Goal: Task Accomplishment & Management: Manage account settings

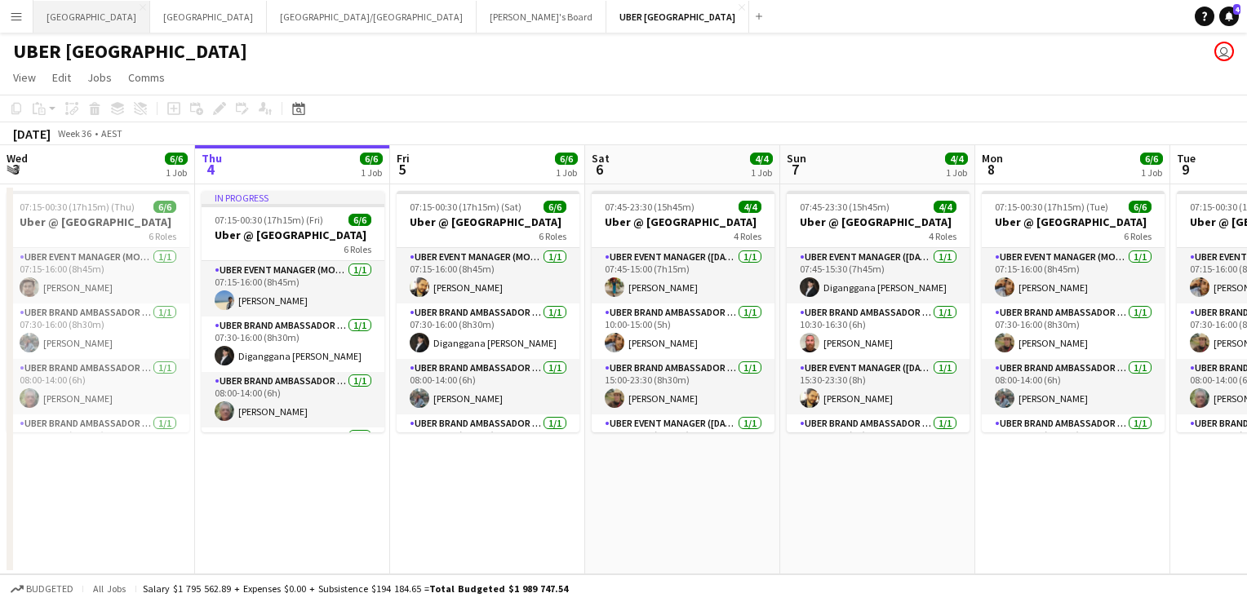
click at [63, 15] on button "Melbourne Close" at bounding box center [91, 17] width 117 height 32
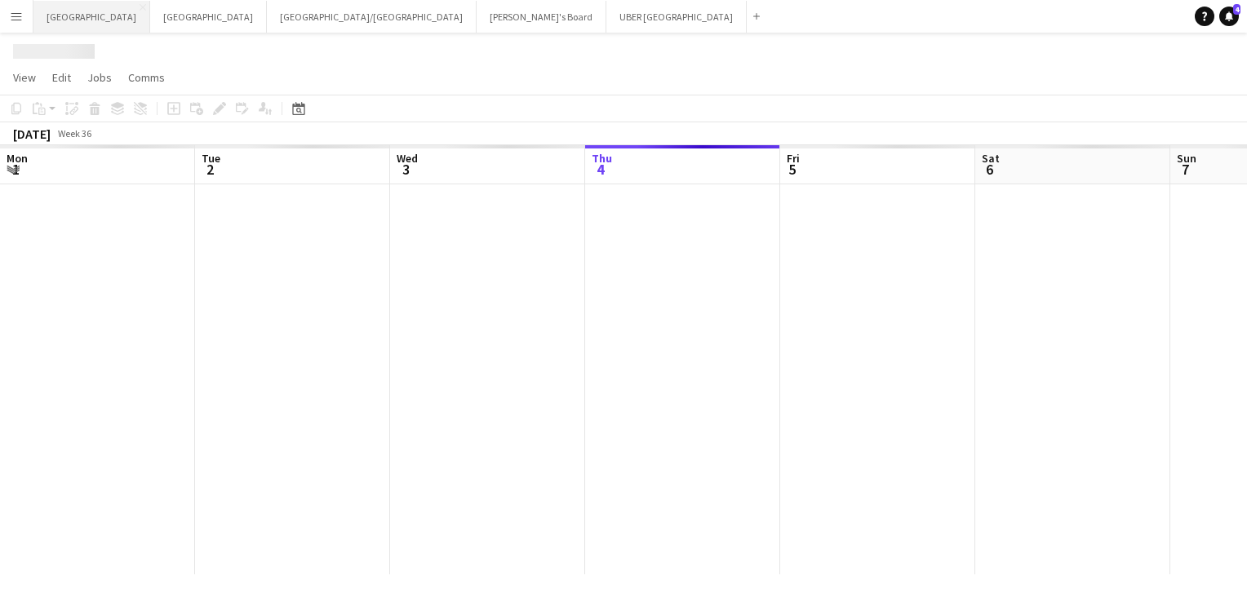
scroll to position [0, 390]
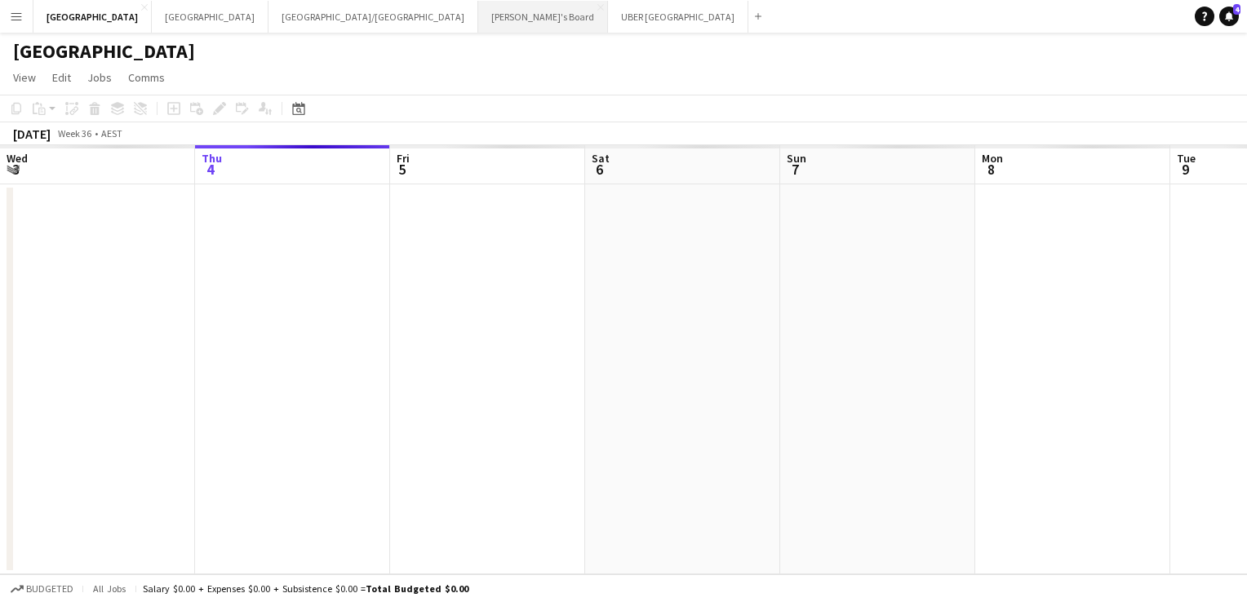
click at [478, 3] on button "Tennille's Board Close" at bounding box center [543, 17] width 130 height 32
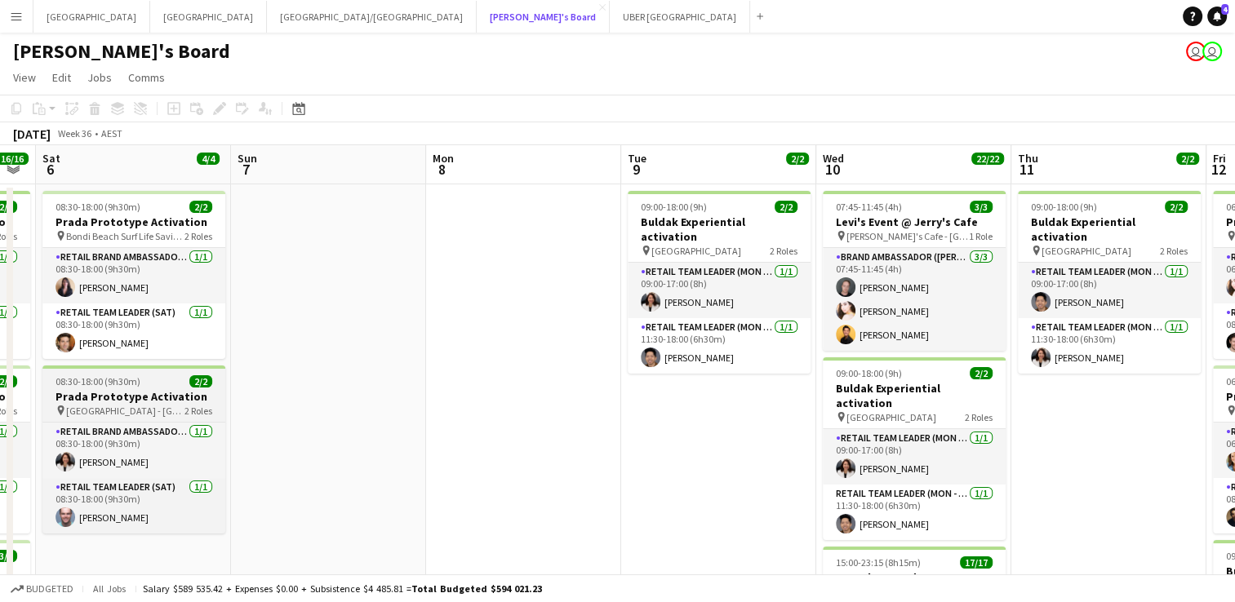
scroll to position [0, 548]
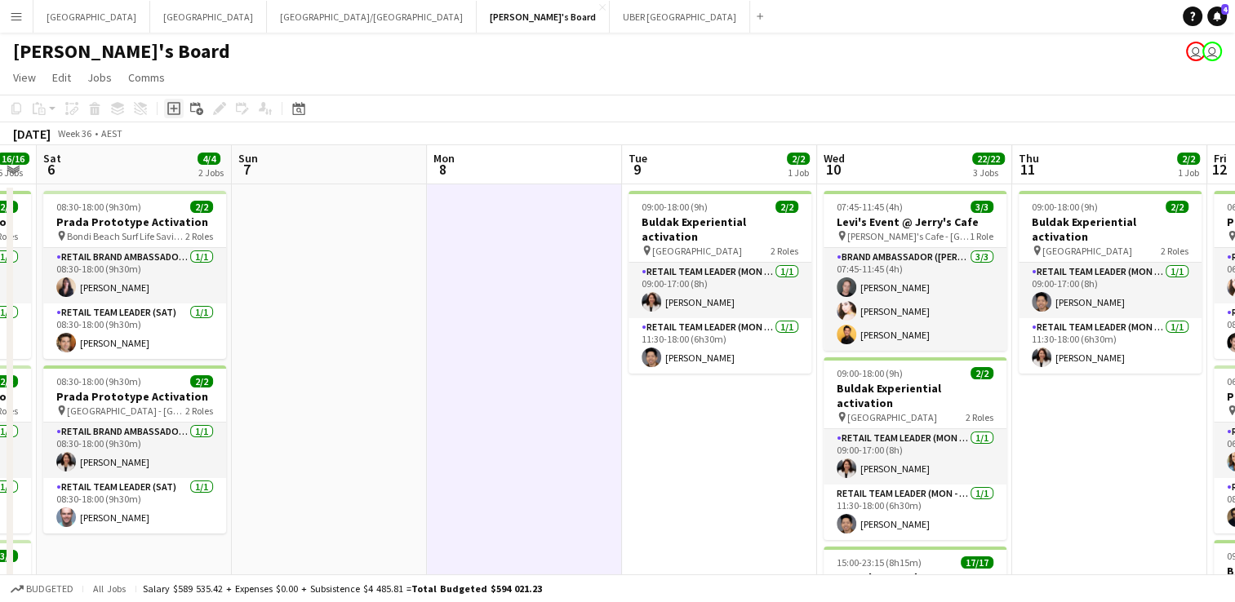
click at [175, 106] on icon "Add job" at bounding box center [173, 108] width 13 height 13
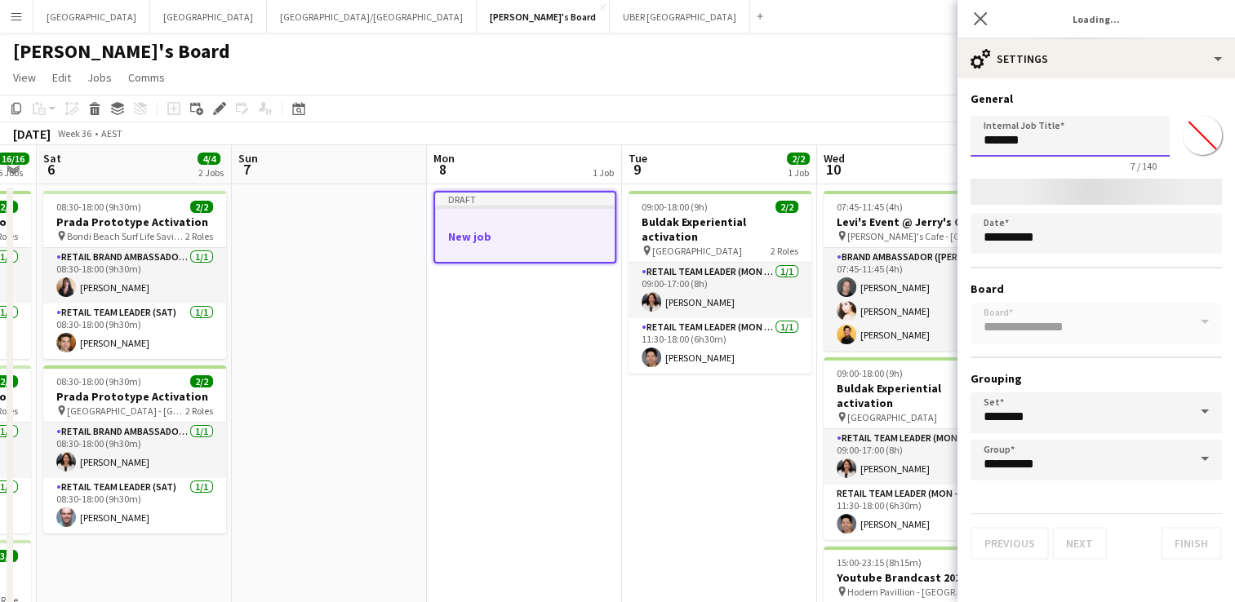
click at [898, 142] on body "Menu Boards Boards Boards All jobs Status Workforce Workforce My Workforce Recr…" at bounding box center [617, 595] width 1235 height 1191
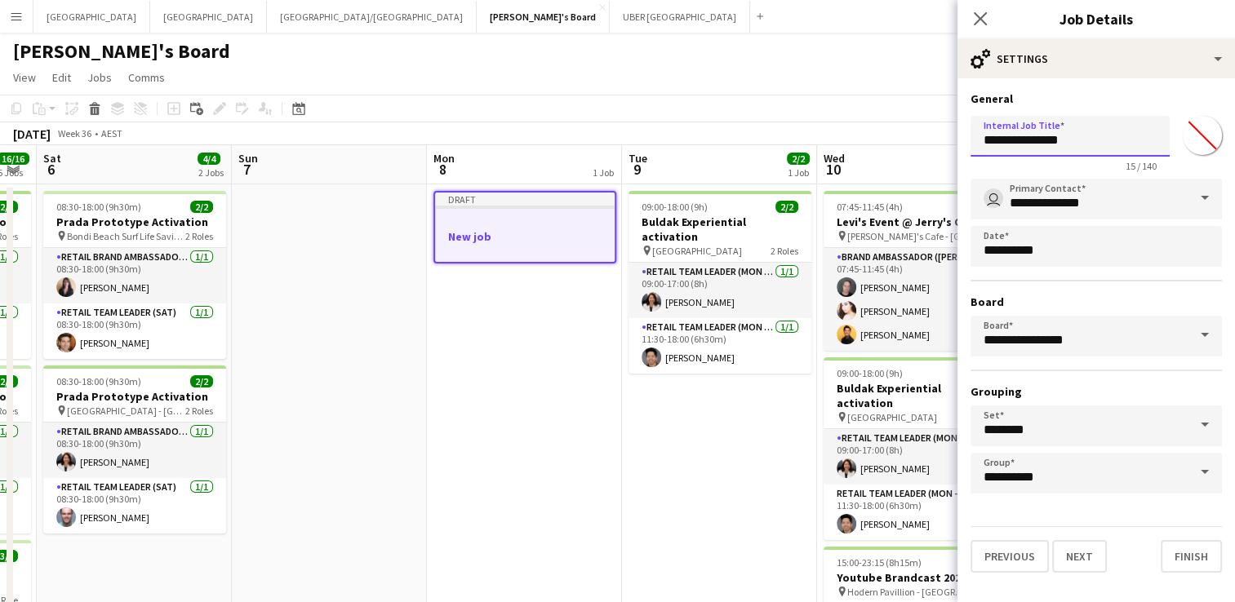
type input "**********"
click at [1078, 553] on button "Next" at bounding box center [1079, 556] width 55 height 33
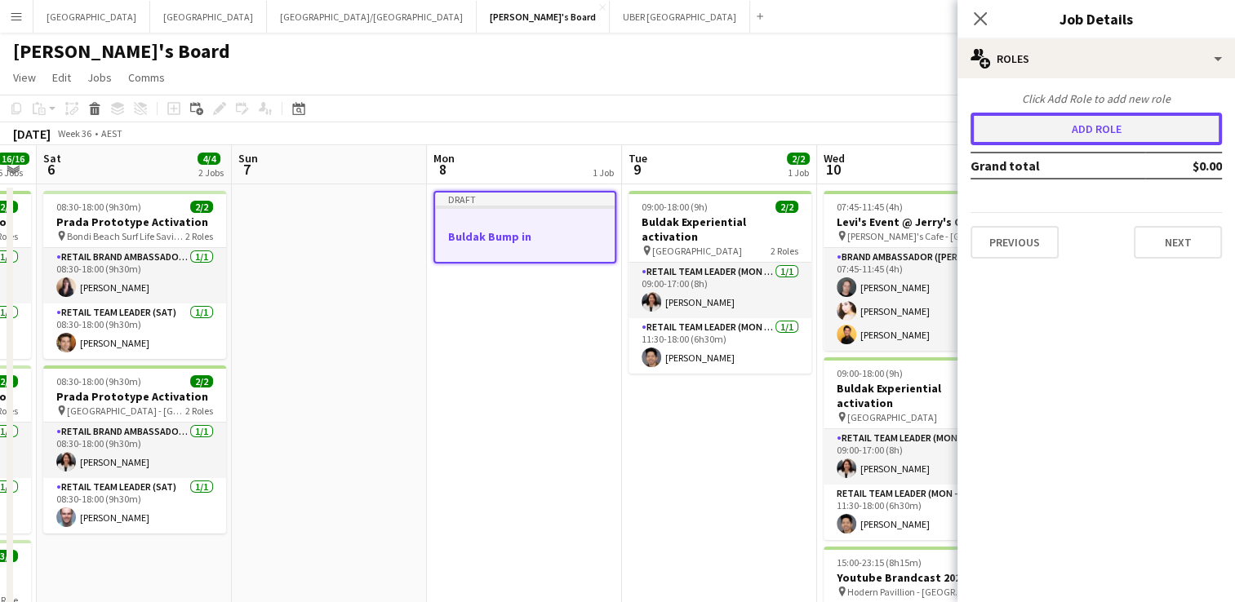
click at [1071, 124] on button "Add role" at bounding box center [1095, 129] width 251 height 33
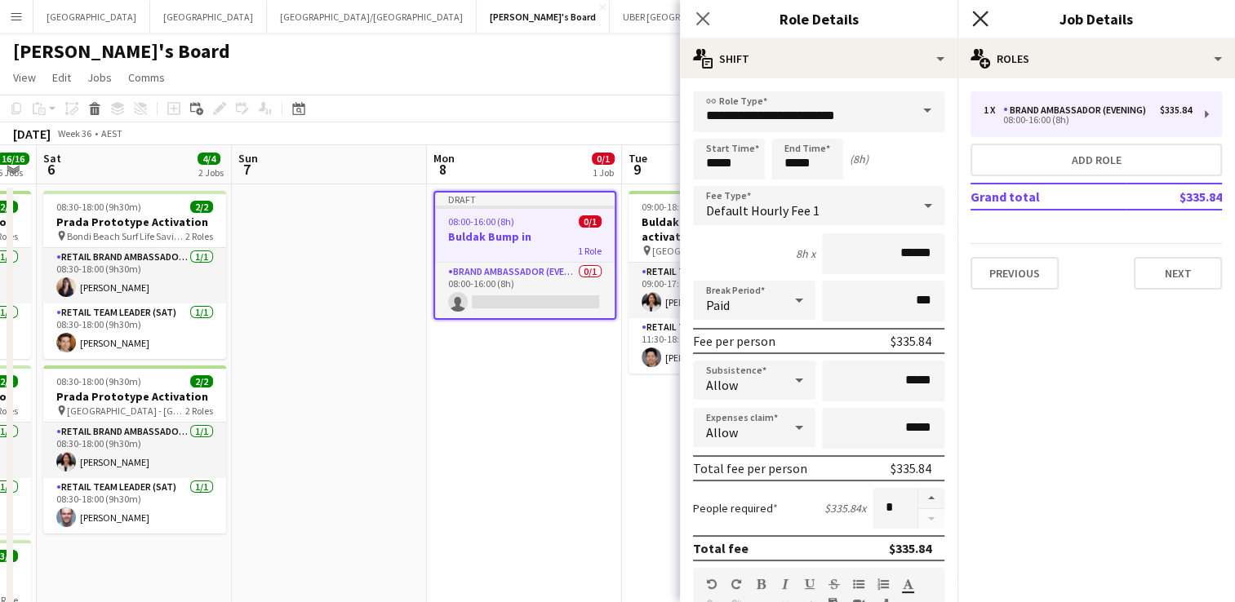
click at [979, 24] on icon "Close pop-in" at bounding box center [980, 19] width 16 height 16
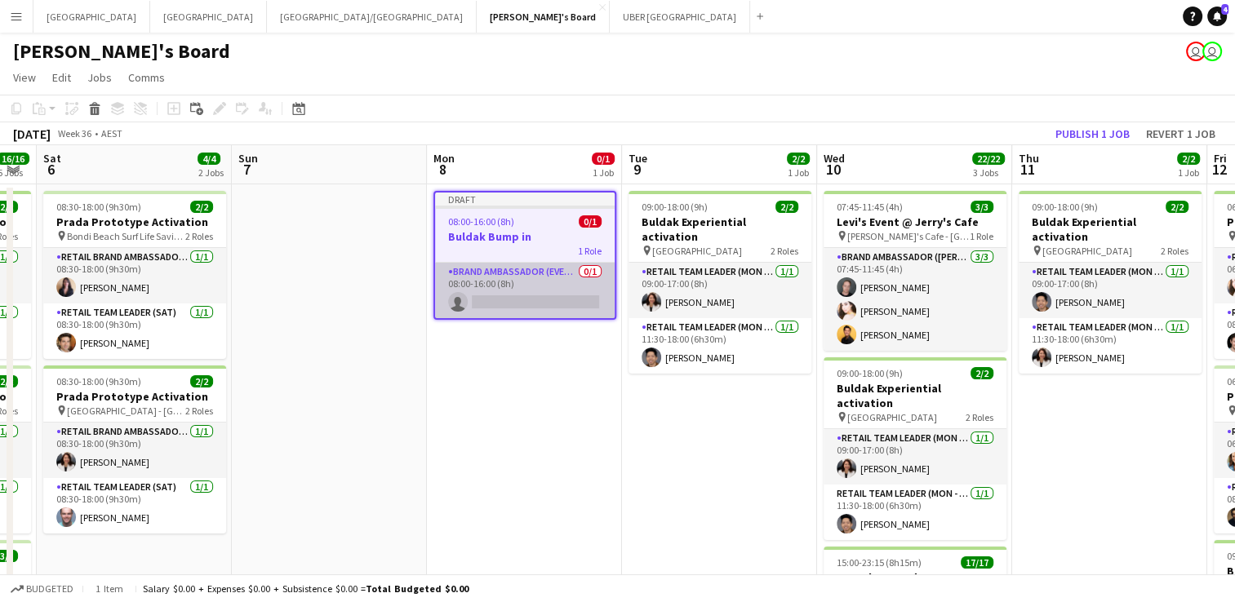
click at [516, 292] on app-card-role "Brand Ambassador (Evening) 0/1 08:00-16:00 (8h) single-neutral-actions" at bounding box center [525, 290] width 180 height 55
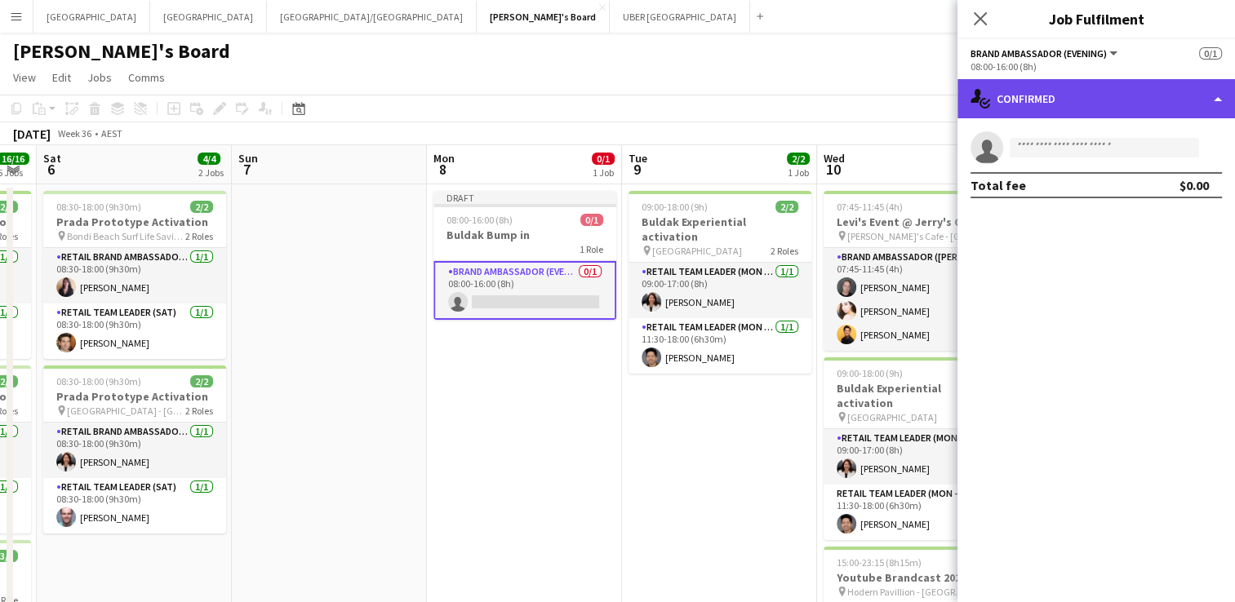
click at [1063, 95] on div "single-neutral-actions-check-2 Confirmed" at bounding box center [1095, 98] width 277 height 39
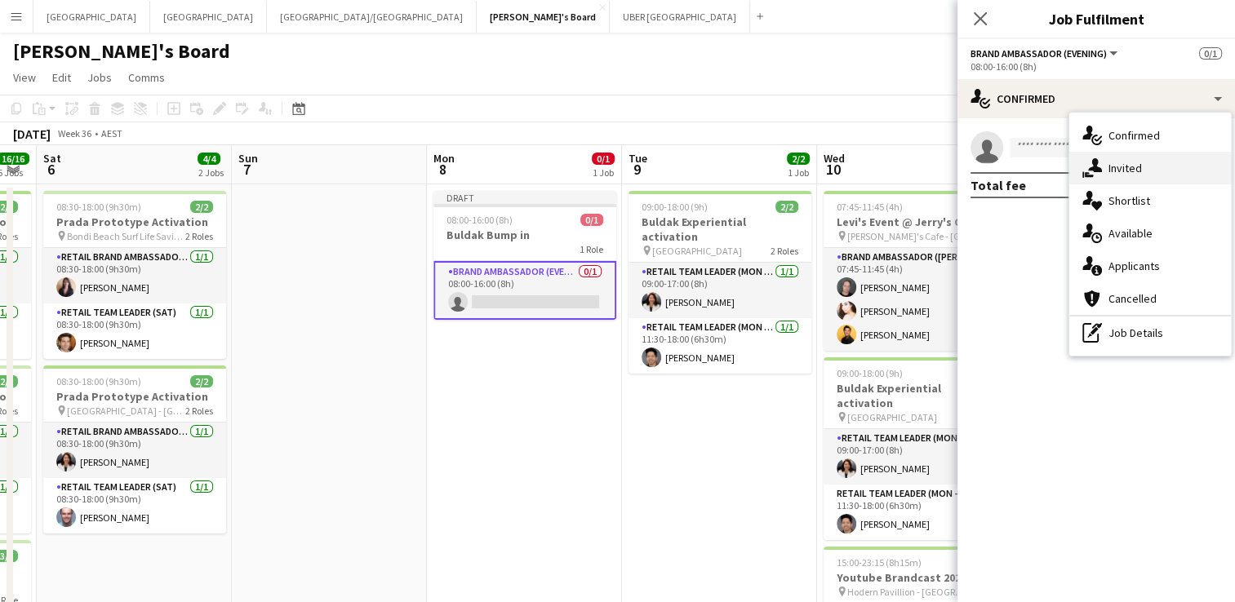
click at [1102, 164] on div "single-neutral-actions-share-1 Invited" at bounding box center [1150, 168] width 162 height 33
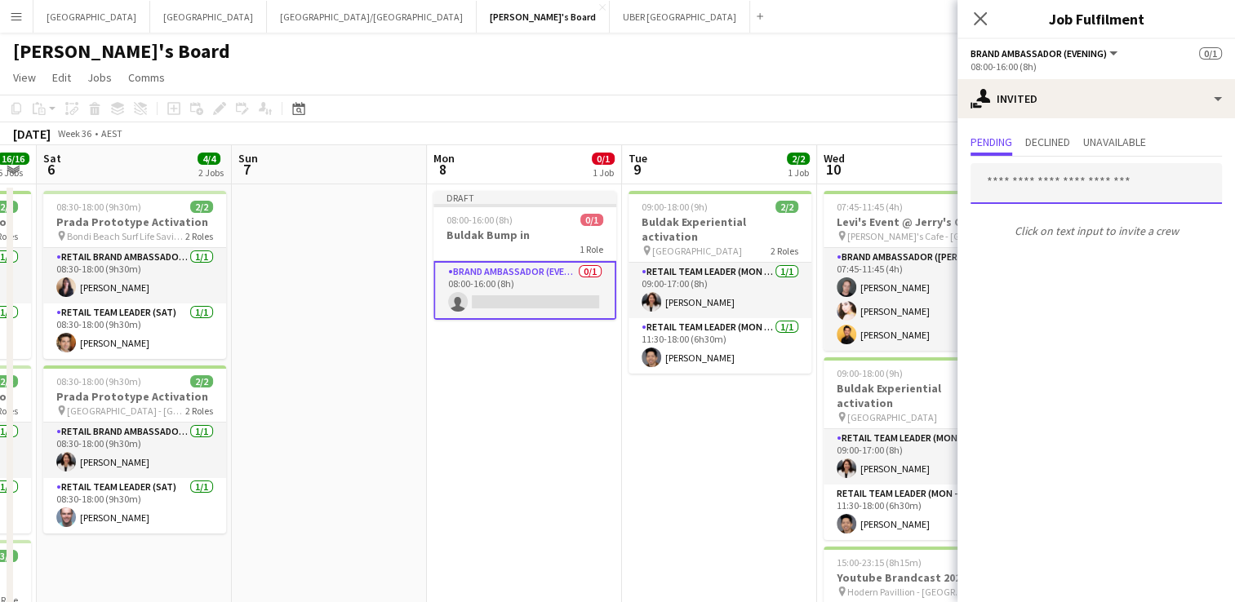
click at [1057, 189] on input "text" at bounding box center [1095, 183] width 251 height 41
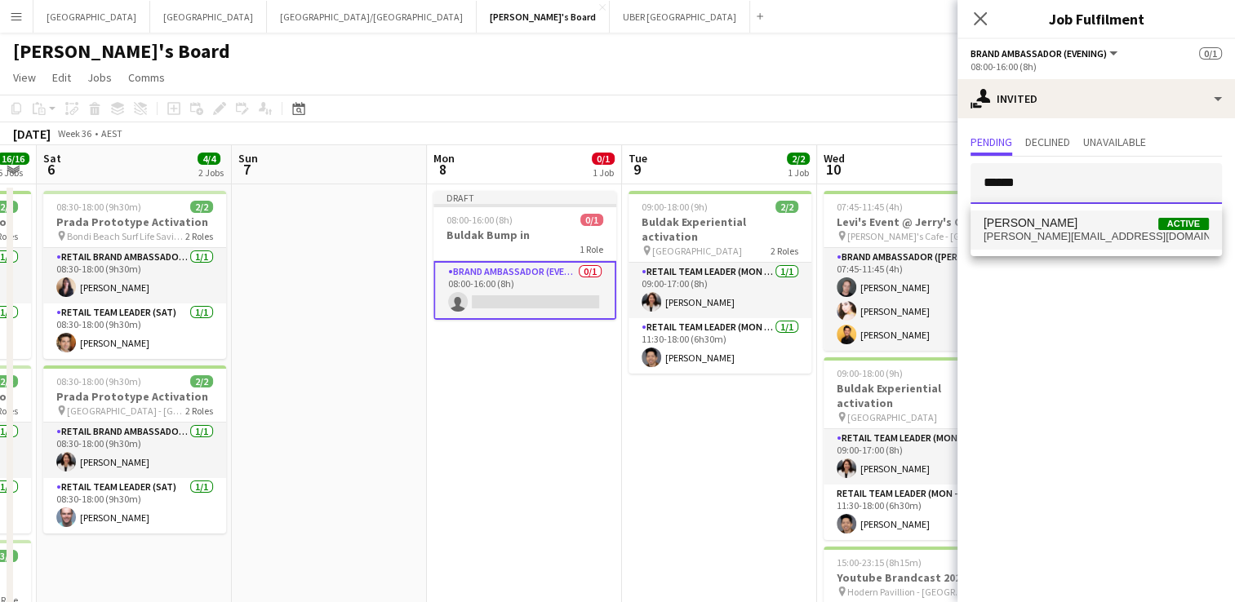
type input "******"
click at [1047, 227] on span "[PERSON_NAME]" at bounding box center [1030, 223] width 94 height 14
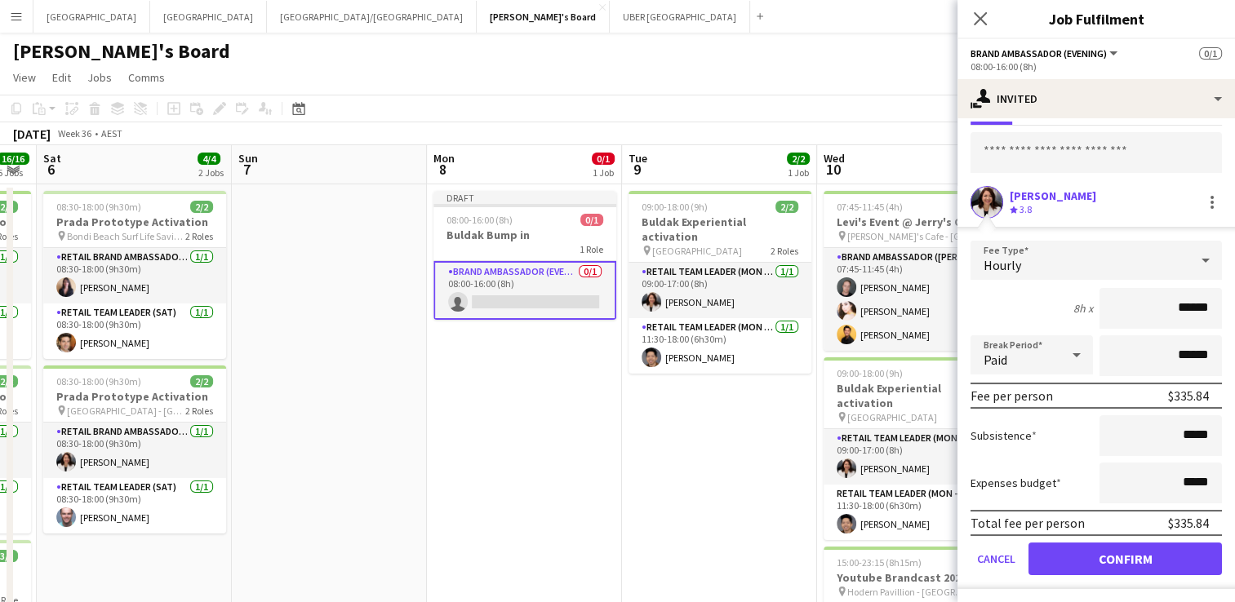
scroll to position [62, 0]
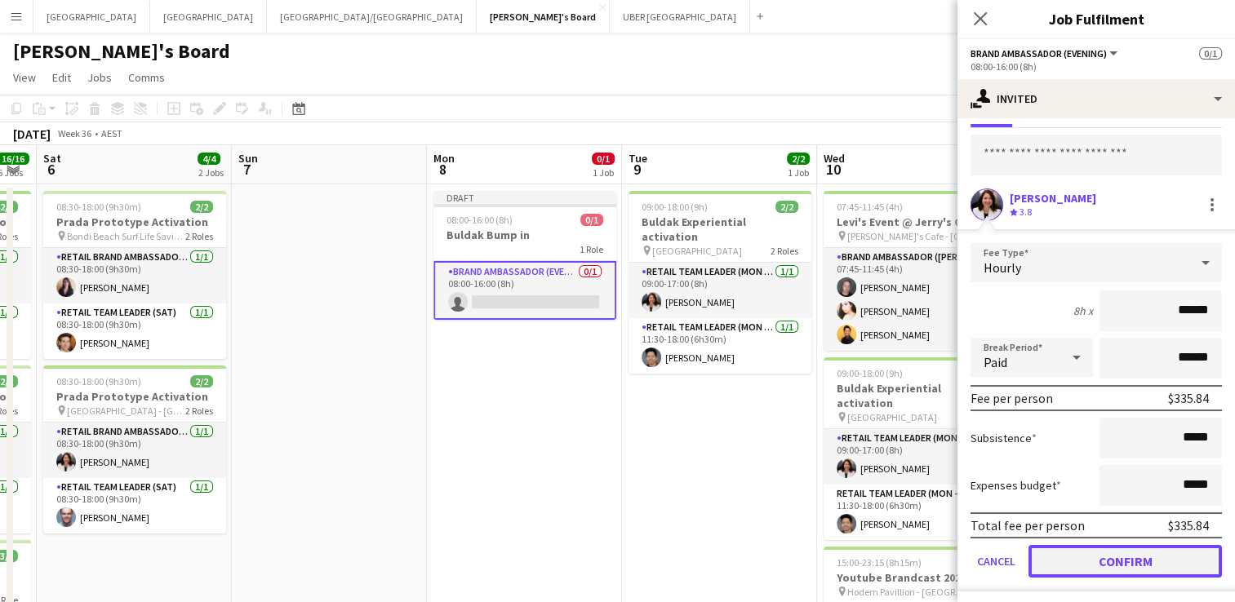
click at [1061, 559] on button "Confirm" at bounding box center [1124, 561] width 193 height 33
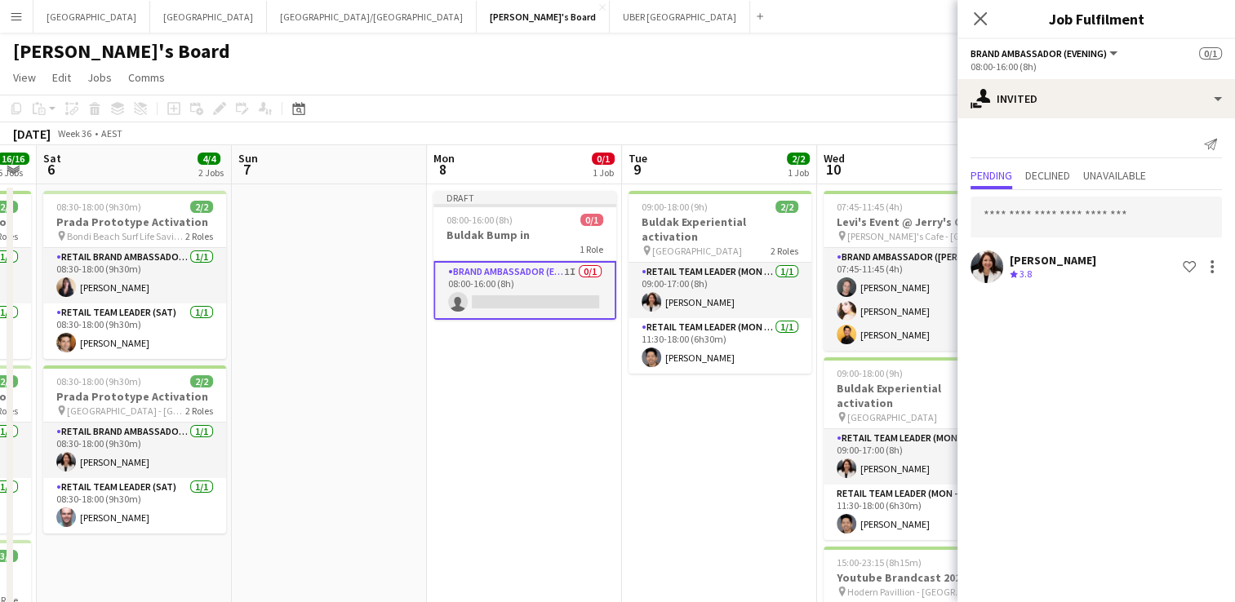
scroll to position [0, 0]
click at [528, 295] on app-card-role "Brand Ambassador (Evening) 1I 0/1 08:00-16:00 (8h) single-neutral-actions" at bounding box center [524, 290] width 183 height 59
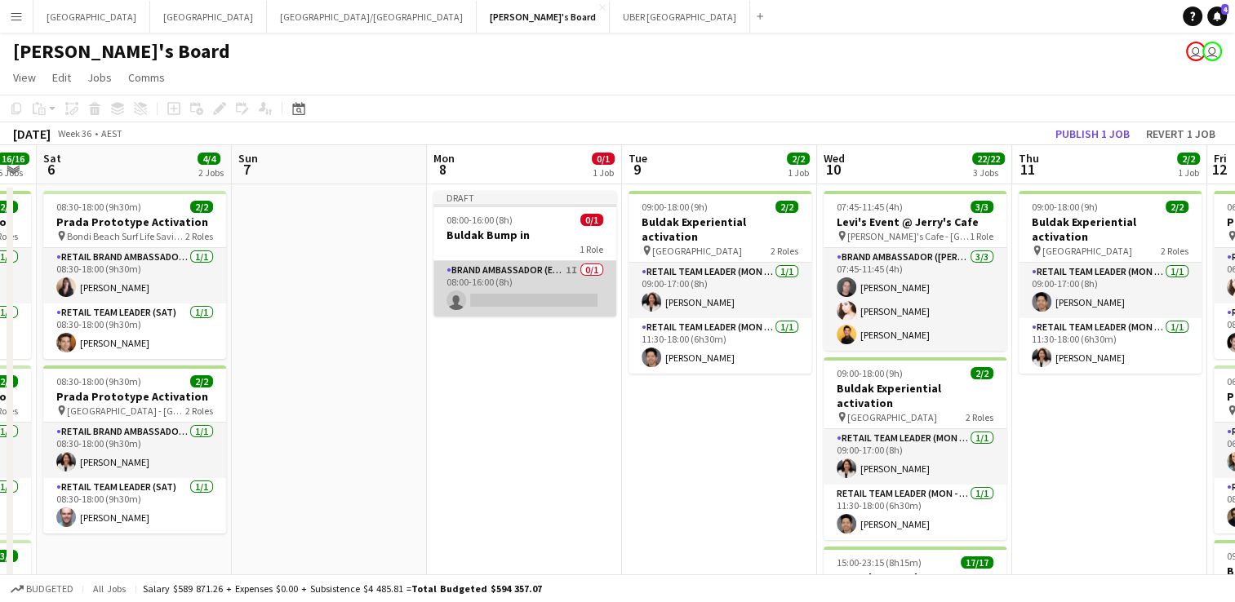
click at [528, 295] on app-card-role "Brand Ambassador (Evening) 1I 0/1 08:00-16:00 (8h) single-neutral-actions" at bounding box center [524, 288] width 183 height 55
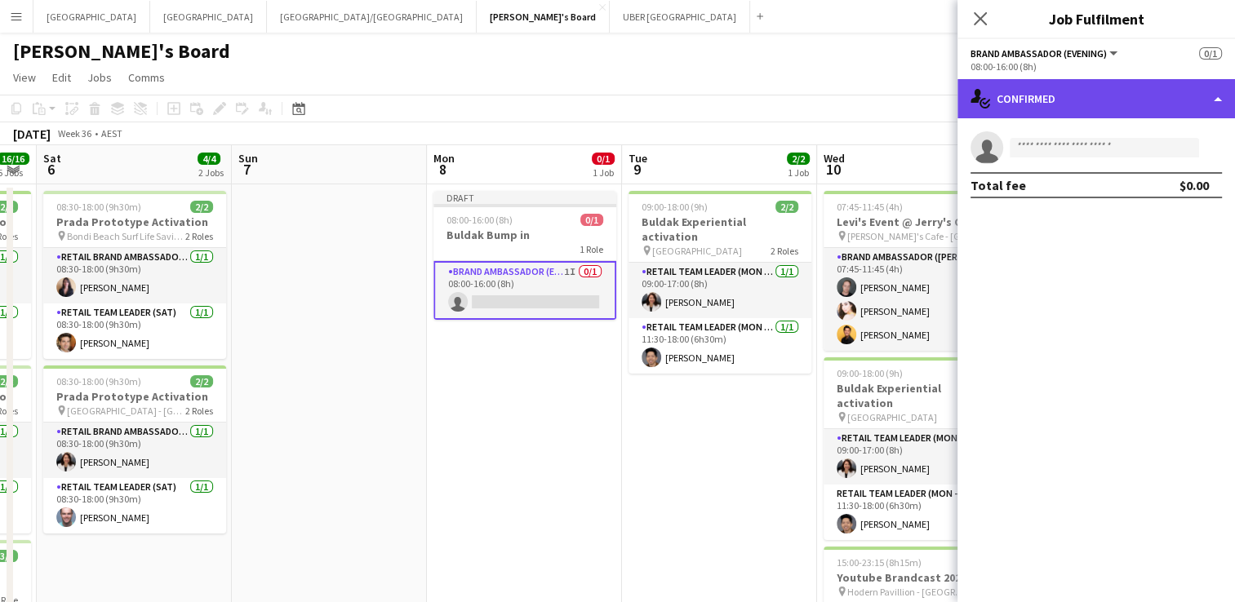
click at [1071, 99] on div "single-neutral-actions-check-2 Confirmed" at bounding box center [1095, 98] width 277 height 39
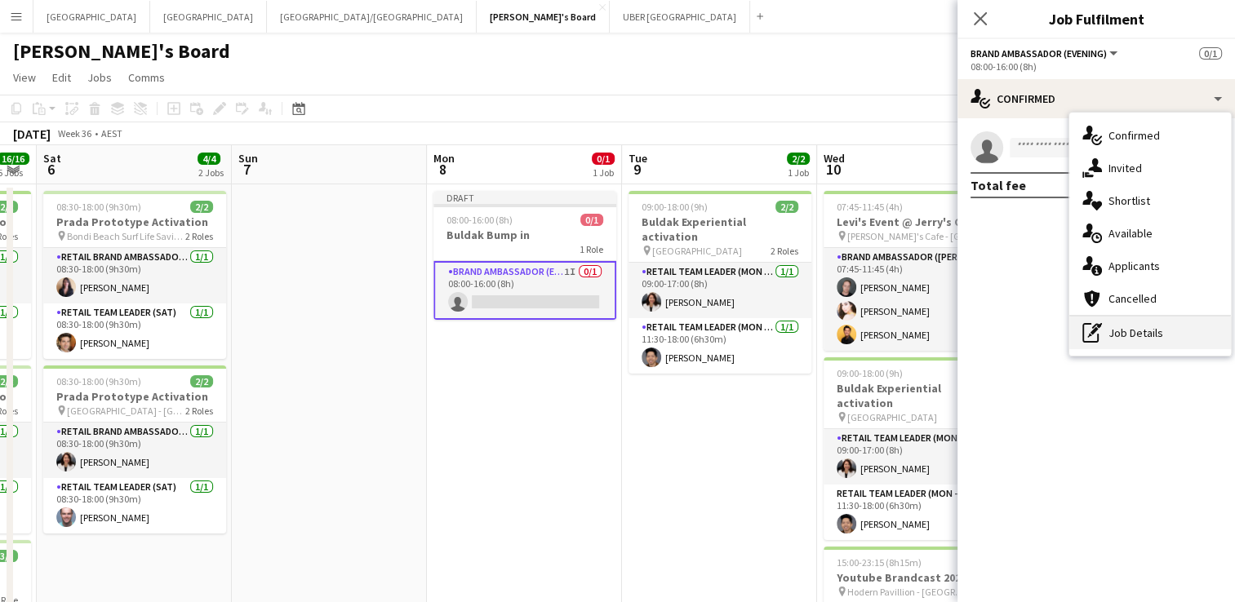
click at [1146, 336] on div "pen-write Job Details" at bounding box center [1150, 333] width 162 height 33
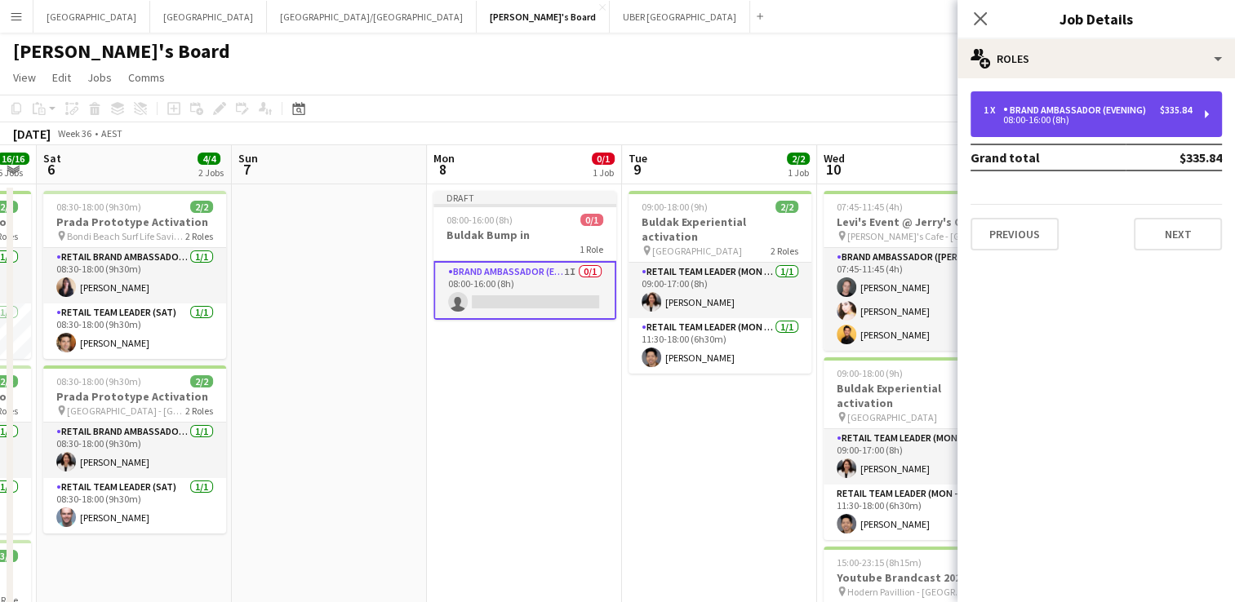
click at [1028, 122] on div "08:00-16:00 (8h)" at bounding box center [1087, 120] width 208 height 8
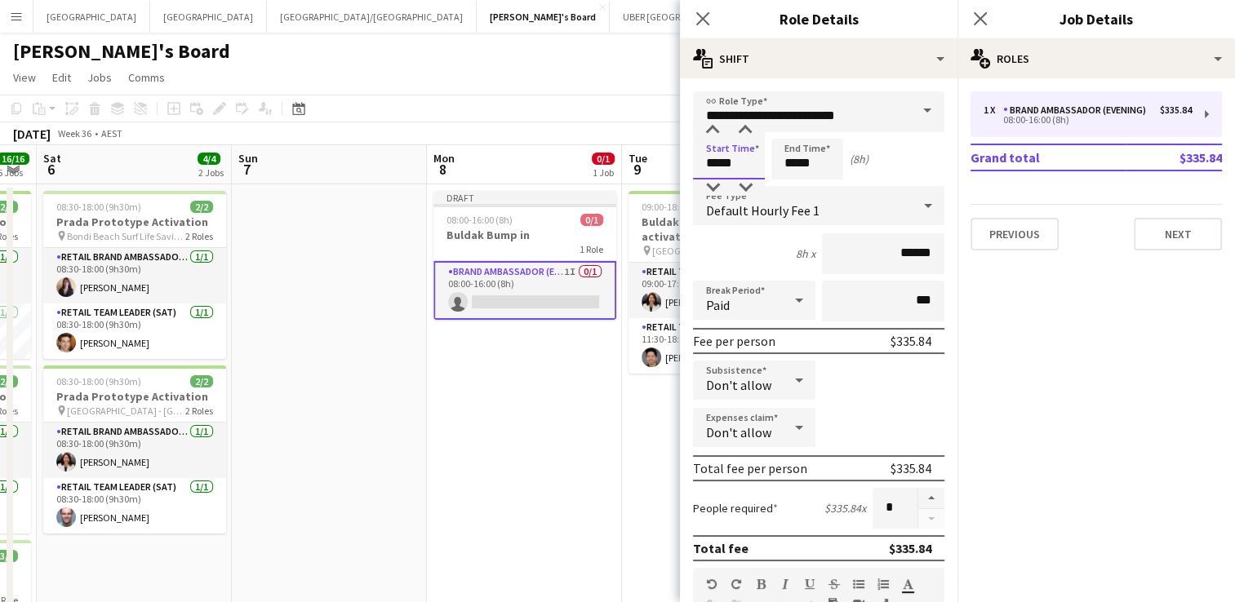
drag, startPoint x: 732, startPoint y: 164, endPoint x: 611, endPoint y: 158, distance: 120.9
click at [611, 158] on body "Menu Boards Boards Boards All jobs Status Workforce Workforce My Workforce Recr…" at bounding box center [617, 595] width 1235 height 1191
type input "*****"
click at [757, 159] on div "Start Time ***** End Time ***** (23h)" at bounding box center [818, 159] width 251 height 41
type input "*****"
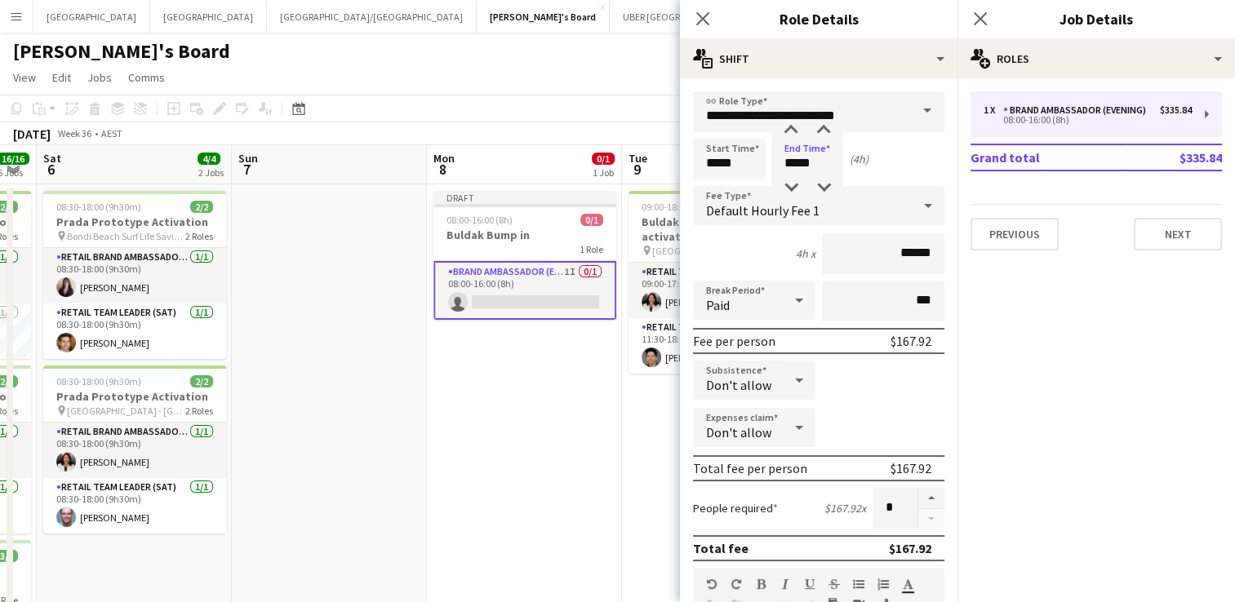
click at [911, 105] on span at bounding box center [927, 110] width 34 height 39
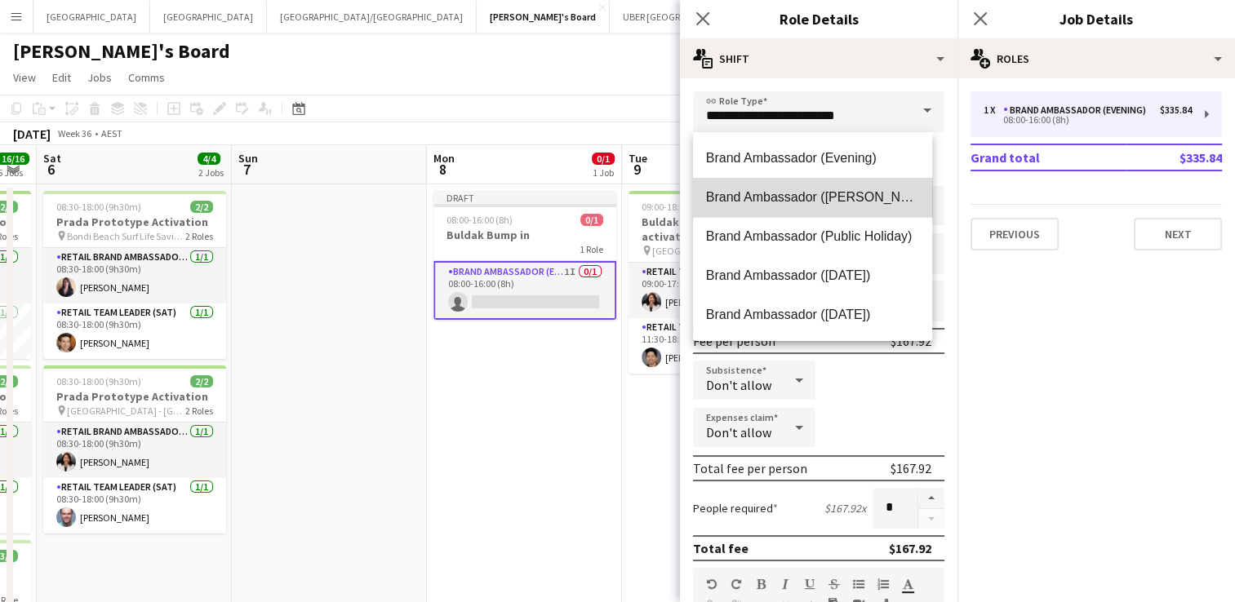
click at [815, 197] on span "Brand Ambassador ([PERSON_NAME])" at bounding box center [812, 197] width 213 height 16
type input "**********"
type input "******"
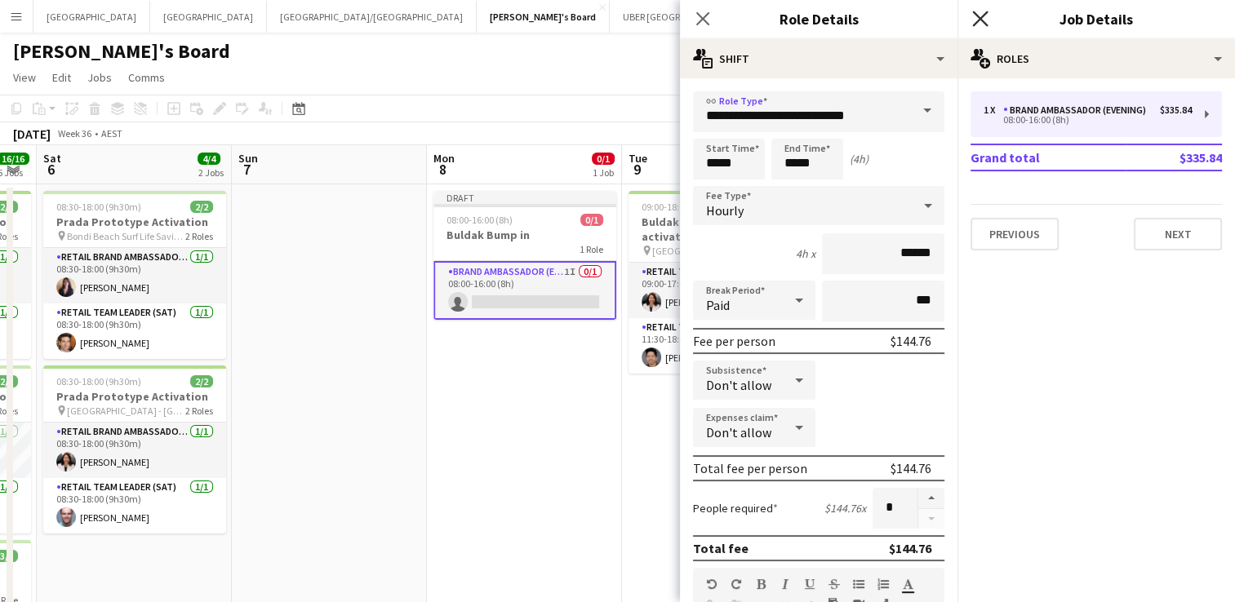
click at [979, 15] on icon "Close pop-in" at bounding box center [980, 19] width 16 height 16
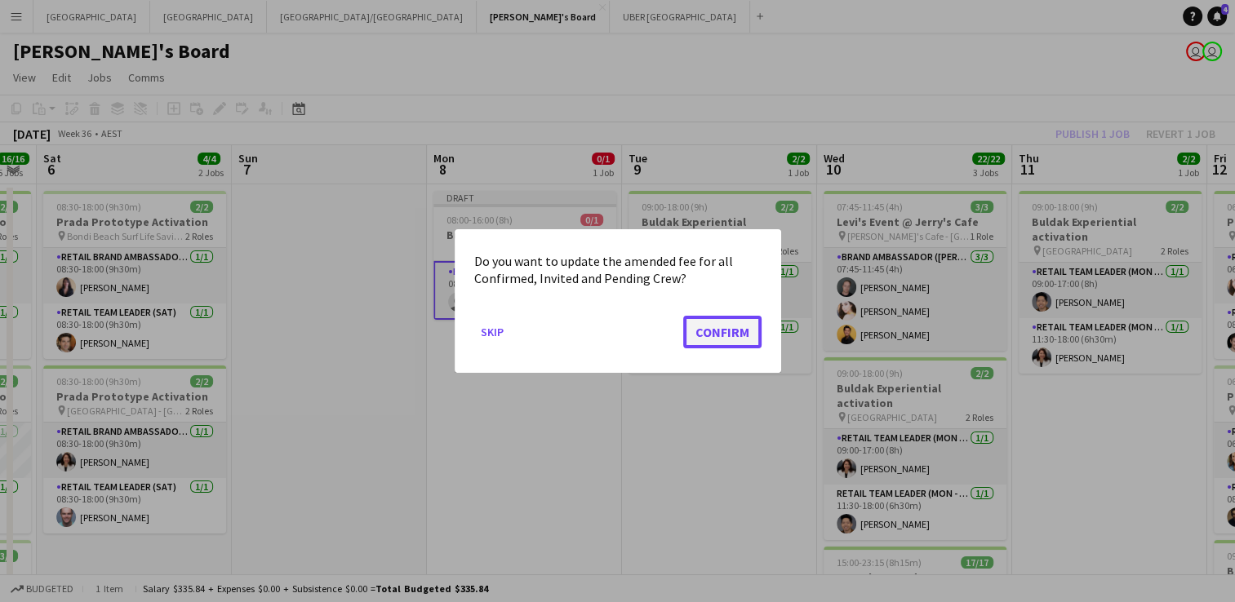
click at [702, 335] on button "Confirm" at bounding box center [722, 332] width 78 height 33
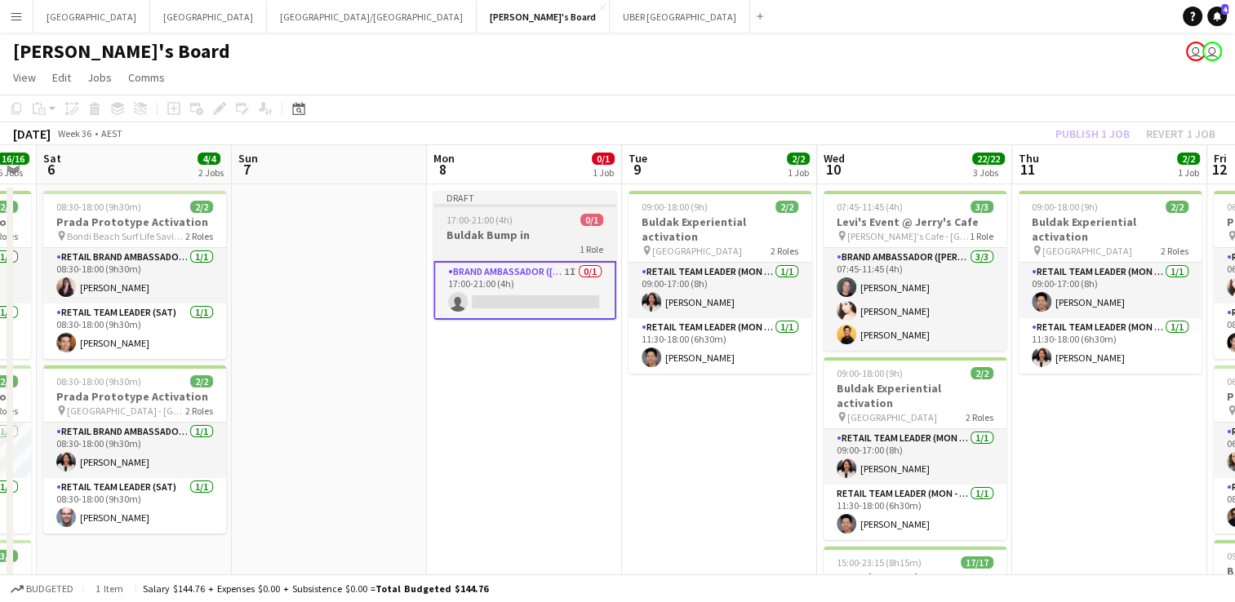
click at [524, 220] on div "17:00-21:00 (4h) 0/1" at bounding box center [524, 220] width 183 height 12
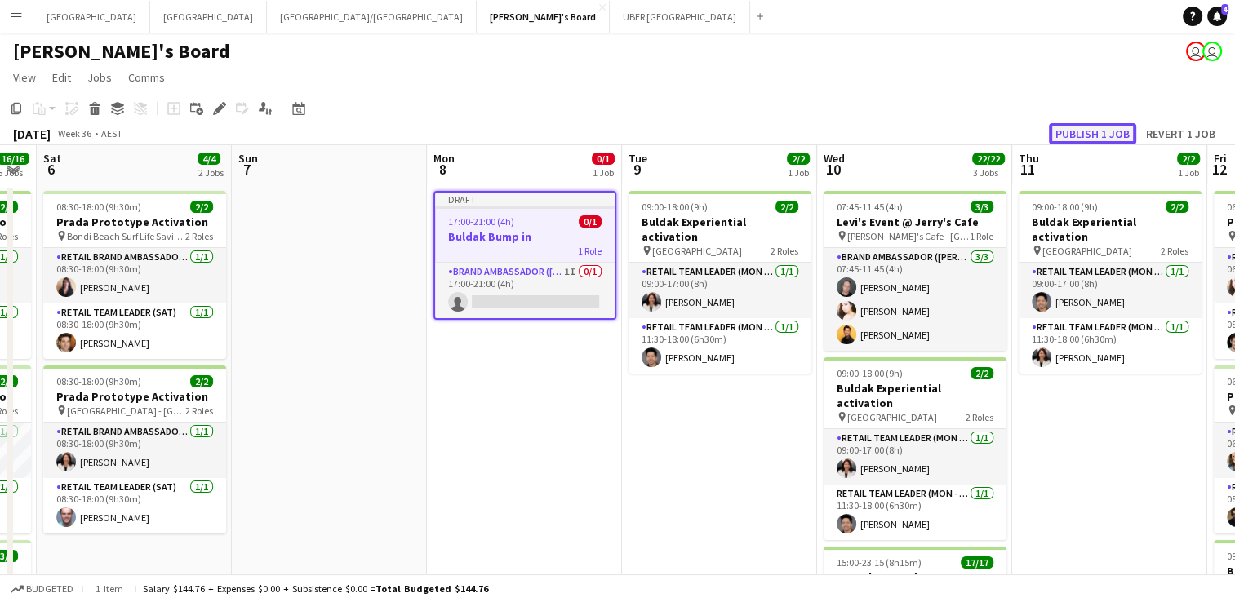
click at [1111, 126] on button "Publish 1 job" at bounding box center [1092, 133] width 87 height 21
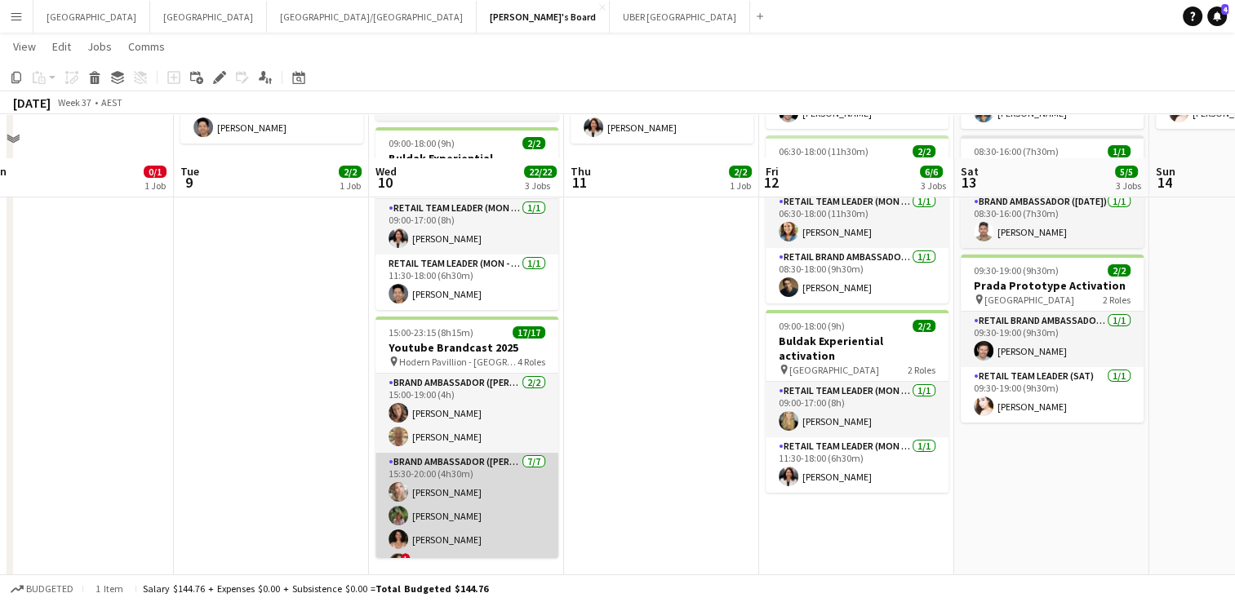
scroll to position [228, 0]
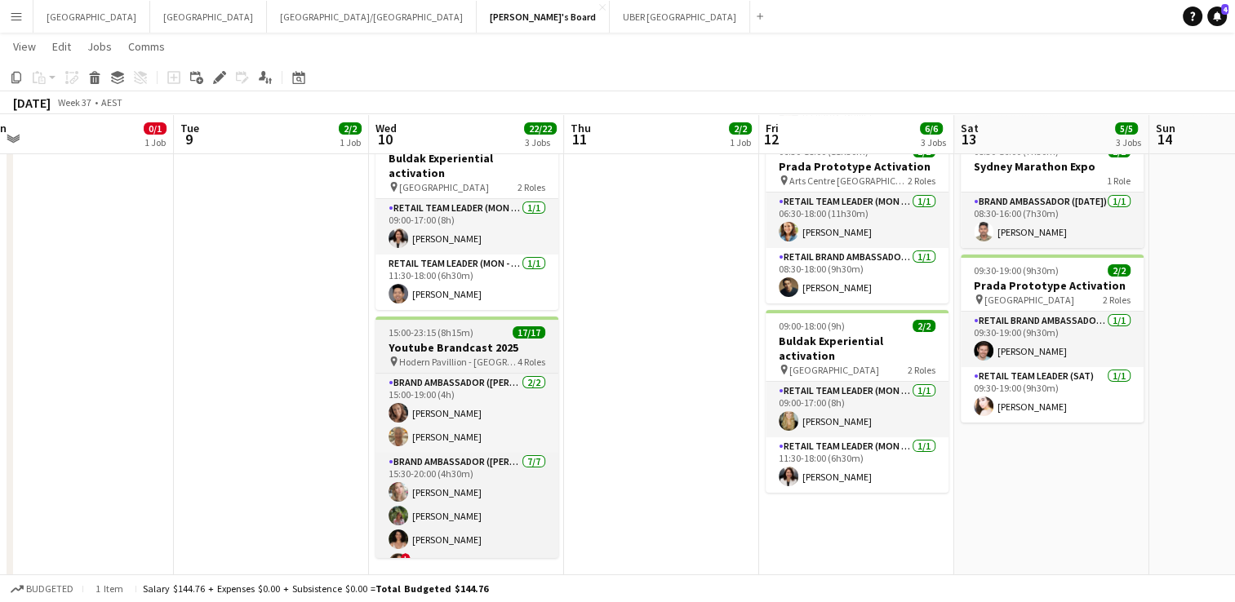
click at [471, 340] on h3 "Youtube Brandcast 2025" at bounding box center [466, 347] width 183 height 15
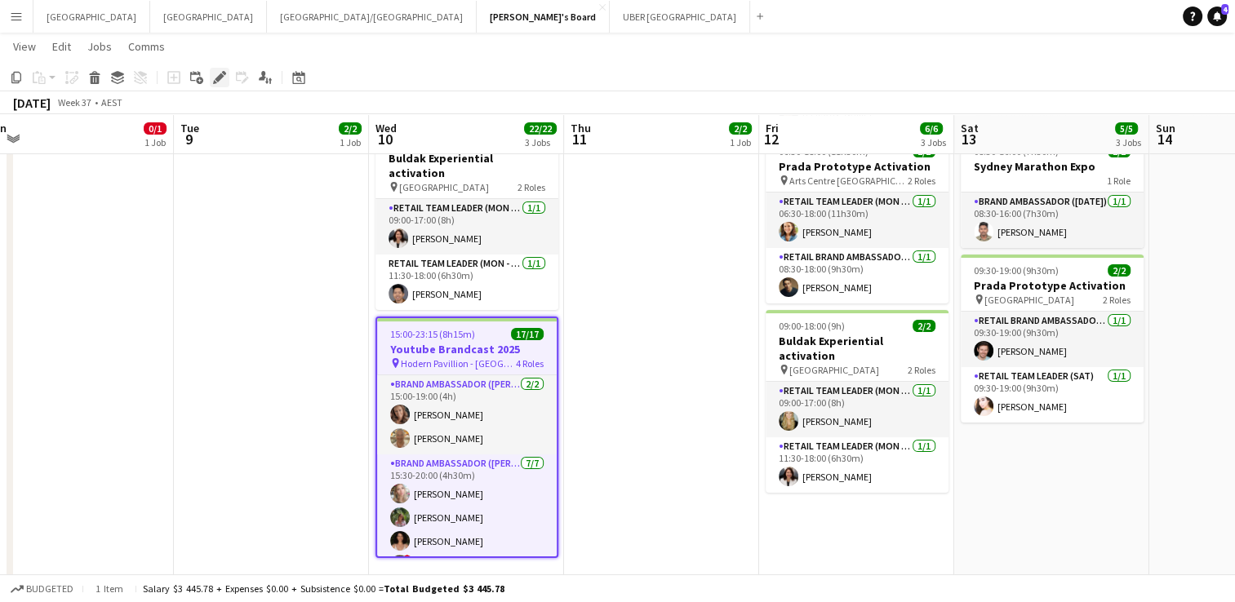
click at [222, 78] on icon "Edit" at bounding box center [219, 77] width 13 height 13
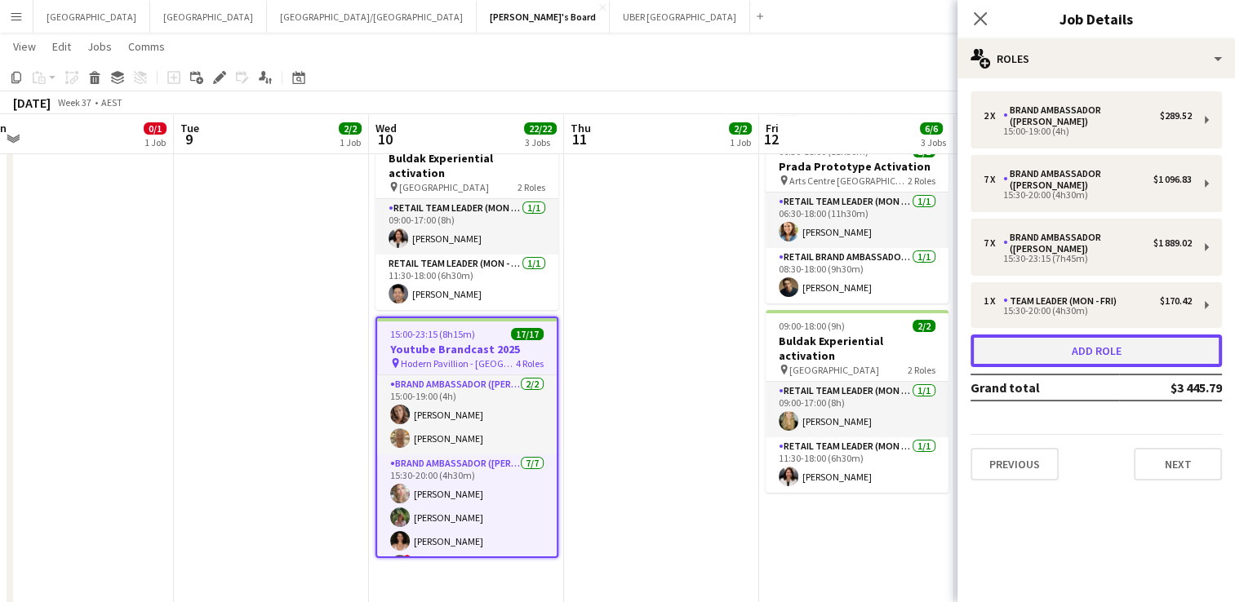
click at [1083, 335] on button "Add role" at bounding box center [1095, 351] width 251 height 33
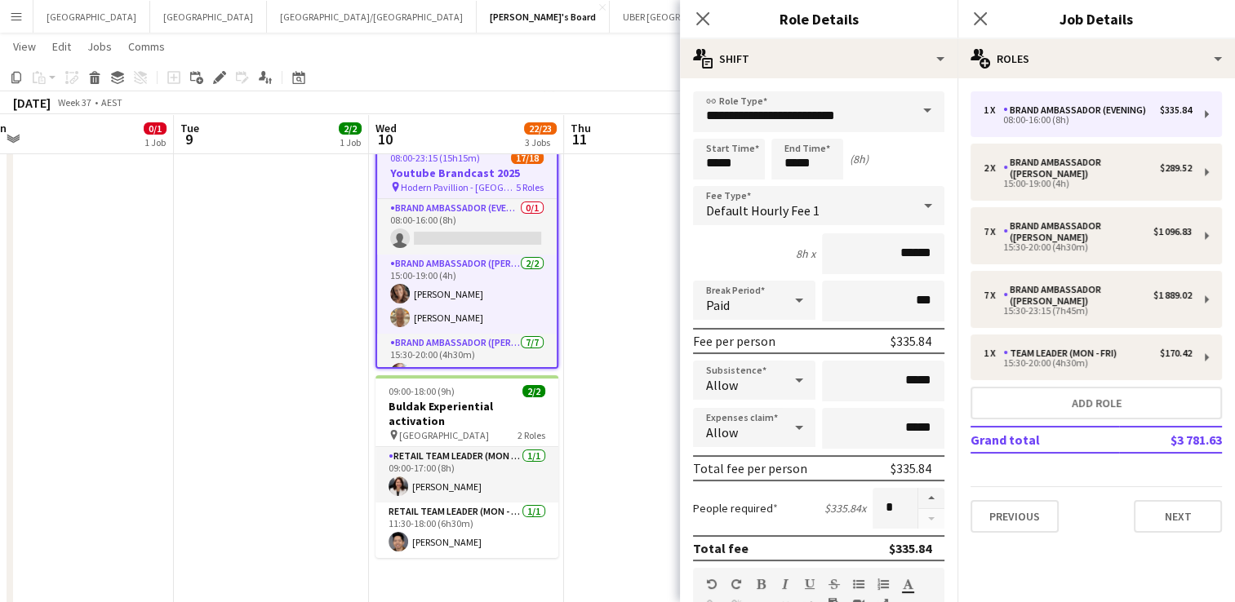
click at [910, 109] on span at bounding box center [927, 110] width 34 height 39
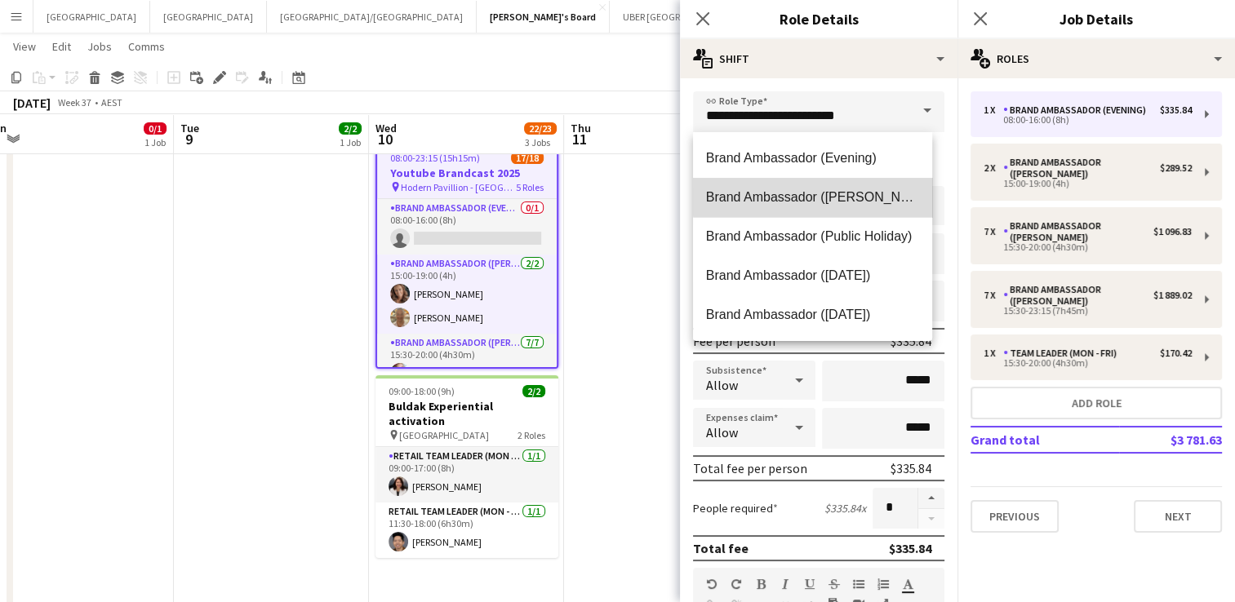
click at [836, 189] on span "Brand Ambassador ([PERSON_NAME])" at bounding box center [812, 197] width 213 height 16
type input "**********"
type input "******"
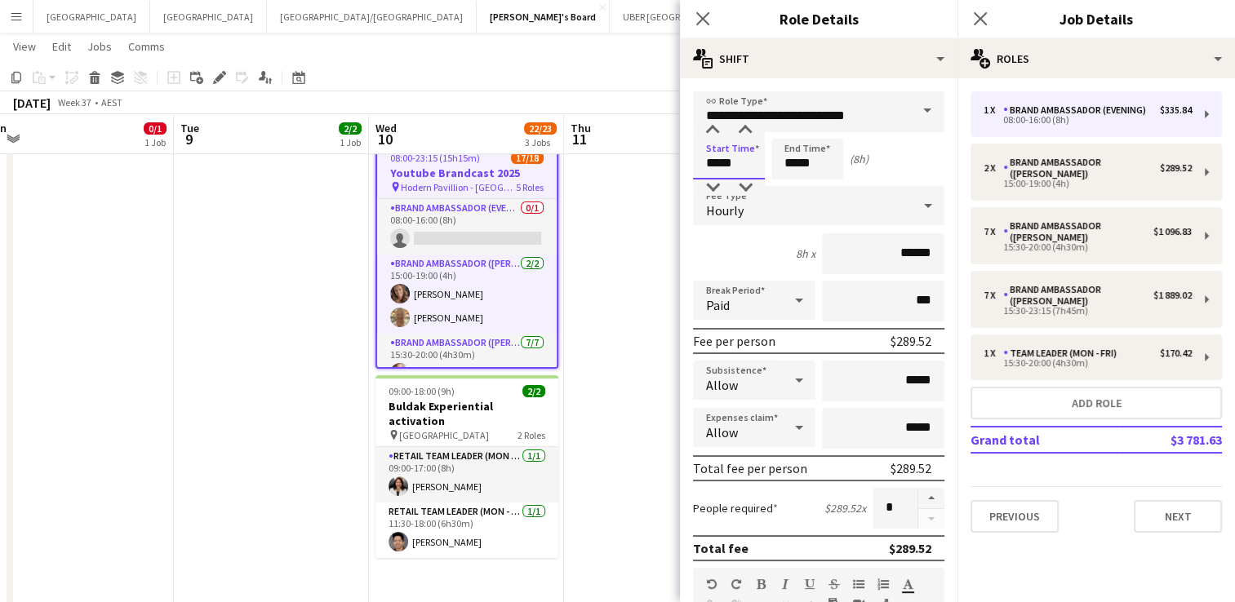
drag, startPoint x: 656, startPoint y: 155, endPoint x: 617, endPoint y: 147, distance: 40.0
click at [617, 147] on body "Menu Boards Boards Boards All jobs Status Workforce Workforce My Workforce Recr…" at bounding box center [617, 367] width 1235 height 1190
type input "*****"
click at [762, 162] on div "Start Time ***** End Time ***** (1h)" at bounding box center [818, 159] width 251 height 41
type input "*****"
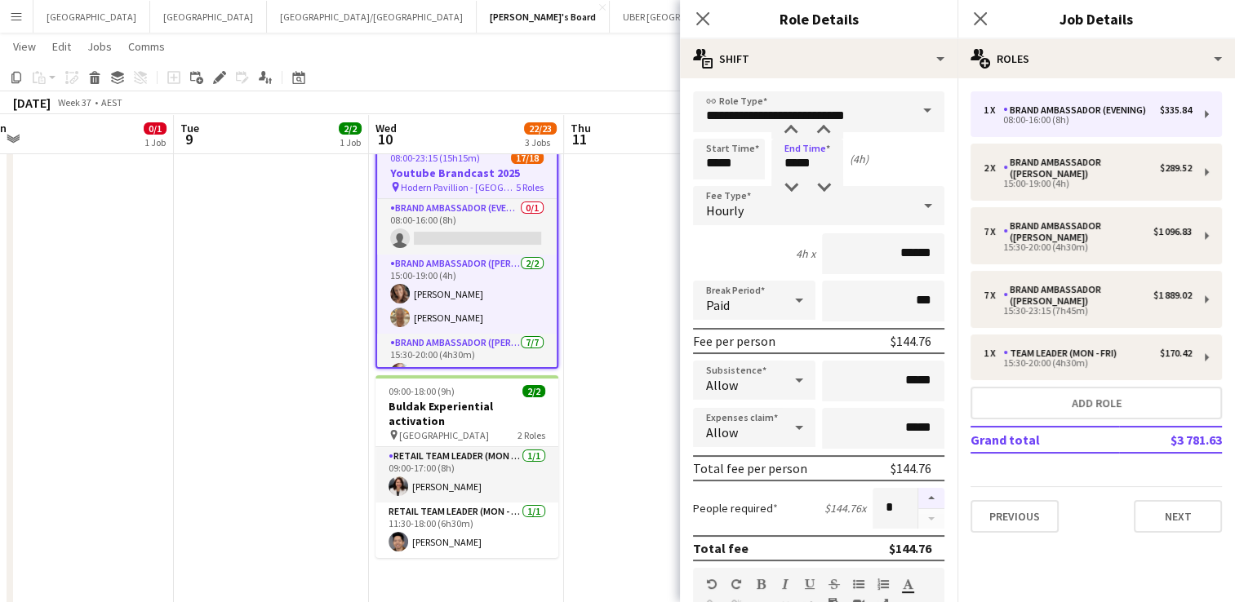
click at [918, 495] on button "button" at bounding box center [931, 498] width 26 height 21
type input "*"
click at [979, 15] on icon "Close pop-in" at bounding box center [980, 19] width 16 height 16
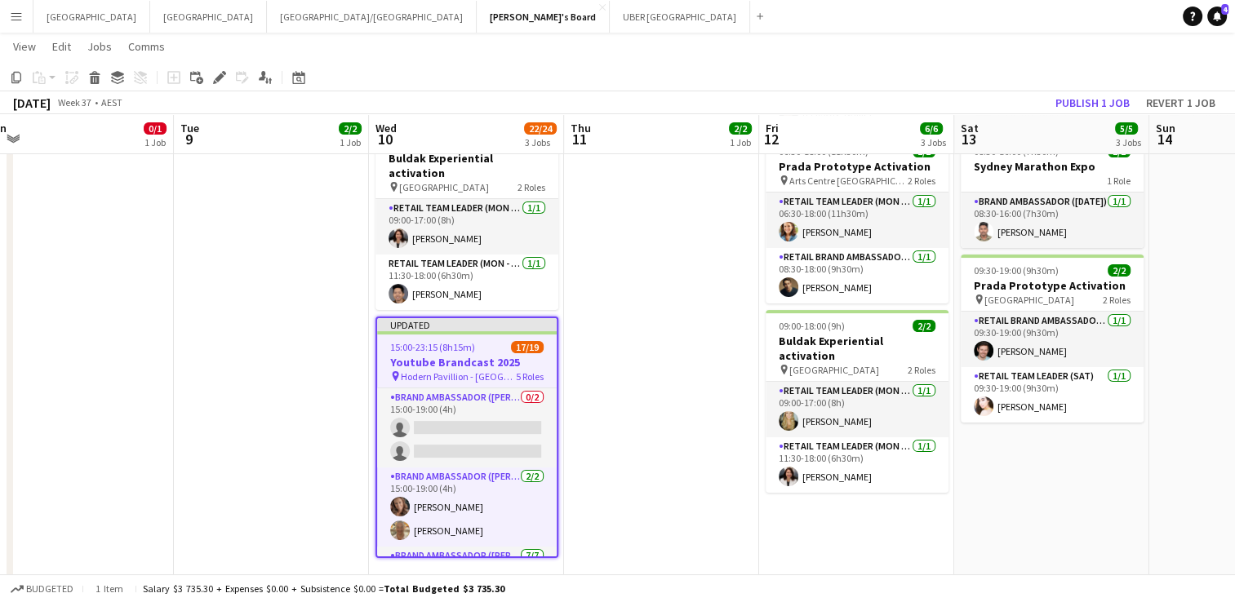
click at [415, 355] on h3 "Youtube Brandcast 2025" at bounding box center [467, 362] width 180 height 15
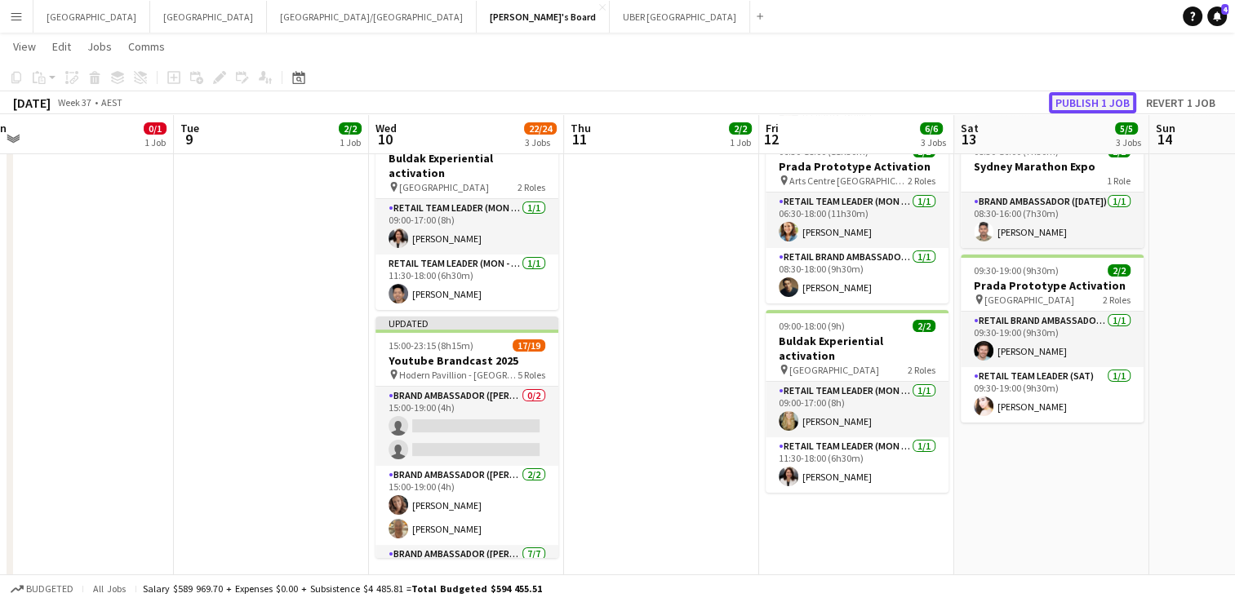
click at [1087, 97] on button "Publish 1 job" at bounding box center [1092, 102] width 87 height 21
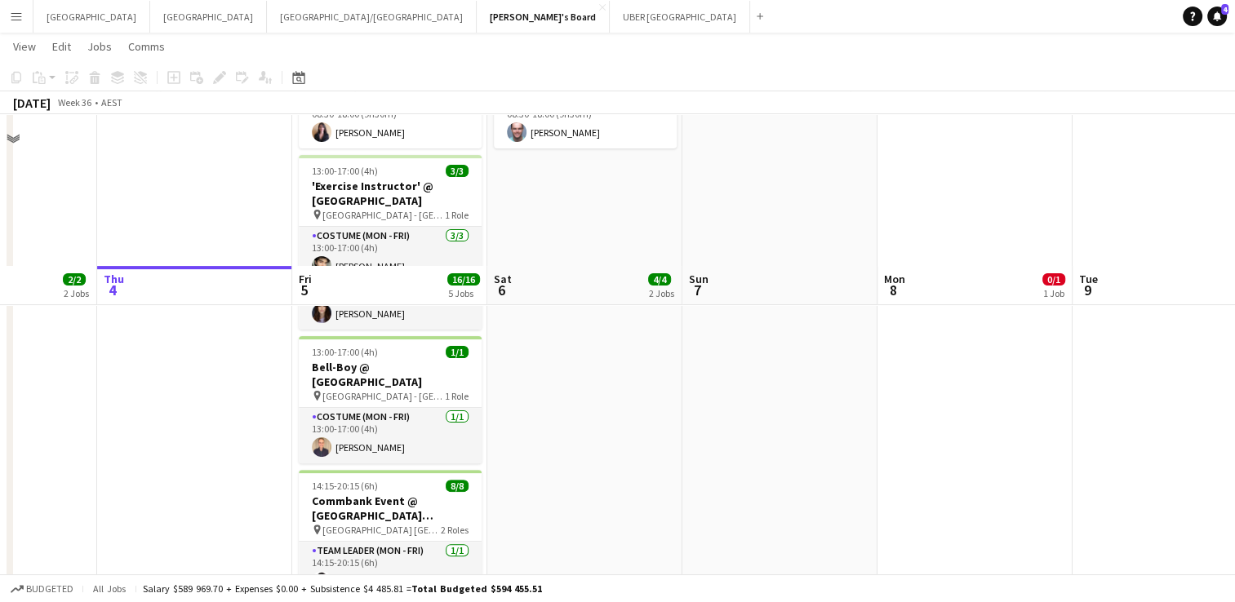
scroll to position [588, 0]
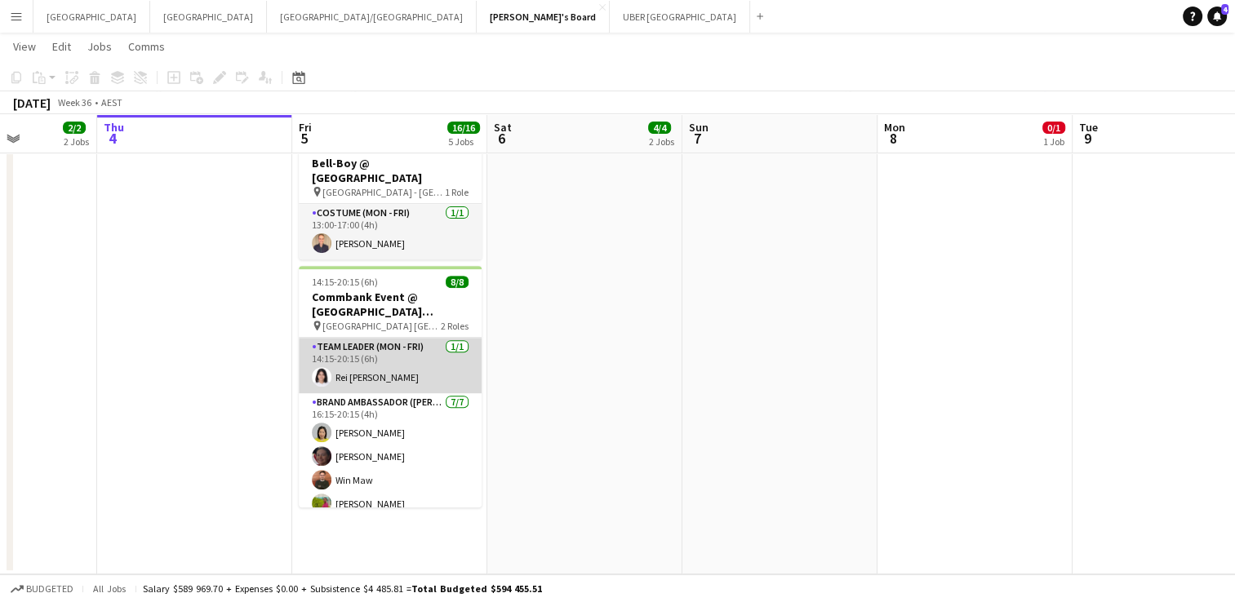
click at [344, 357] on app-card-role "Team Leader (Mon - Fri) [DATE] 14:15-20:15 (6h) Rei [PERSON_NAME]" at bounding box center [390, 365] width 183 height 55
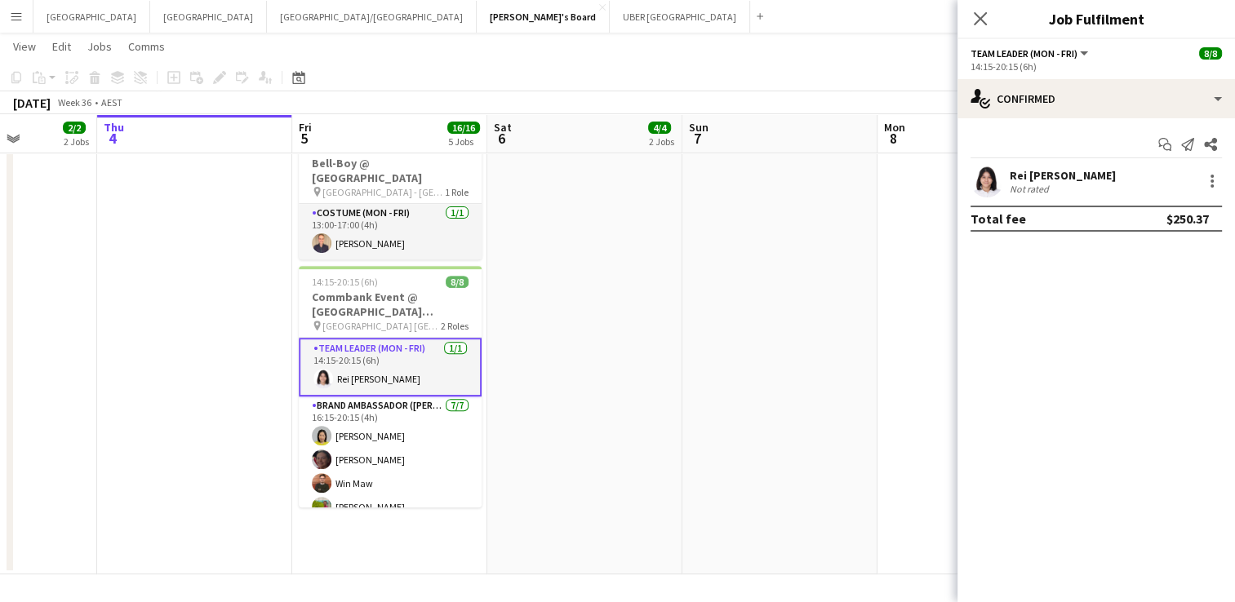
click at [1054, 168] on div "Rei [PERSON_NAME]" at bounding box center [1062, 175] width 106 height 15
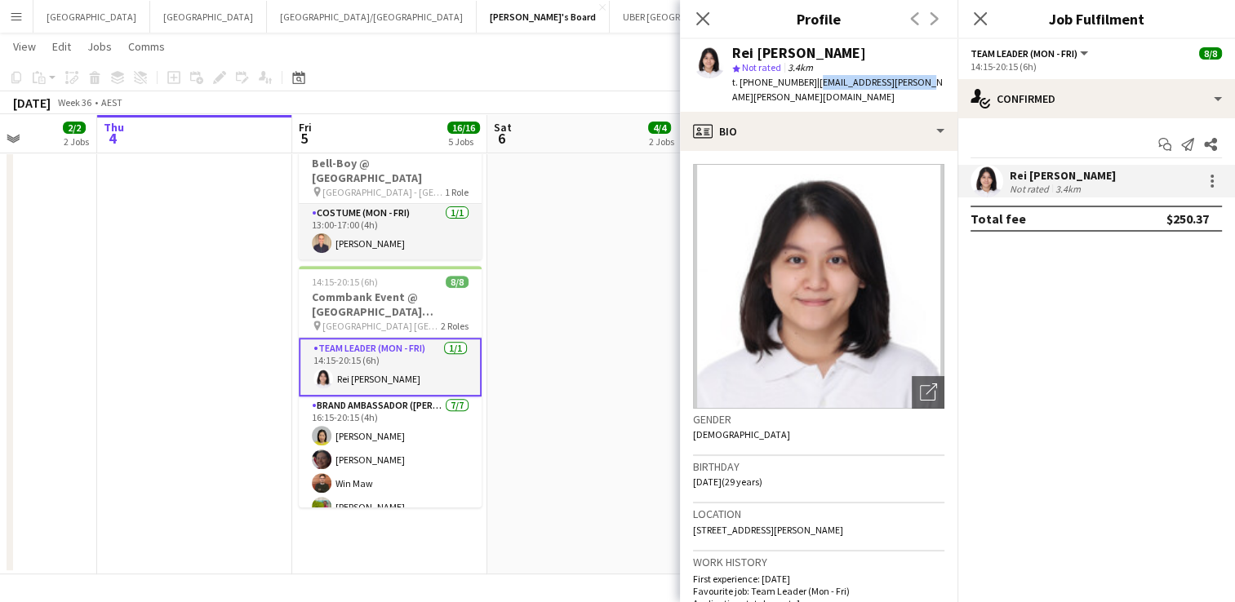
drag, startPoint x: 910, startPoint y: 86, endPoint x: 805, endPoint y: 87, distance: 105.3
click at [805, 87] on div "Rei [PERSON_NAME] star Not rated 3.4km t. [PHONE_NUMBER] | [EMAIL_ADDRESS][PERS…" at bounding box center [818, 75] width 277 height 73
copy span "[EMAIL_ADDRESS][PERSON_NAME][PERSON_NAME][DOMAIN_NAME]"
click at [977, 19] on icon "Close pop-in" at bounding box center [980, 19] width 16 height 16
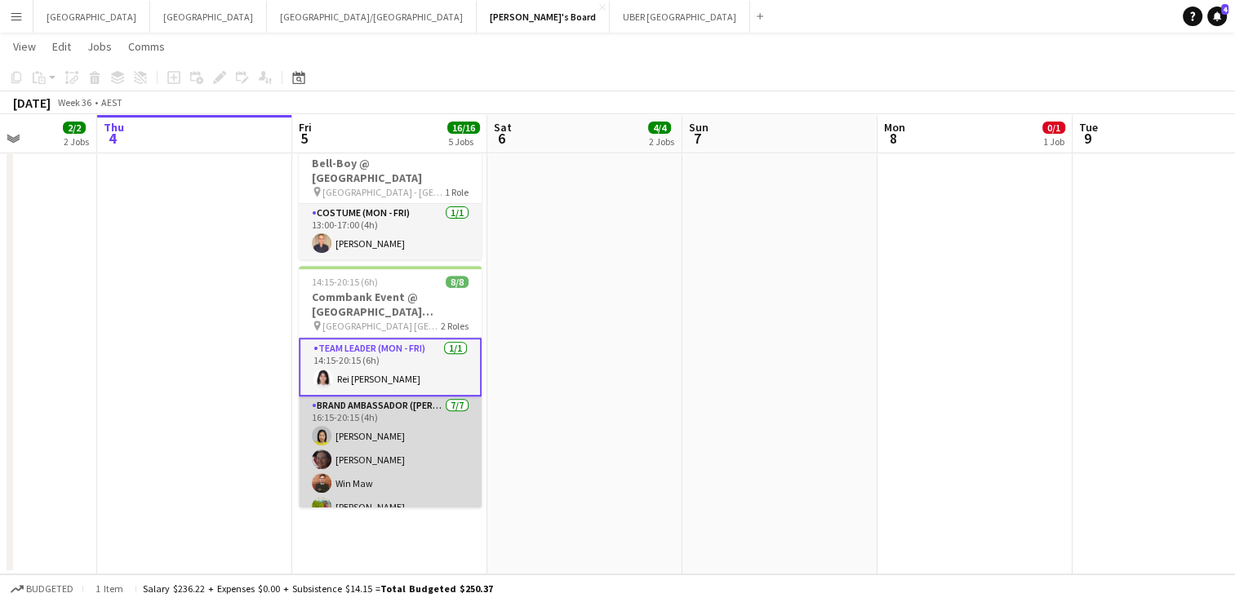
click at [342, 423] on app-card-role "Brand Ambassador ([PERSON_NAME]) [DATE] 16:15-20:15 (4h) [PERSON_NAME] Win Maw …" at bounding box center [390, 495] width 183 height 197
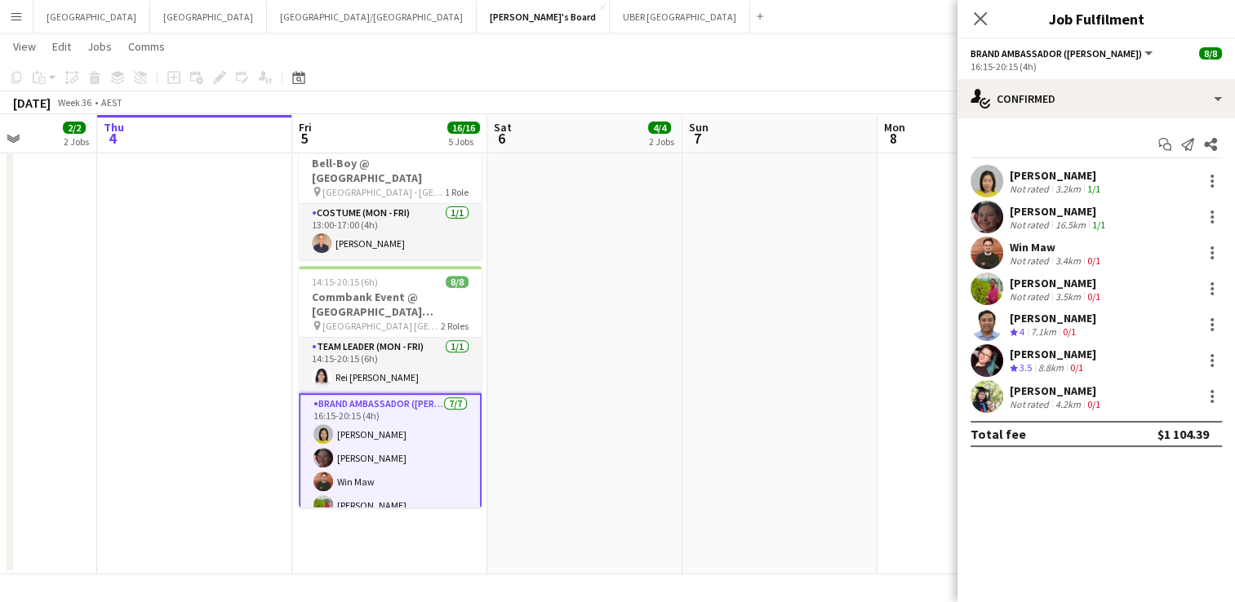
click at [1047, 171] on div "[PERSON_NAME]" at bounding box center [1056, 175] width 94 height 15
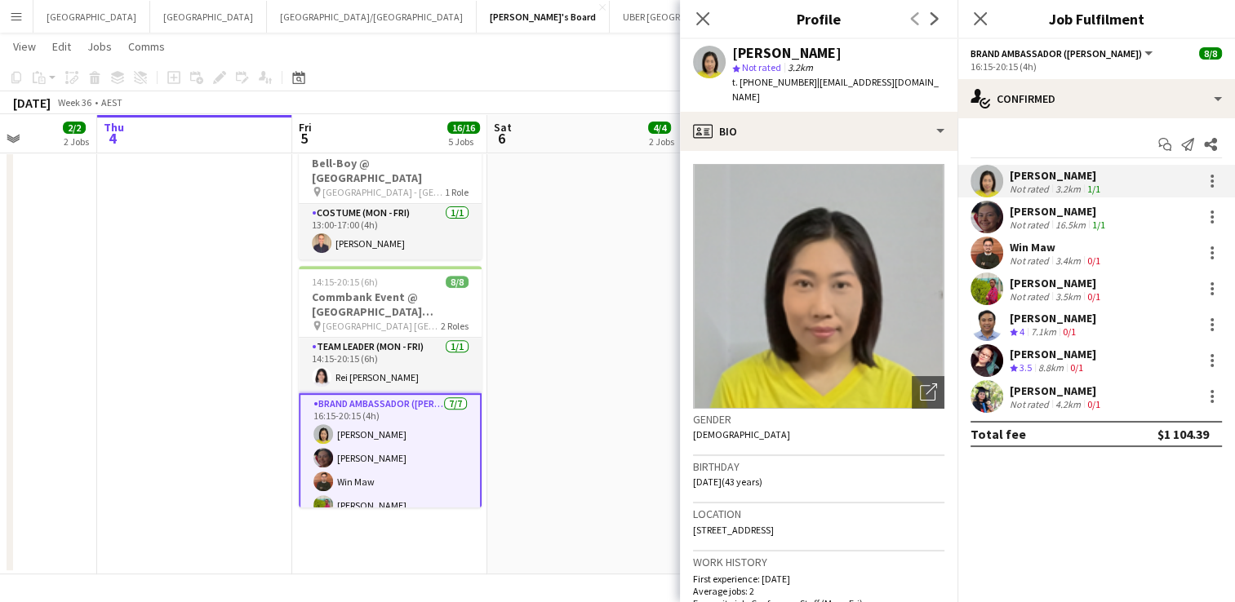
drag, startPoint x: 909, startPoint y: 81, endPoint x: 826, endPoint y: 83, distance: 83.3
drag, startPoint x: 826, startPoint y: 83, endPoint x: 839, endPoint y: 68, distance: 20.3
click at [839, 68] on div "star Not rated 3.2km" at bounding box center [838, 67] width 212 height 15
drag, startPoint x: 915, startPoint y: 82, endPoint x: 804, endPoint y: 90, distance: 111.3
click at [804, 90] on div "Yadana Ni Ni star Not rated 3.2km t. [PHONE_NUMBER] | [EMAIL_ADDRESS][DOMAIN_NA…" at bounding box center [818, 75] width 277 height 73
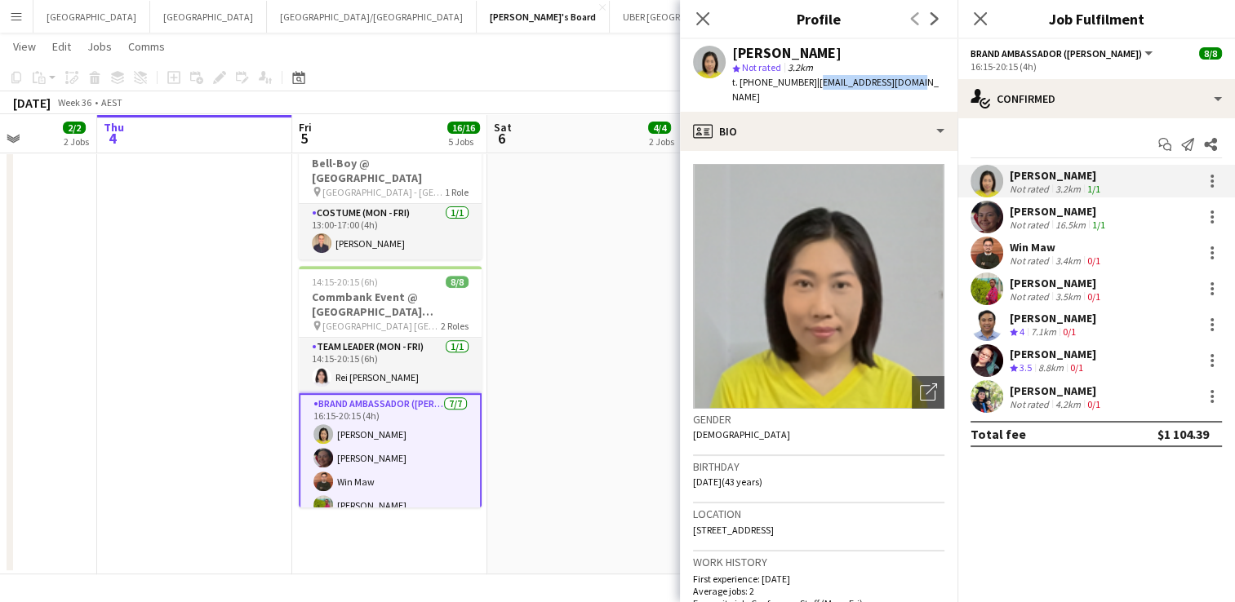
copy span "[EMAIL_ADDRESS][DOMAIN_NAME]"
click at [1026, 211] on div "[PERSON_NAME]" at bounding box center [1058, 211] width 99 height 15
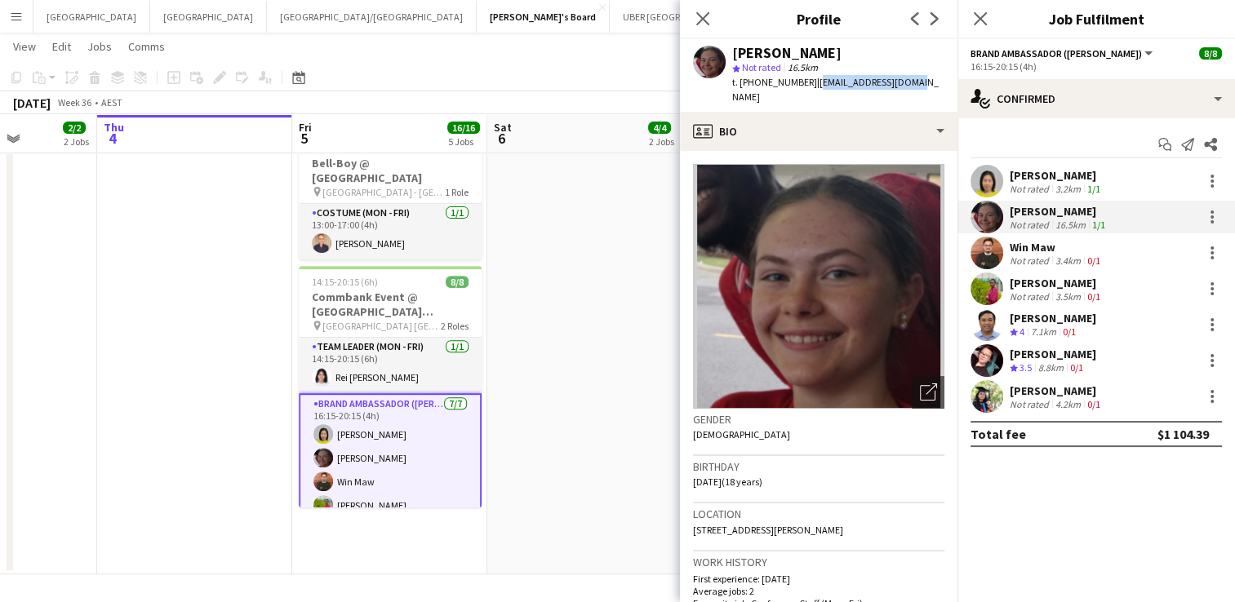
drag, startPoint x: 924, startPoint y: 88, endPoint x: 805, endPoint y: 91, distance: 119.2
click at [805, 91] on app-profile-header "[PERSON_NAME] star Not rated 16.5km t. [PHONE_NUMBER] | [EMAIL_ADDRESS][DOMAIN_…" at bounding box center [818, 75] width 277 height 73
copy span "[EMAIL_ADDRESS][DOMAIN_NAME]"
click at [1028, 250] on div "Win Maw" at bounding box center [1056, 247] width 94 height 15
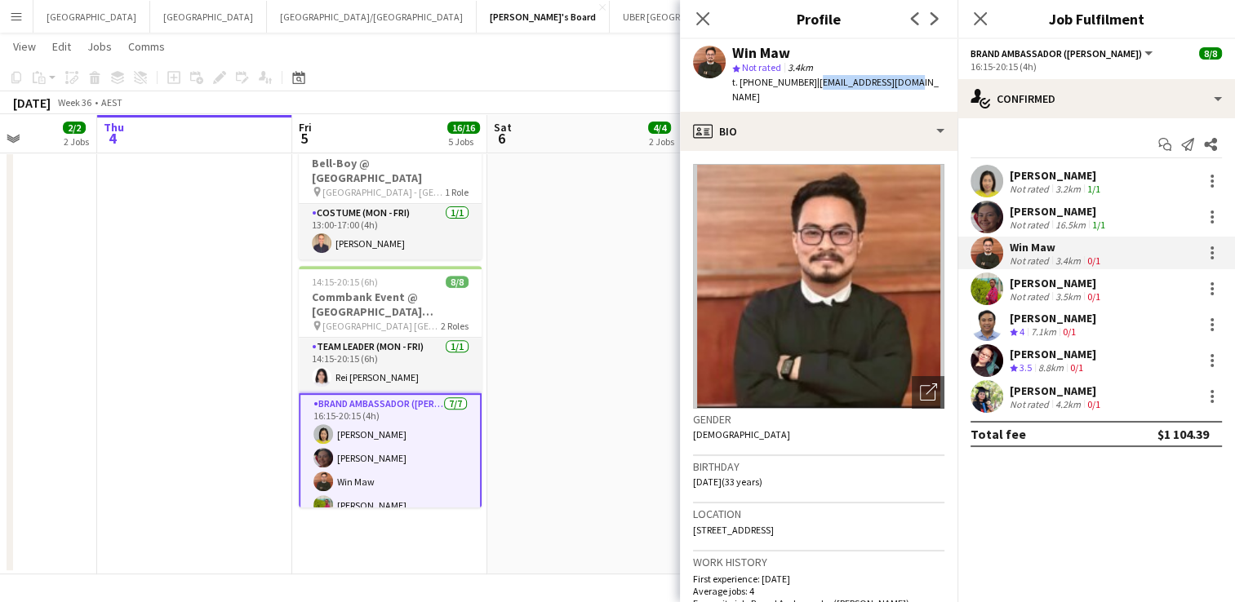
drag, startPoint x: 835, startPoint y: 80, endPoint x: 806, endPoint y: 86, distance: 29.3
click at [806, 86] on div "Win Maw star Not rated 3.4km t. [PHONE_NUMBER] | [EMAIL_ADDRESS][DOMAIN_NAME]" at bounding box center [818, 75] width 277 height 73
copy span "[EMAIL_ADDRESS][DOMAIN_NAME]"
click at [1038, 284] on div "[PERSON_NAME]" at bounding box center [1056, 283] width 94 height 15
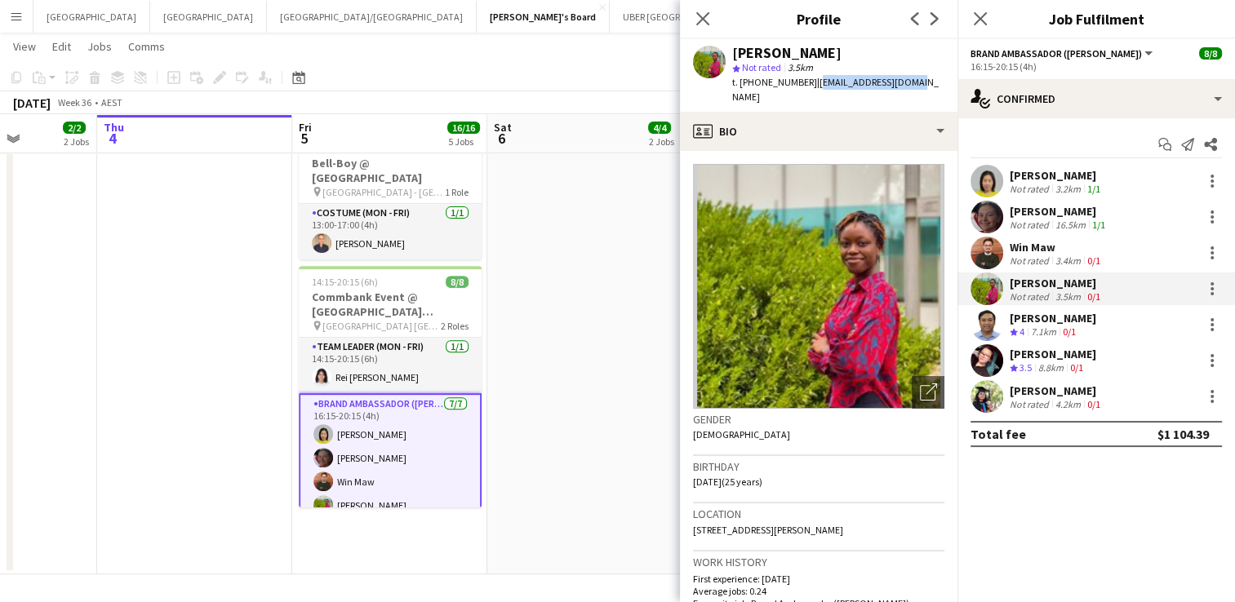
drag, startPoint x: 919, startPoint y: 93, endPoint x: 805, endPoint y: 86, distance: 114.4
click at [805, 86] on app-profile-header "[PERSON_NAME] star Not rated 3.5km t. [PHONE_NUMBER] | [EMAIL_ADDRESS][DOMAIN_N…" at bounding box center [818, 75] width 277 height 73
copy span "[EMAIL_ADDRESS][DOMAIN_NAME]"
click at [1096, 322] on div "[PERSON_NAME]" at bounding box center [1052, 318] width 86 height 15
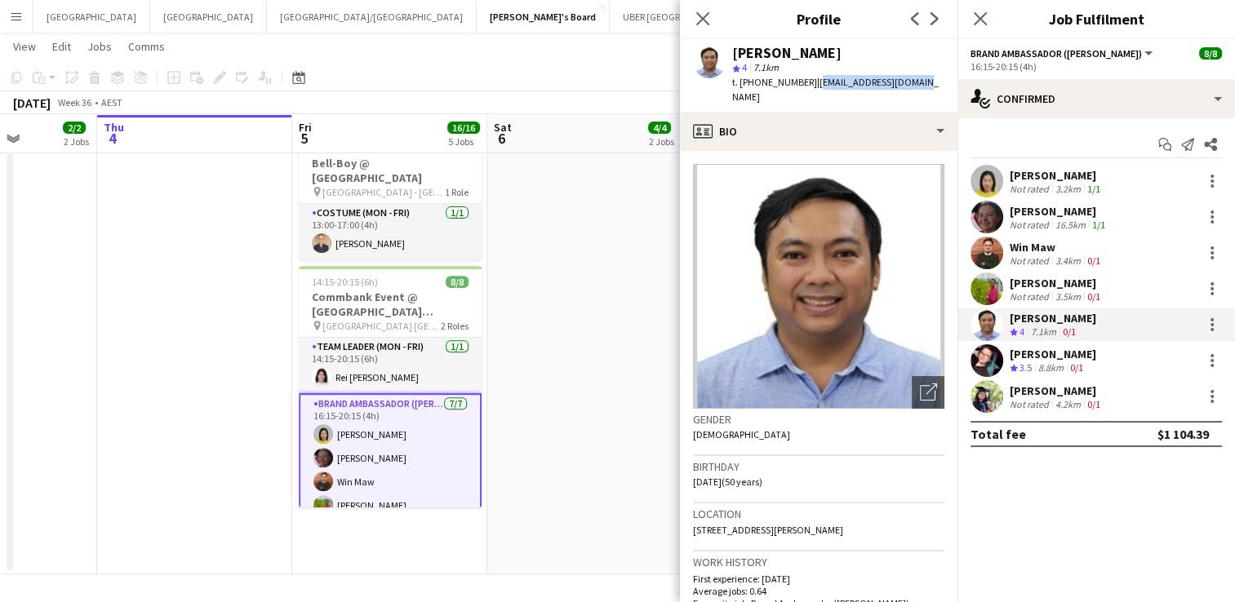
drag, startPoint x: 911, startPoint y: 82, endPoint x: 804, endPoint y: 86, distance: 107.0
click at [804, 86] on div "[PERSON_NAME] star 4 7.1km t. [PHONE_NUMBER] | [EMAIL_ADDRESS][DOMAIN_NAME]" at bounding box center [818, 75] width 277 height 73
copy span "[EMAIL_ADDRESS][DOMAIN_NAME]"
click at [1048, 357] on div "[PERSON_NAME]" at bounding box center [1052, 354] width 86 height 15
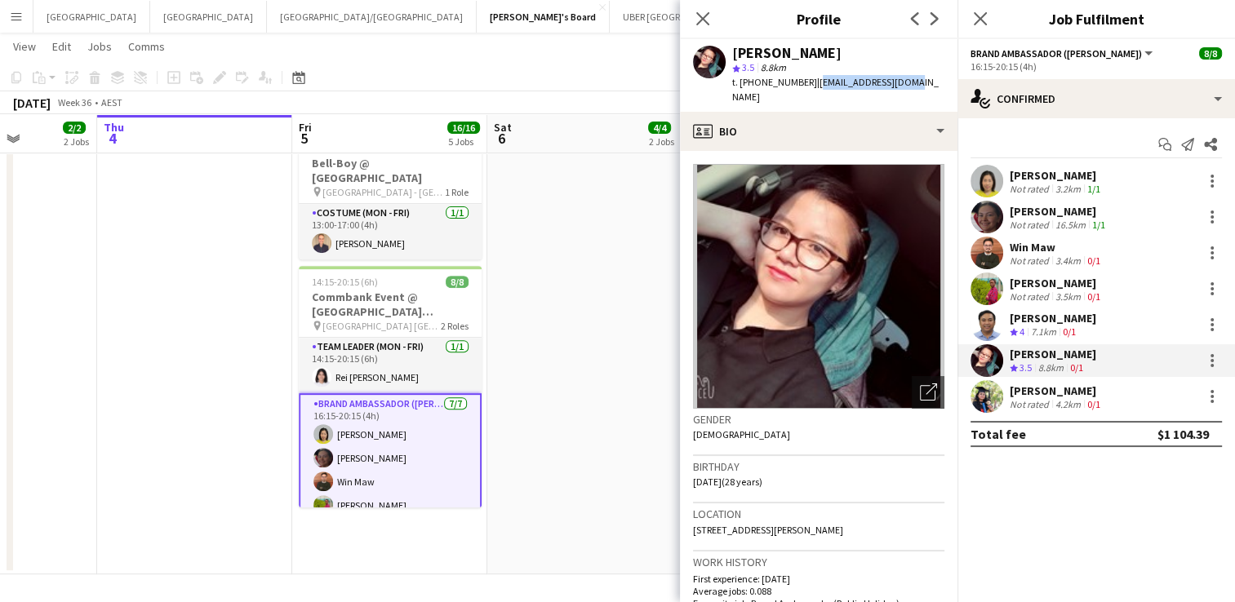
drag, startPoint x: 916, startPoint y: 82, endPoint x: 805, endPoint y: 89, distance: 111.2
click at [805, 89] on app-profile-header "[PERSON_NAME] star 3.5 8.8km t. [PHONE_NUMBER] | [EMAIL_ADDRESS][DOMAIN_NAME]" at bounding box center [818, 75] width 277 height 73
copy span "[EMAIL_ADDRESS][DOMAIN_NAME]"
click at [1052, 387] on div "[PERSON_NAME]" at bounding box center [1056, 391] width 94 height 15
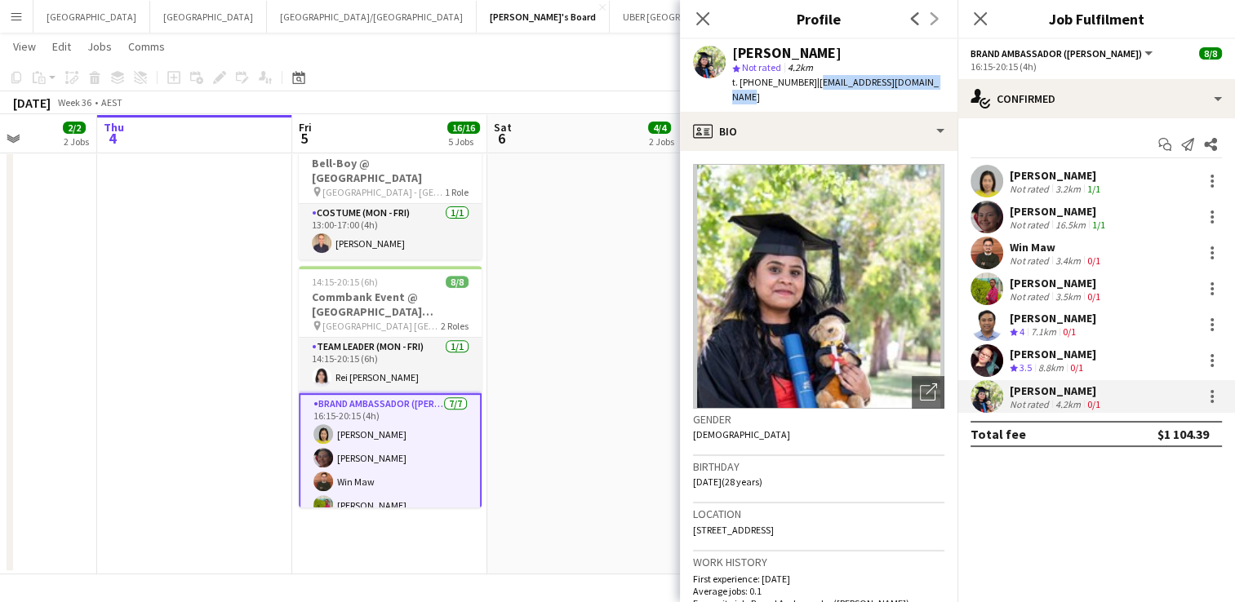
drag, startPoint x: 917, startPoint y: 82, endPoint x: 804, endPoint y: 91, distance: 113.7
click at [804, 91] on div "[PERSON_NAME] star Not rated 4.2km t. [PHONE_NUMBER] | [EMAIL_ADDRESS][DOMAIN_N…" at bounding box center [818, 75] width 277 height 73
copy span "[EMAIL_ADDRESS][DOMAIN_NAME]"
click at [980, 16] on icon "Close pop-in" at bounding box center [980, 19] width 16 height 16
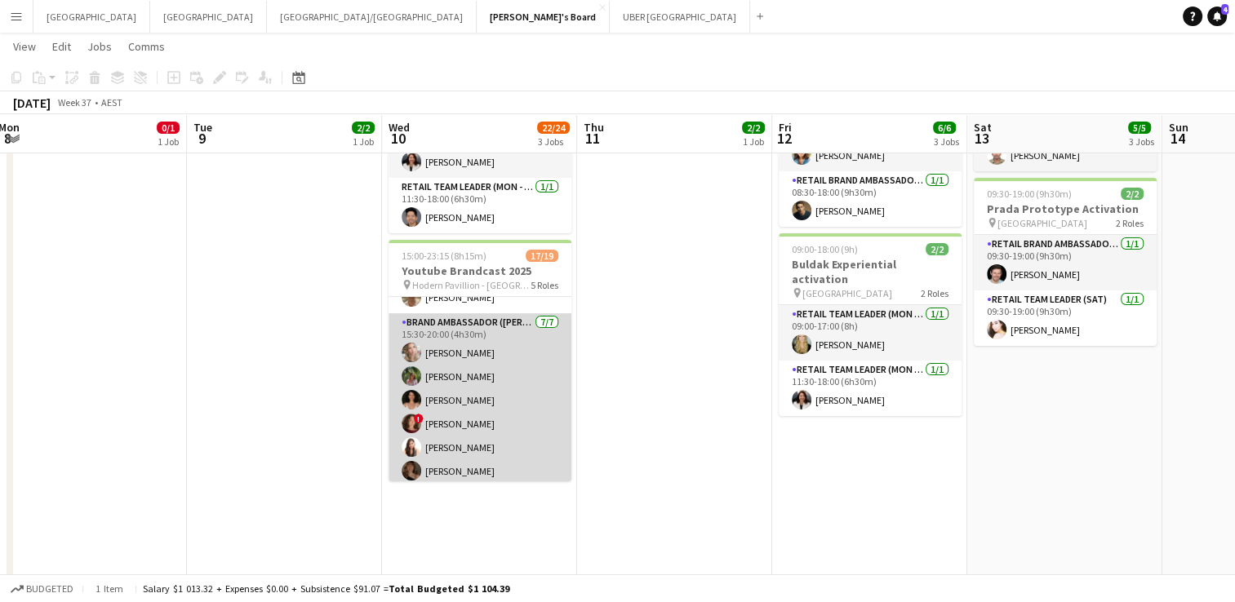
scroll to position [0, 0]
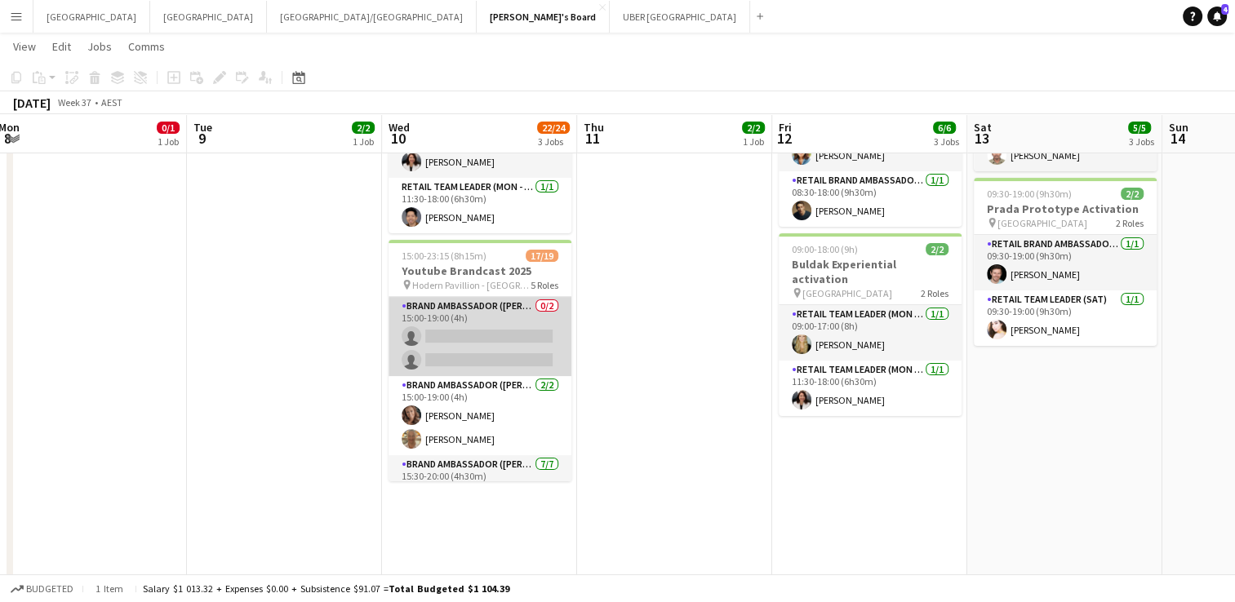
click at [484, 322] on app-card-role "Brand Ambassador (Mon - Fri) 0/2 15:00-19:00 (4h) single-neutral-actions single…" at bounding box center [479, 336] width 183 height 79
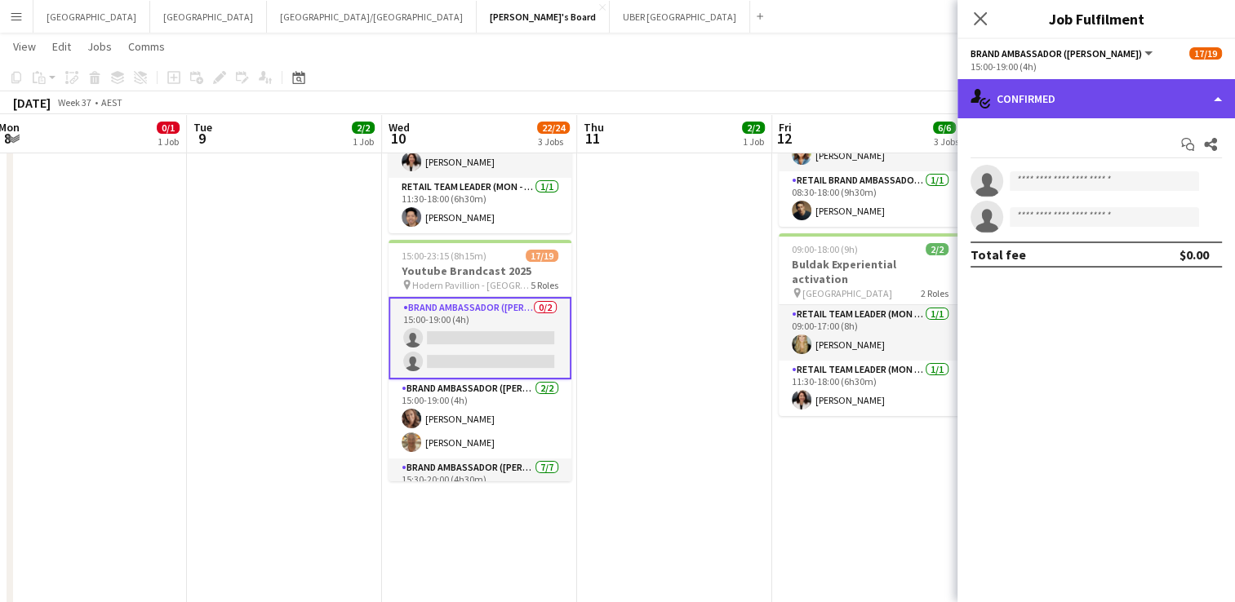
click at [1106, 95] on div "single-neutral-actions-check-2 Confirmed" at bounding box center [1095, 98] width 277 height 39
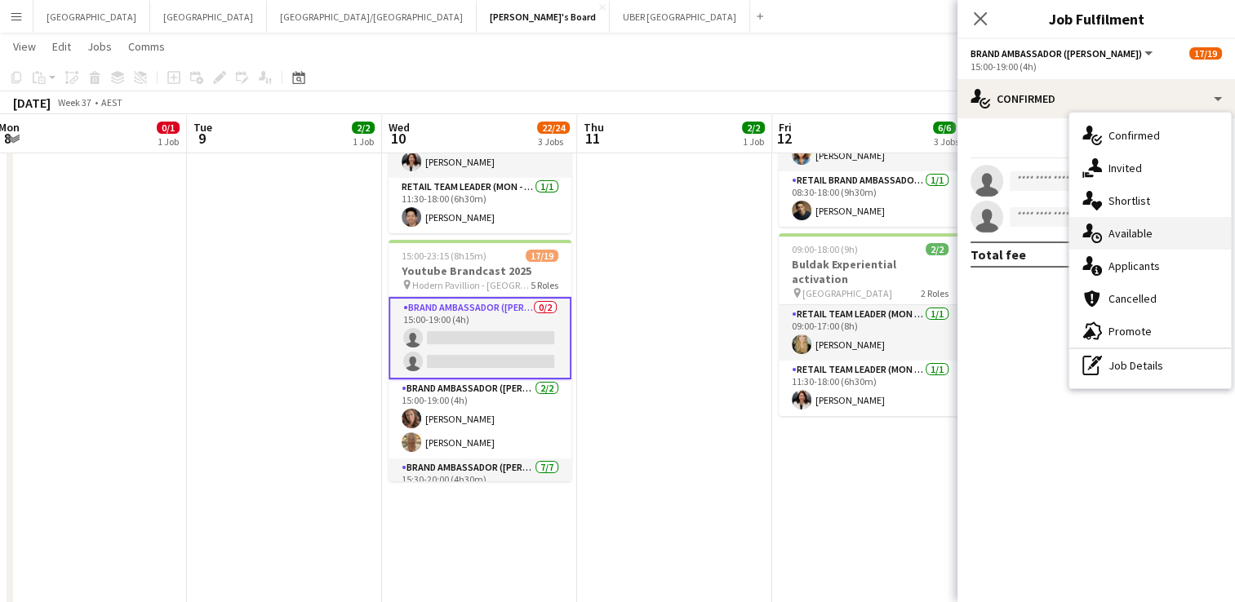
click at [1151, 236] on div "single-neutral-actions-upload Available" at bounding box center [1150, 233] width 162 height 33
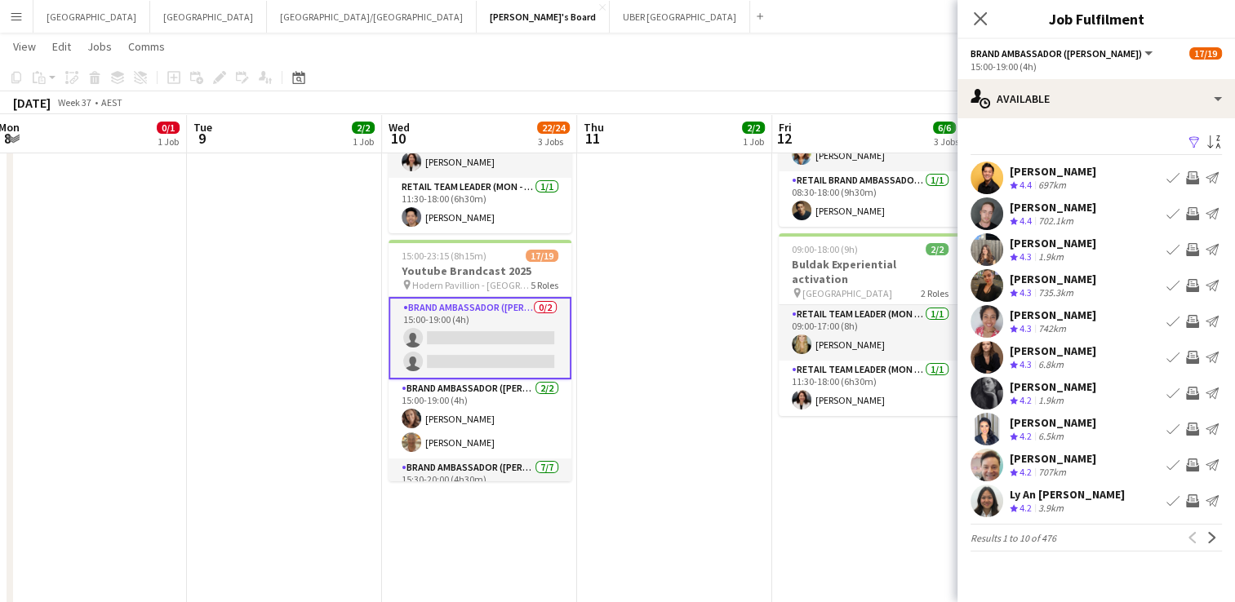
click at [1192, 137] on app-icon "Filter" at bounding box center [1193, 143] width 13 height 16
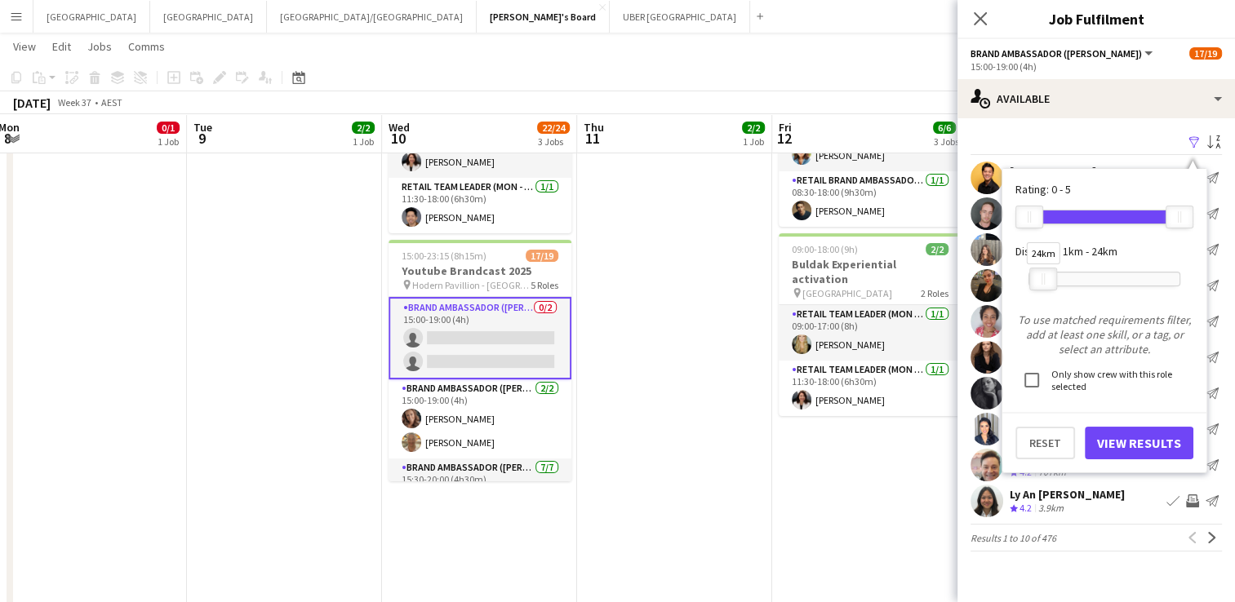
drag, startPoint x: 1129, startPoint y: 279, endPoint x: 1036, endPoint y: 299, distance: 95.1
click at [1036, 299] on div "24km" at bounding box center [1104, 279] width 152 height 41
click at [1114, 448] on button "View Results" at bounding box center [1139, 443] width 109 height 33
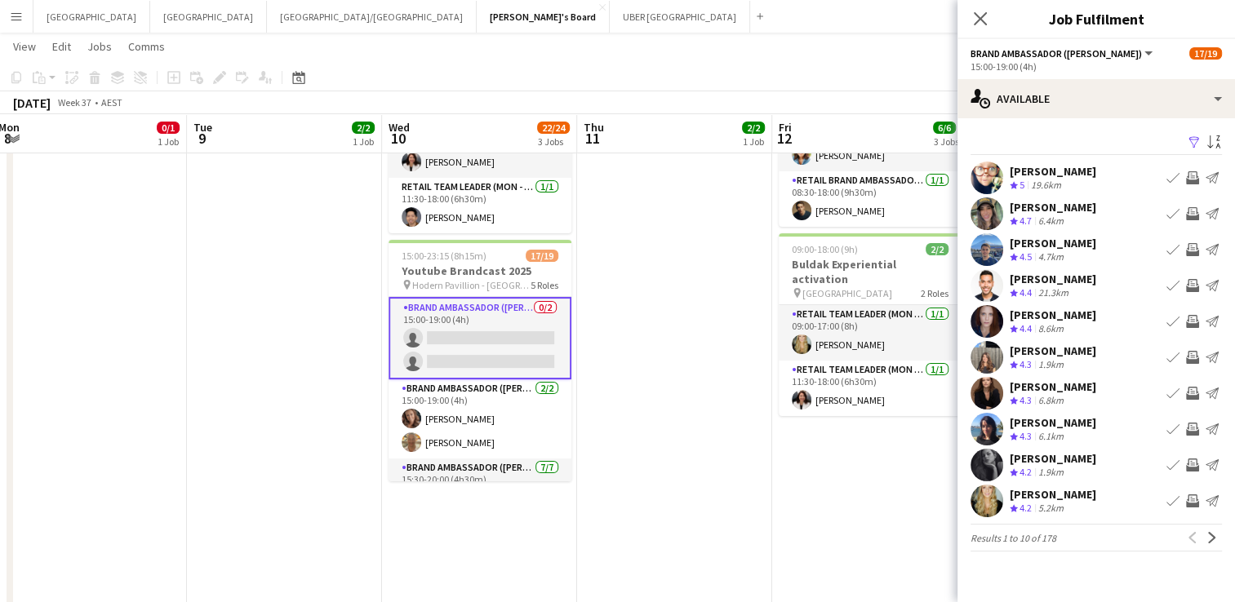
click at [1189, 357] on app-icon "Invite crew" at bounding box center [1192, 357] width 13 height 13
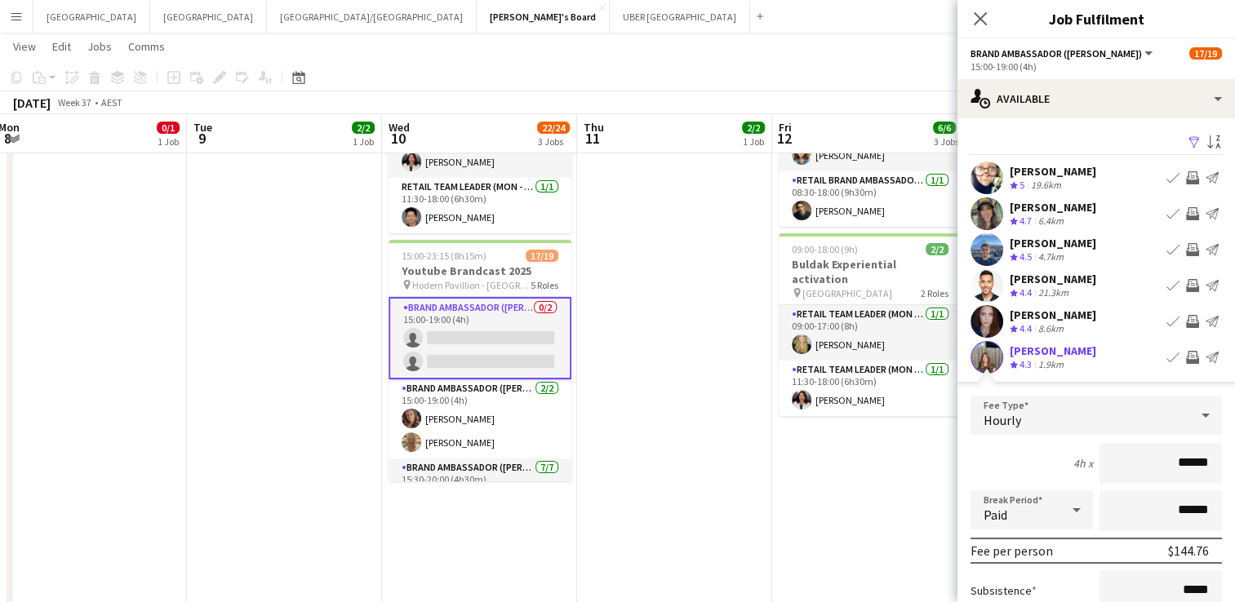
scroll to position [234, 0]
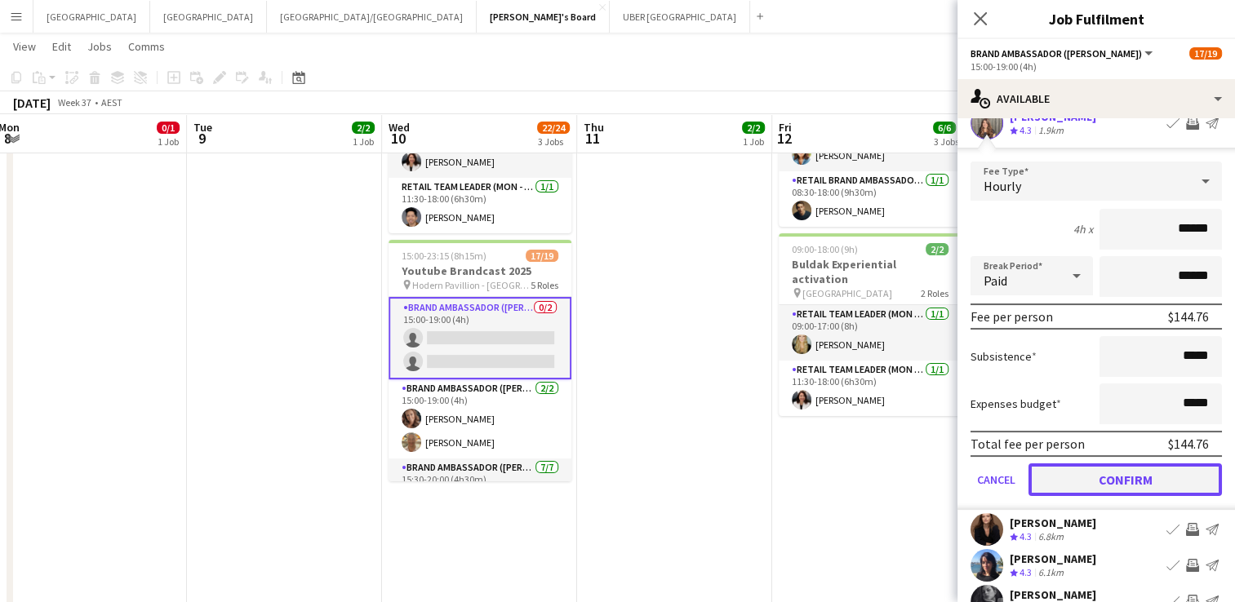
click at [1133, 479] on button "Confirm" at bounding box center [1124, 480] width 193 height 33
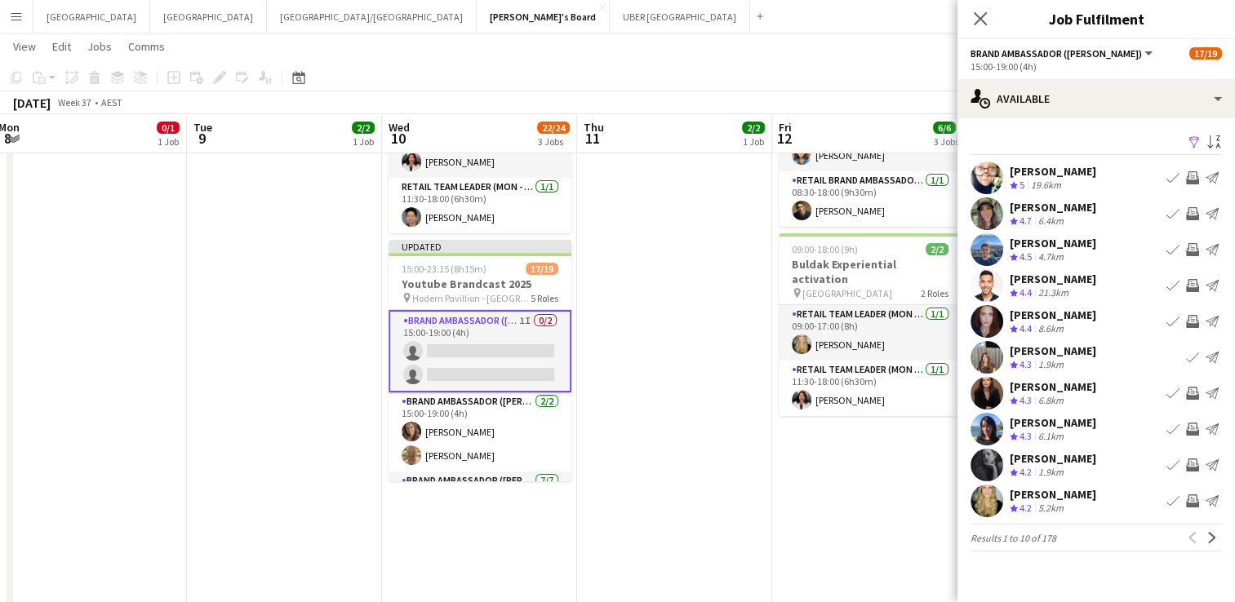
scroll to position [0, 0]
click at [1191, 463] on app-icon "Invite crew" at bounding box center [1192, 465] width 13 height 13
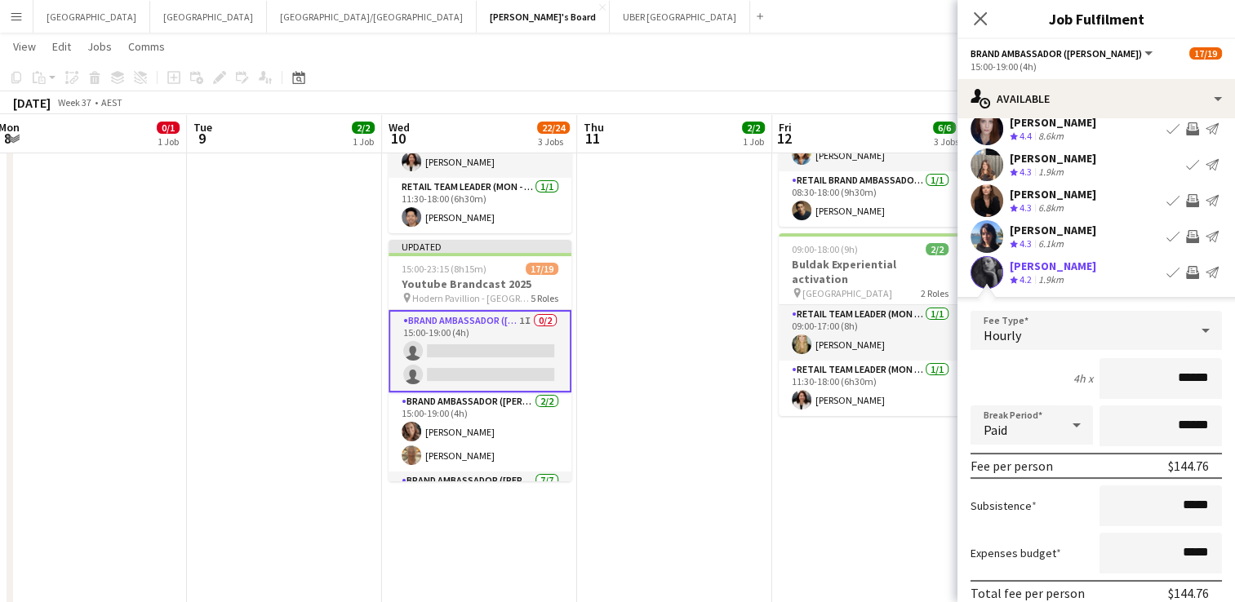
scroll to position [336, 0]
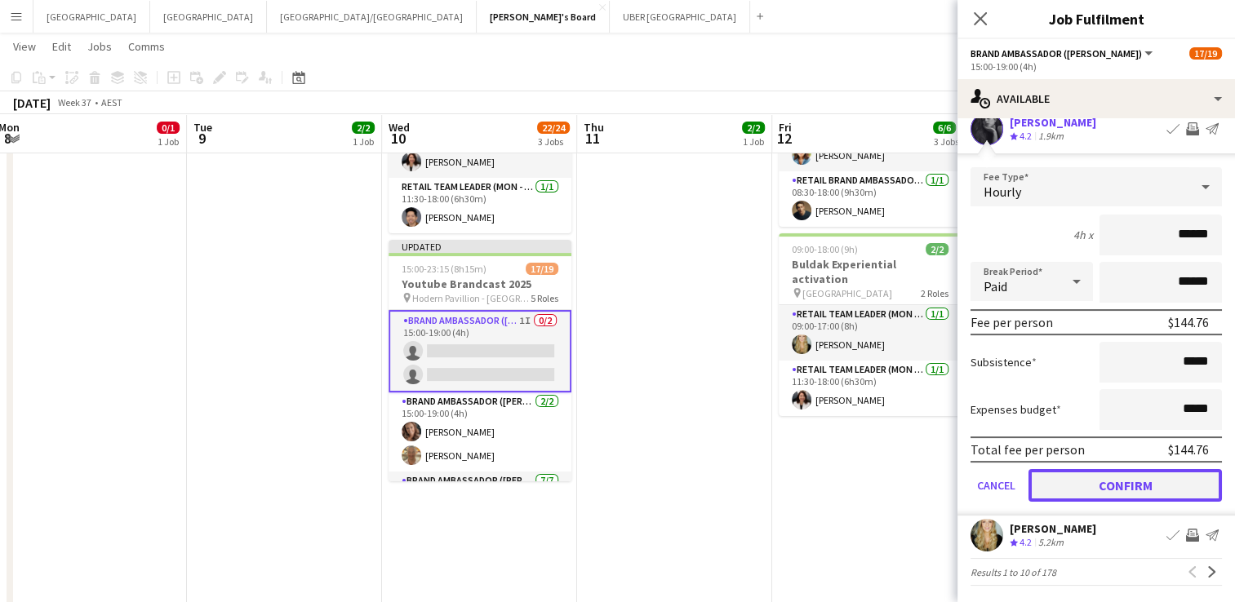
click at [1103, 483] on button "Confirm" at bounding box center [1124, 485] width 193 height 33
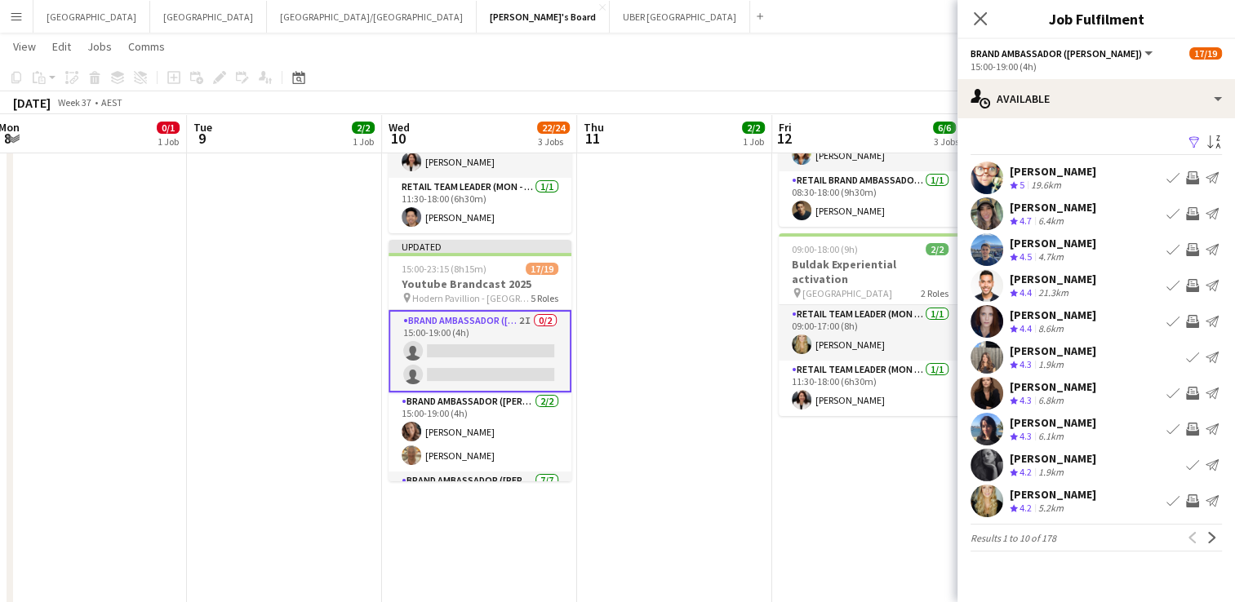
scroll to position [0, 0]
click at [1209, 537] on app-icon "Next" at bounding box center [1211, 537] width 11 height 11
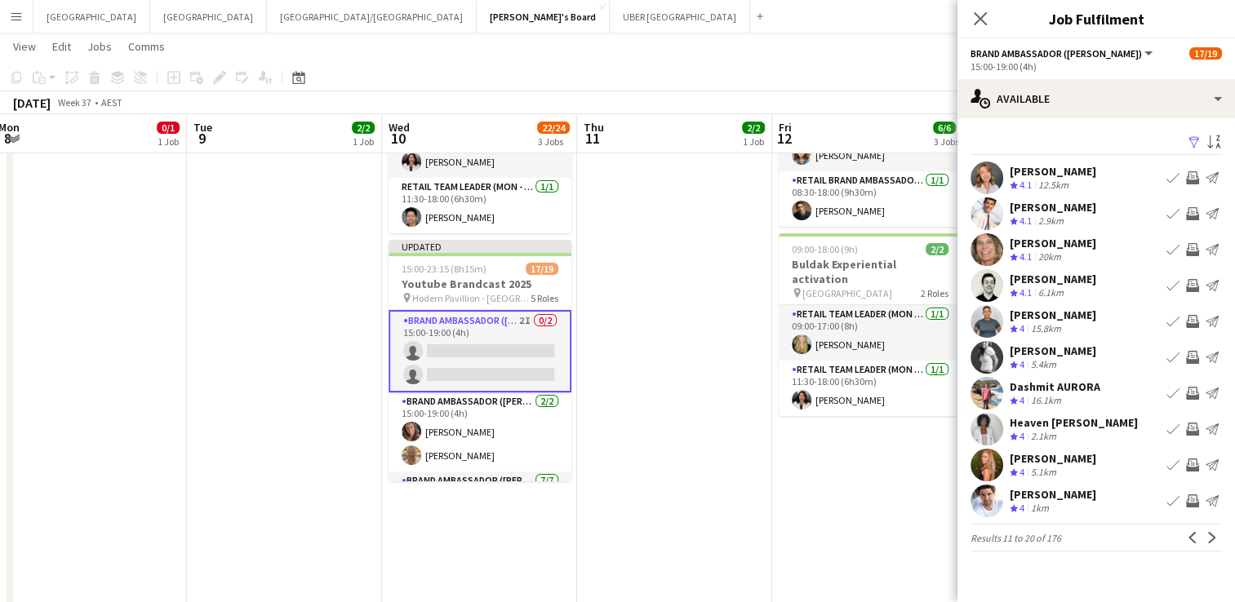
click at [1191, 175] on app-icon "Invite crew" at bounding box center [1192, 177] width 13 height 13
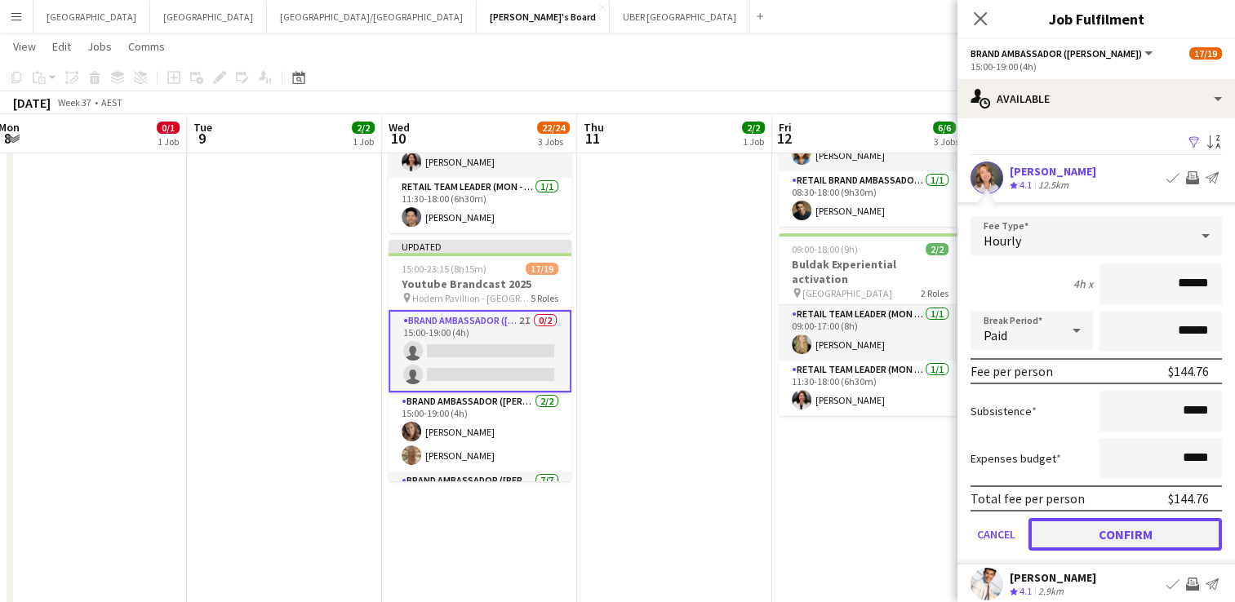
click at [1086, 519] on button "Confirm" at bounding box center [1124, 534] width 193 height 33
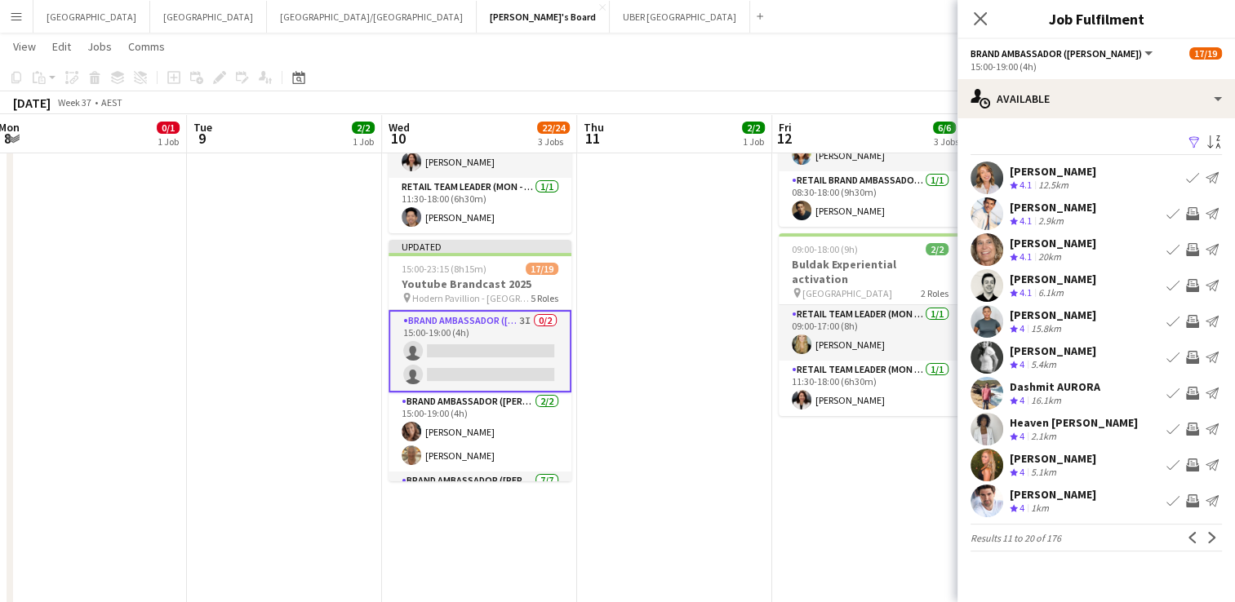
click at [1191, 283] on app-icon "Invite crew" at bounding box center [1192, 285] width 13 height 13
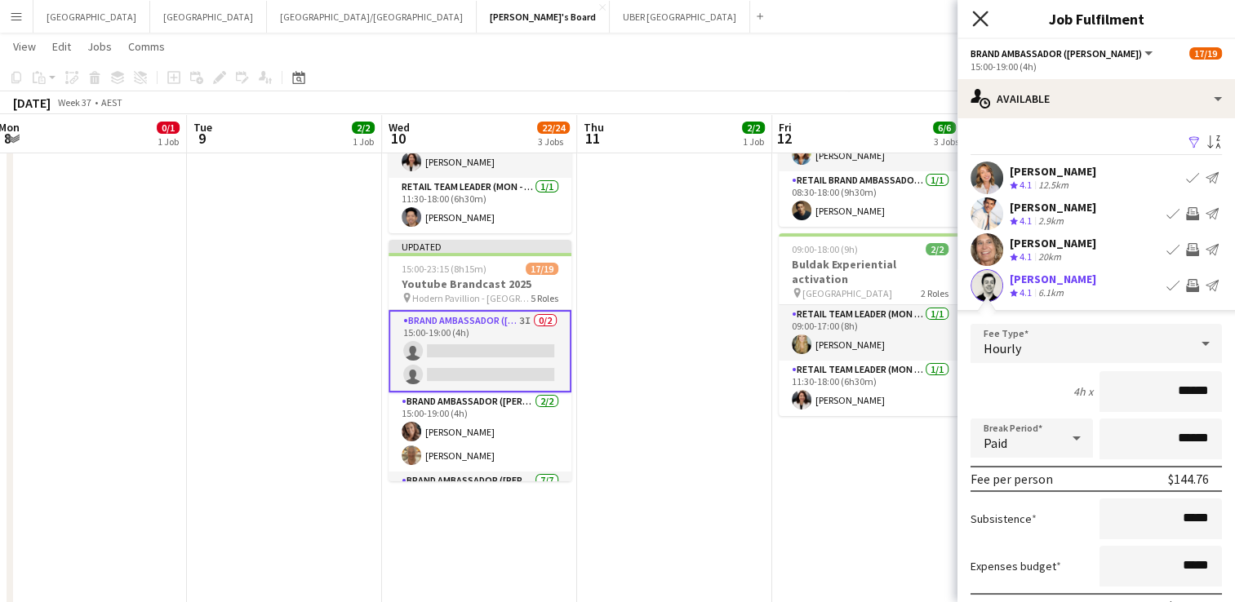
click at [982, 25] on icon "Close pop-in" at bounding box center [980, 19] width 16 height 16
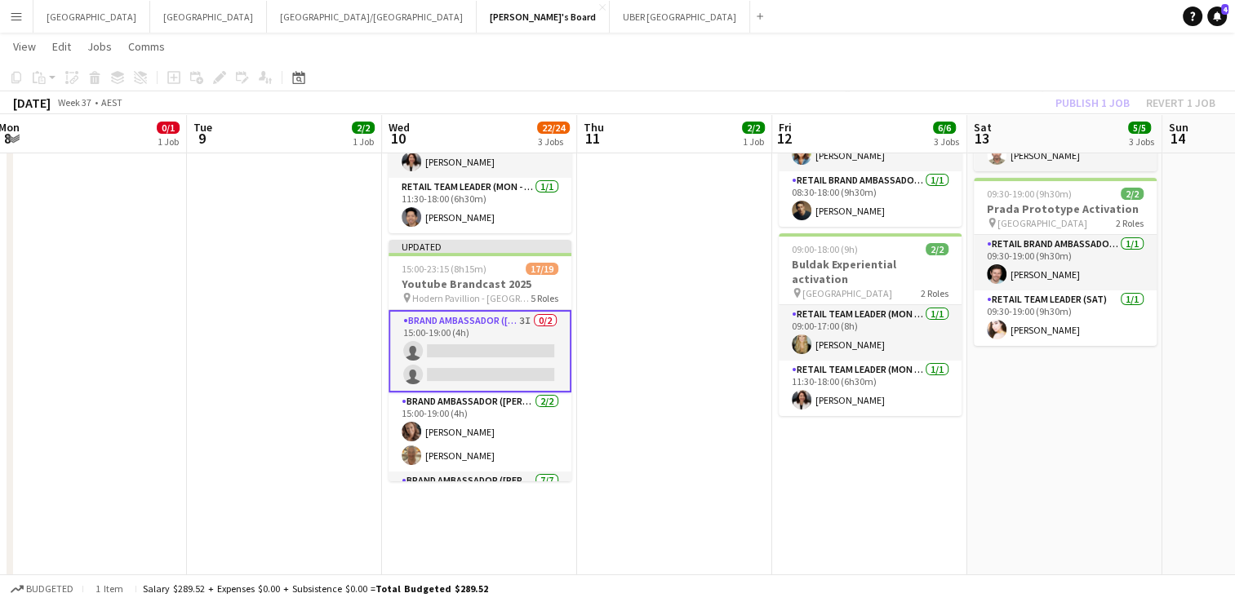
click at [499, 335] on app-card-role "Brand Ambassador (Mon - Fri) 3I 0/2 15:00-19:00 (4h) single-neutral-actions sin…" at bounding box center [479, 351] width 183 height 82
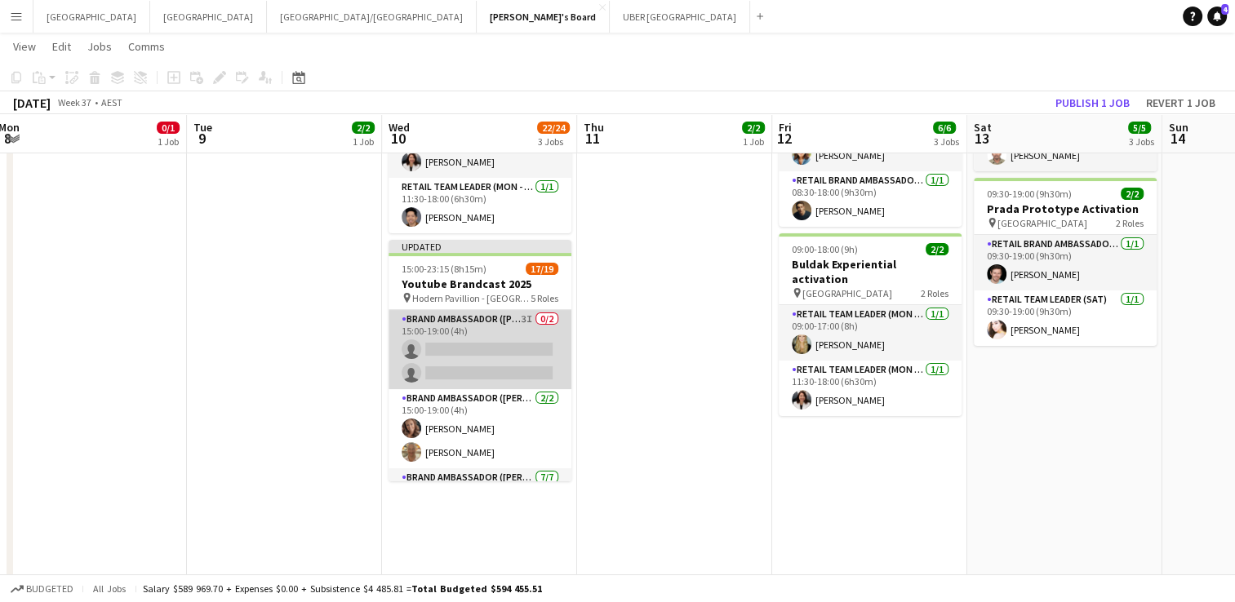
click at [499, 335] on app-card-role "Brand Ambassador (Mon - Fri) 3I 0/2 15:00-19:00 (4h) single-neutral-actions sin…" at bounding box center [479, 349] width 183 height 79
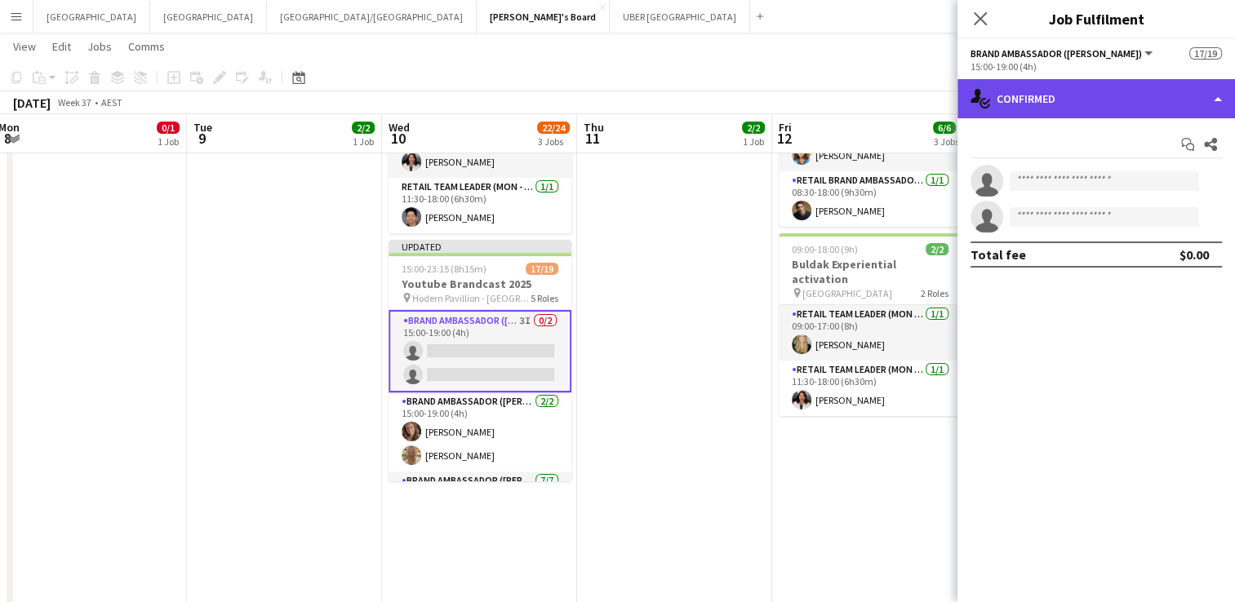
click at [1062, 101] on div "single-neutral-actions-check-2 Confirmed" at bounding box center [1095, 98] width 277 height 39
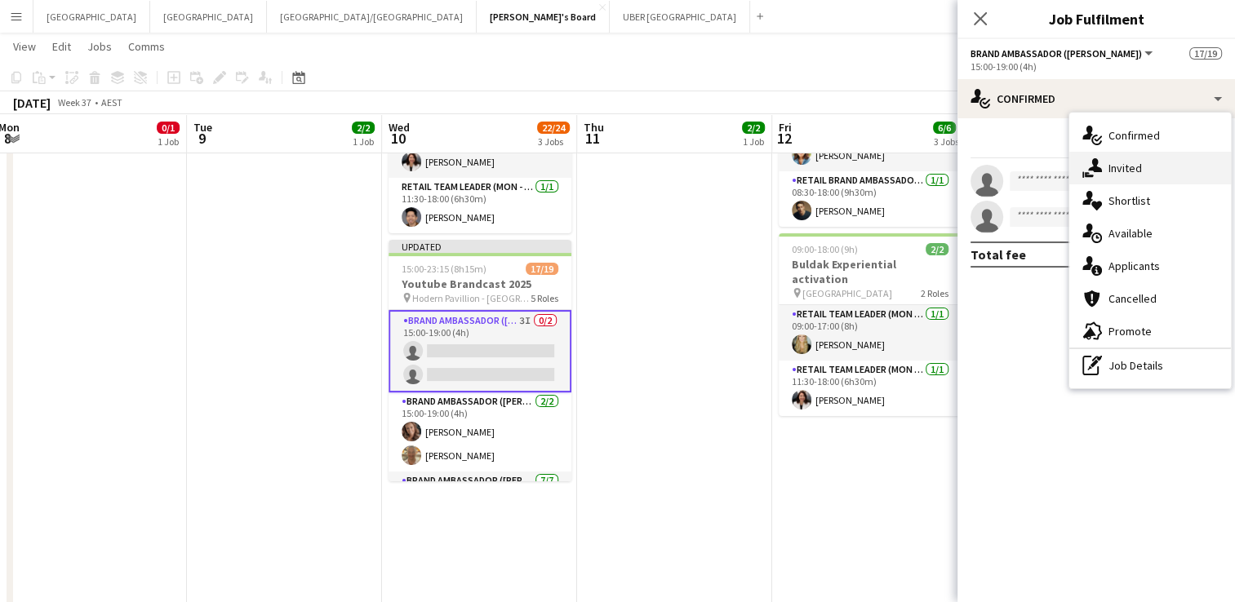
click at [1120, 168] on span "Invited" at bounding box center [1124, 168] width 33 height 15
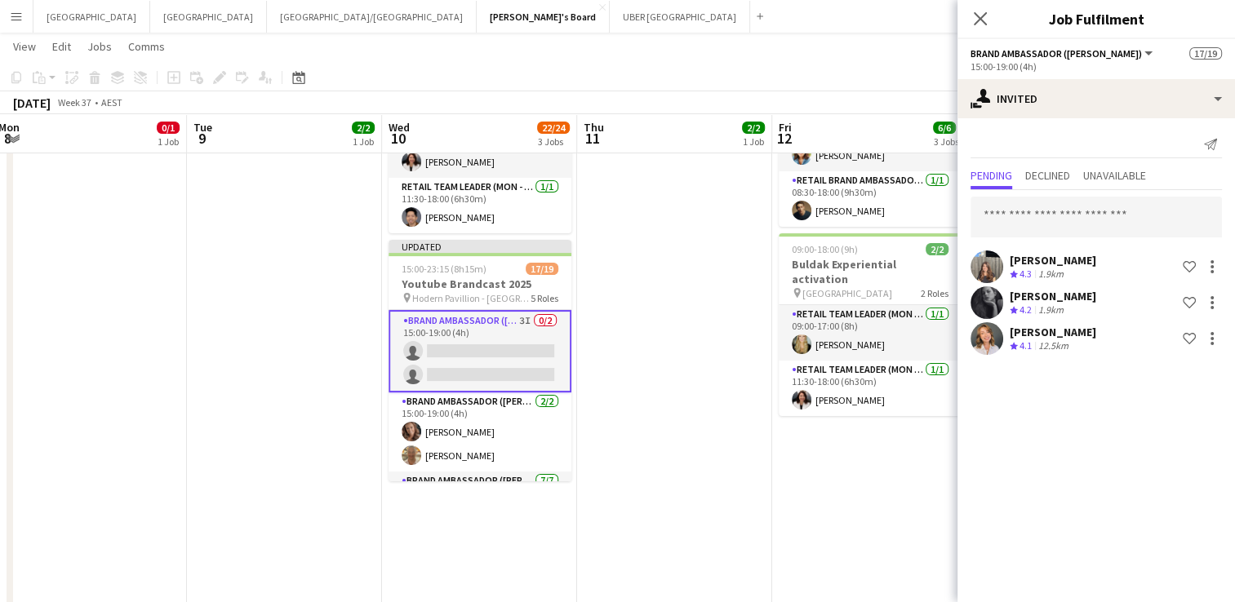
click at [1038, 256] on div "[PERSON_NAME]" at bounding box center [1052, 260] width 86 height 15
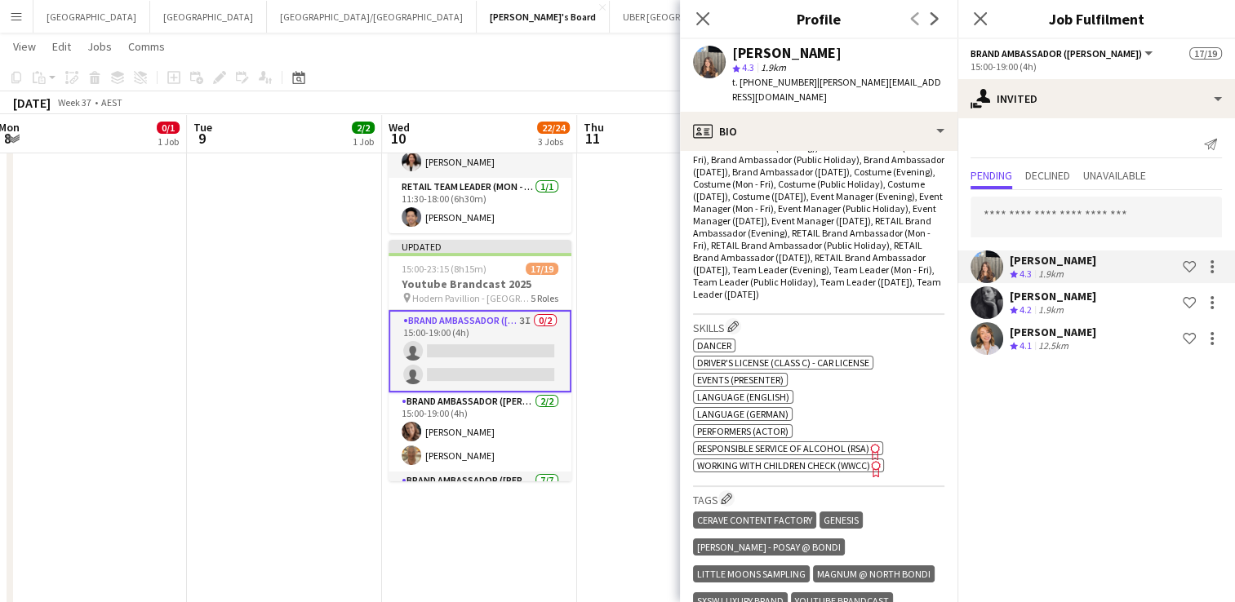
scroll to position [945, 0]
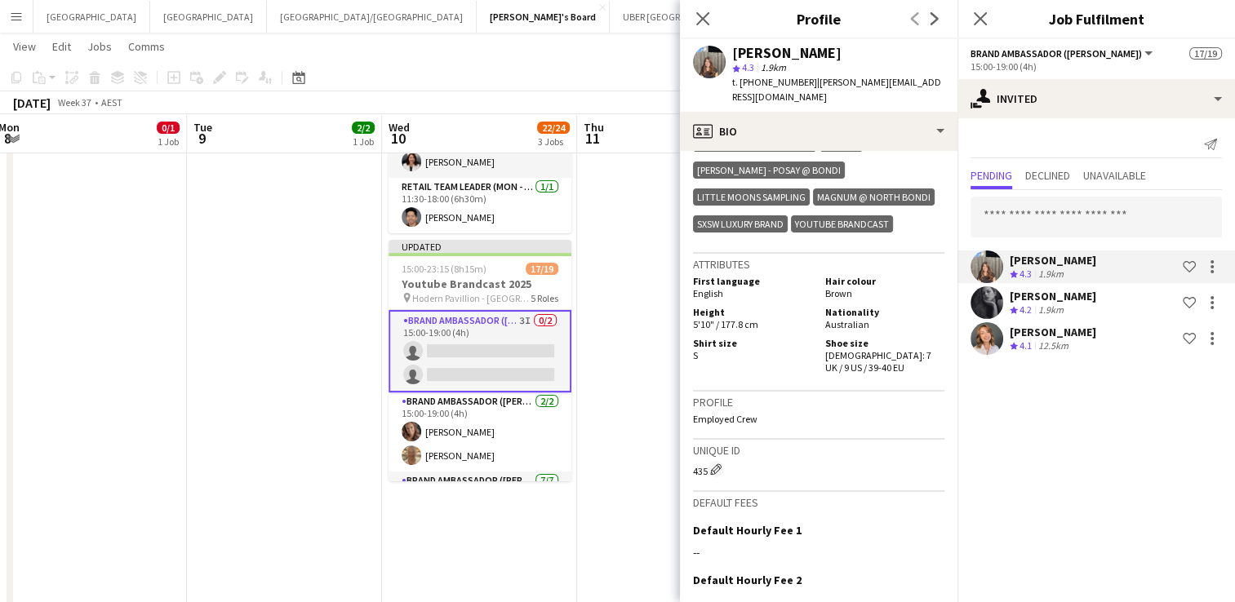
click at [1041, 292] on div "[PERSON_NAME]" at bounding box center [1052, 296] width 86 height 15
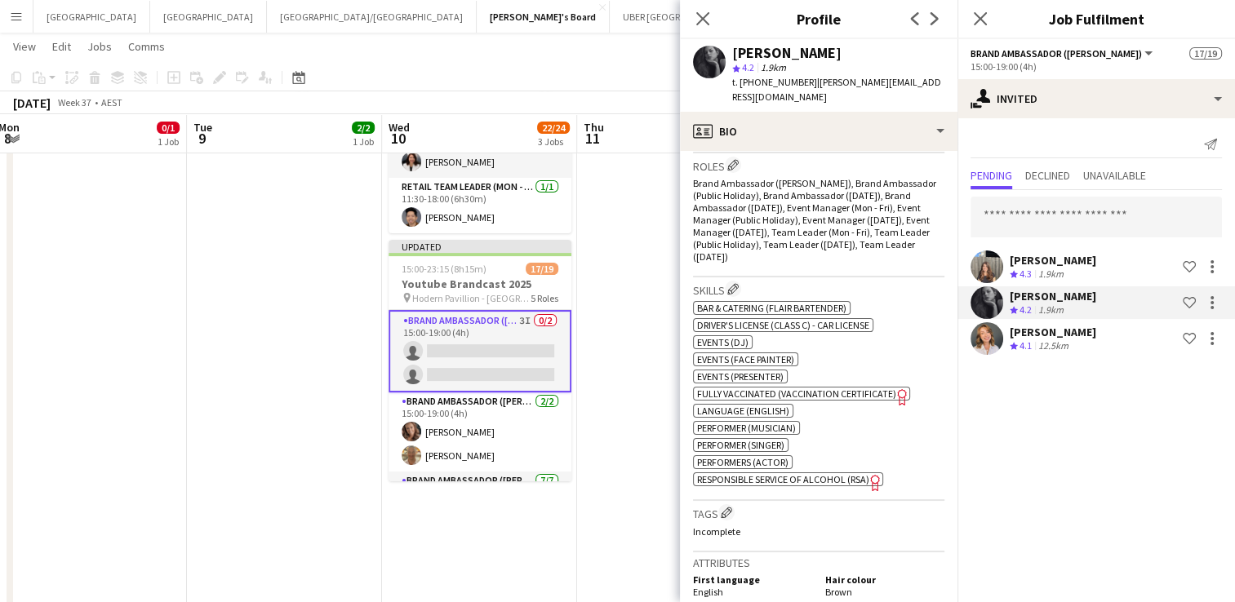
scroll to position [750, 0]
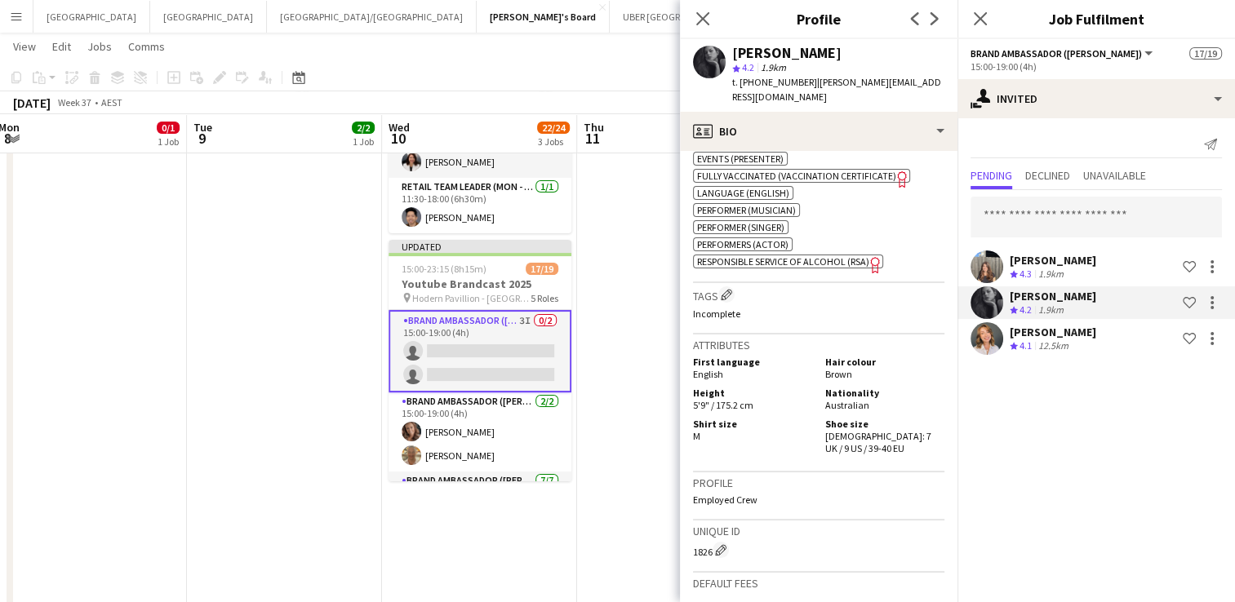
click at [1063, 326] on div "[PERSON_NAME]" at bounding box center [1052, 332] width 86 height 15
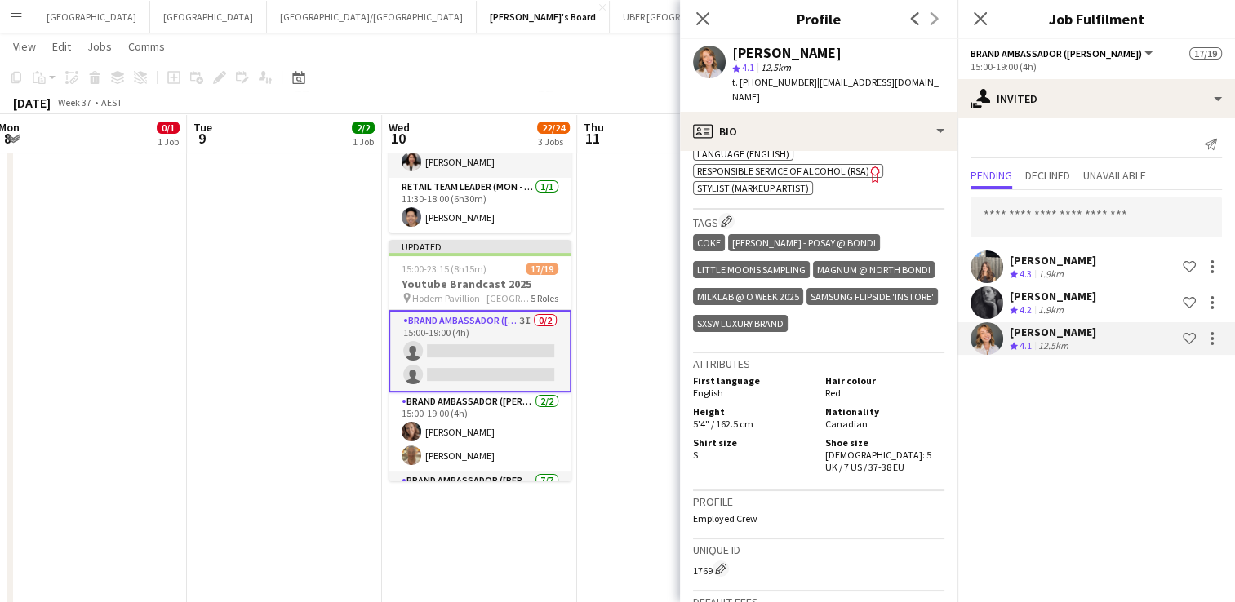
scroll to position [671, 0]
click at [980, 14] on icon "Close pop-in" at bounding box center [980, 19] width 16 height 16
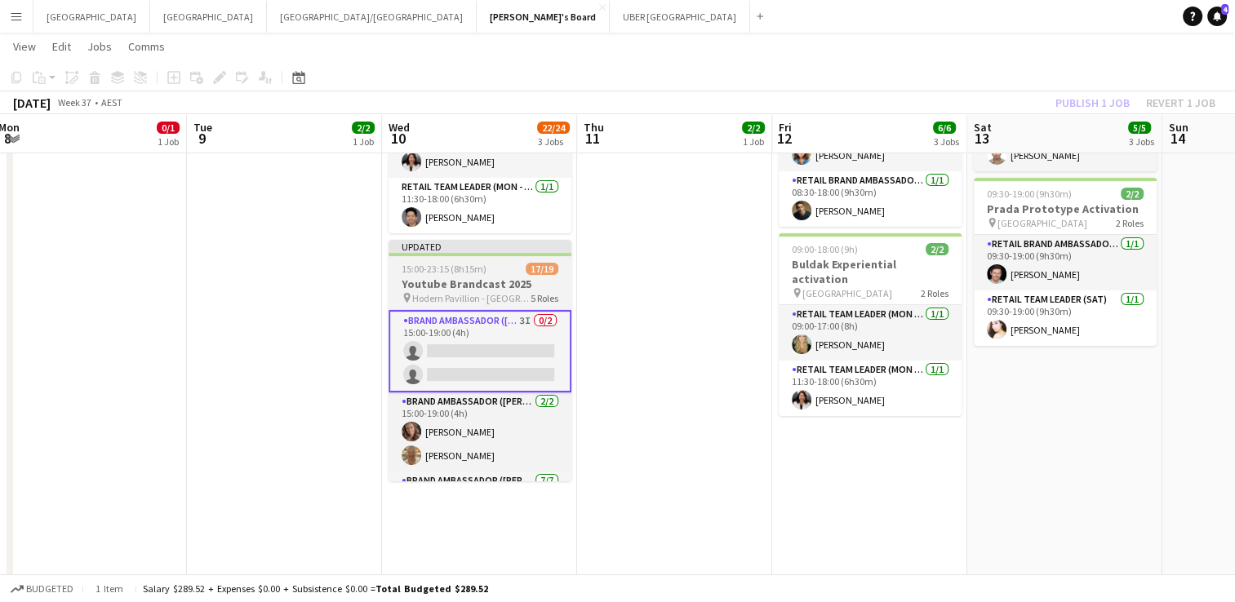
click at [464, 263] on span "15:00-23:15 (8h15m)" at bounding box center [443, 269] width 85 height 12
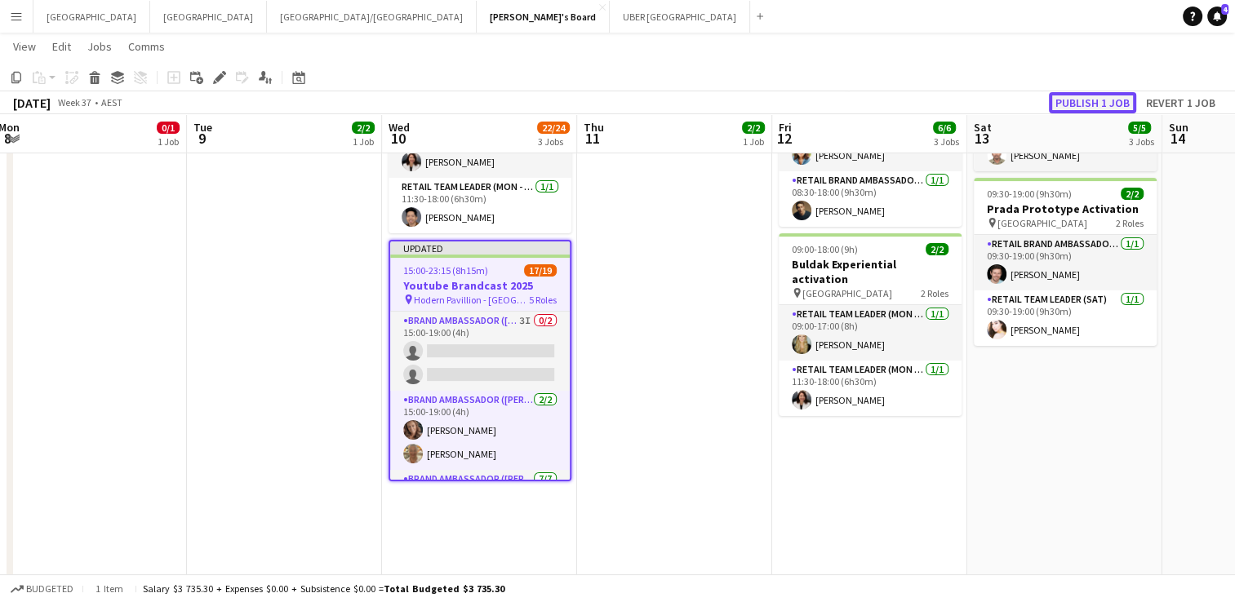
click at [1107, 101] on button "Publish 1 job" at bounding box center [1092, 102] width 87 height 21
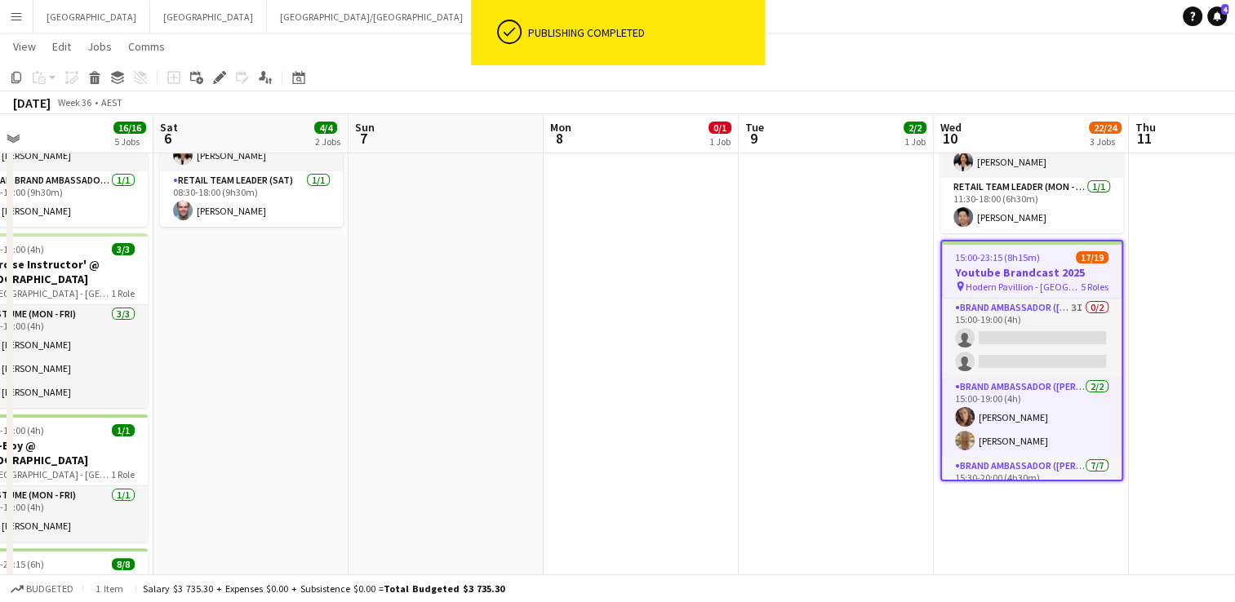
scroll to position [0, 426]
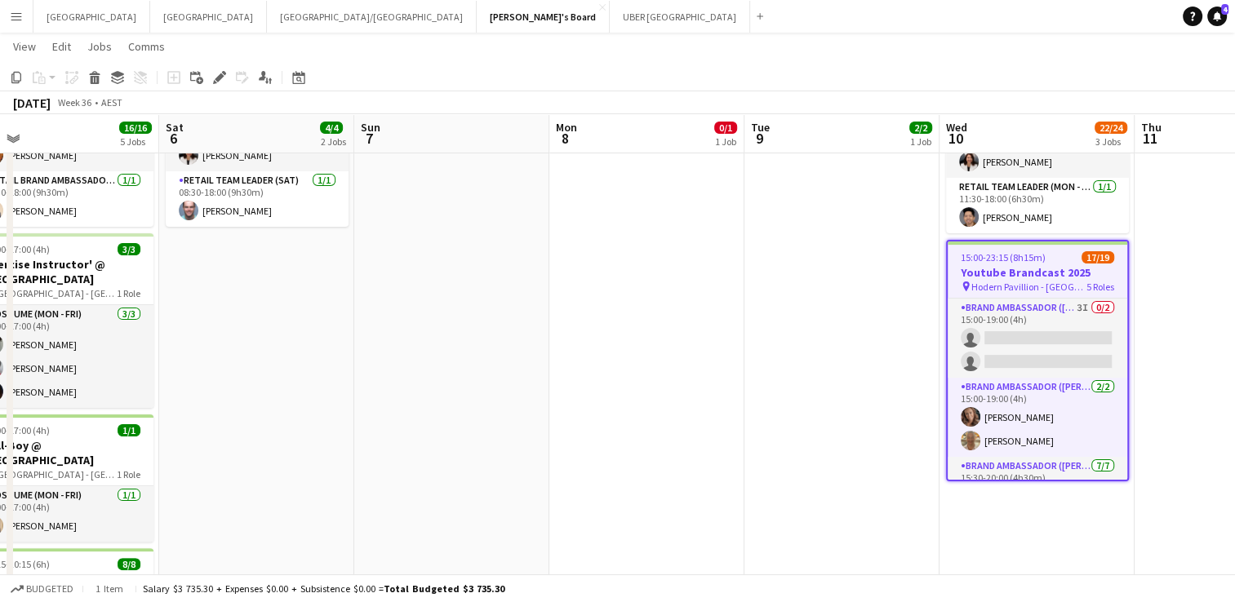
click at [15, 13] on app-icon "Menu" at bounding box center [16, 16] width 13 height 13
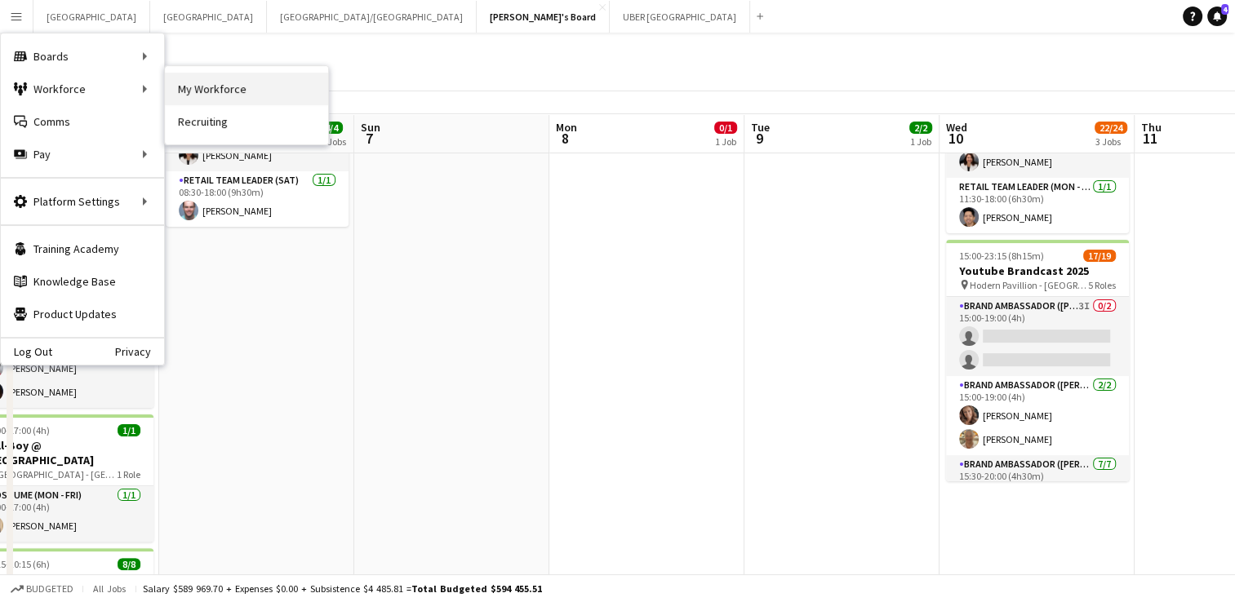
click at [253, 91] on link "My Workforce" at bounding box center [246, 89] width 163 height 33
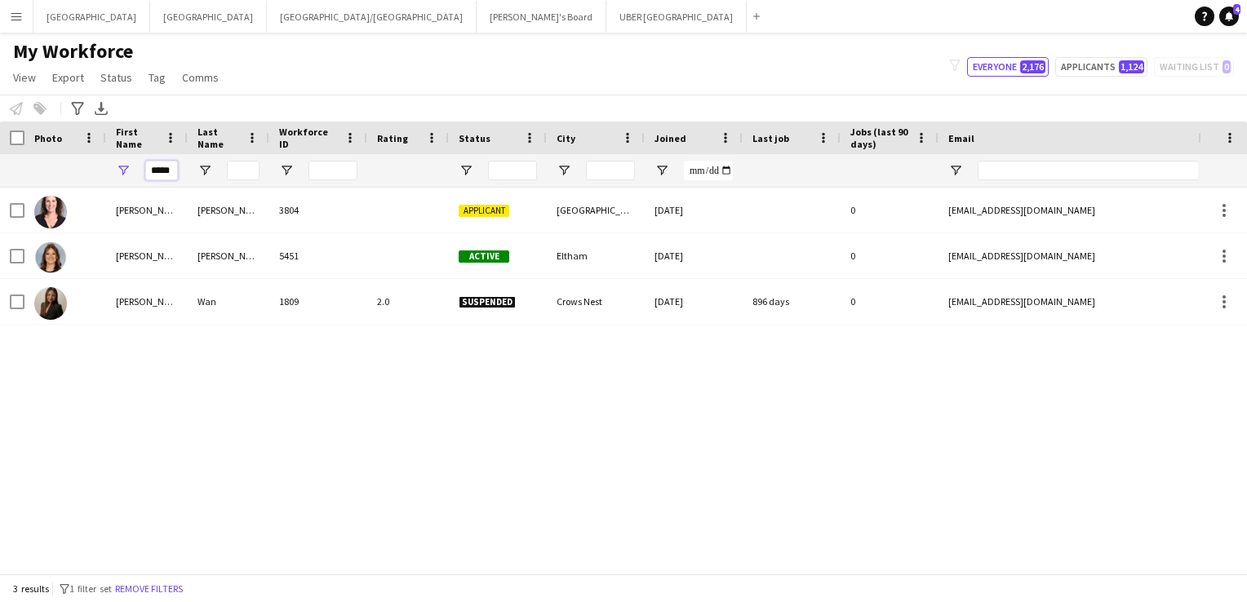
drag, startPoint x: 170, startPoint y: 169, endPoint x: 147, endPoint y: 170, distance: 22.9
click at [147, 170] on input "*****" at bounding box center [161, 171] width 33 height 20
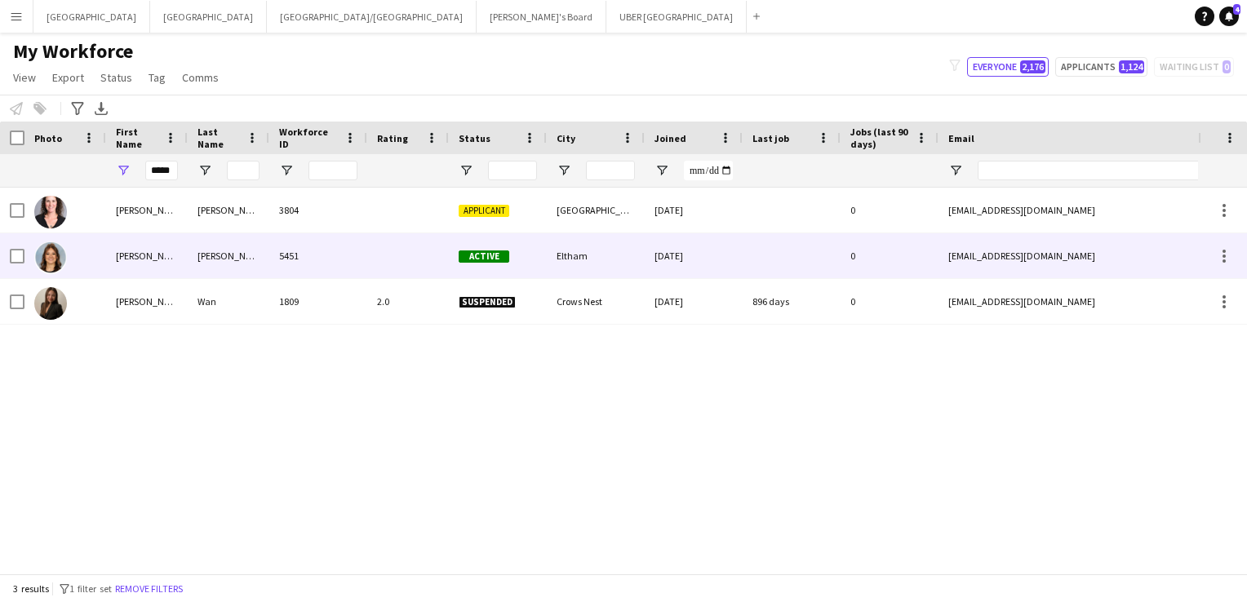
click at [118, 261] on div "[PERSON_NAME]" at bounding box center [147, 255] width 82 height 45
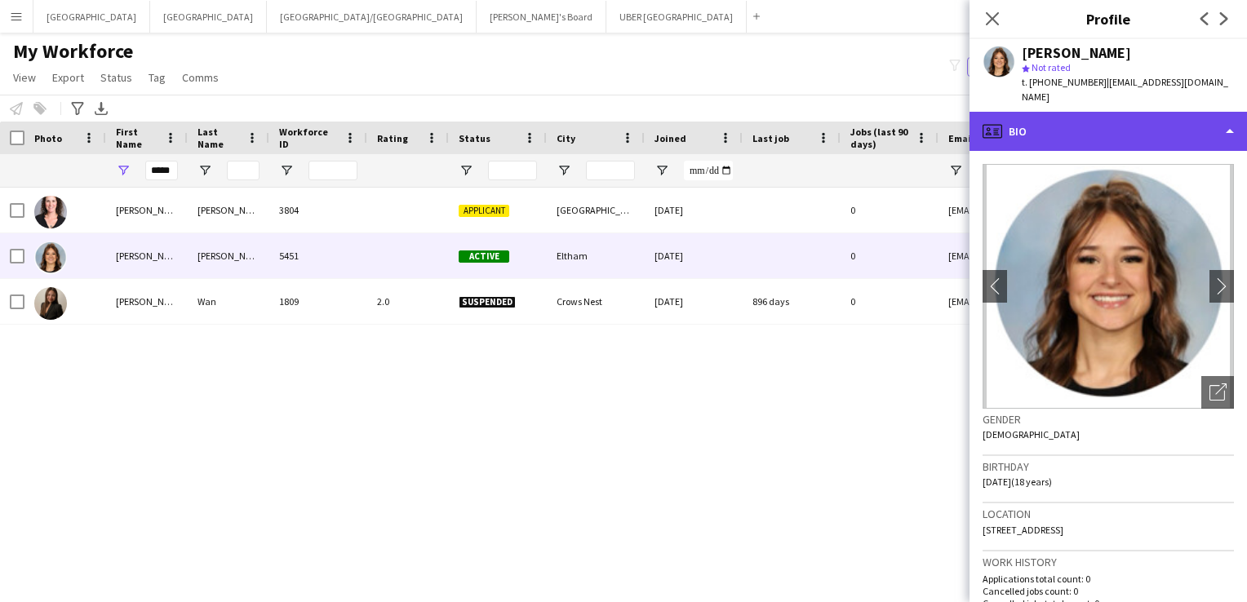
click at [1012, 114] on div "profile Bio" at bounding box center [1107, 131] width 277 height 39
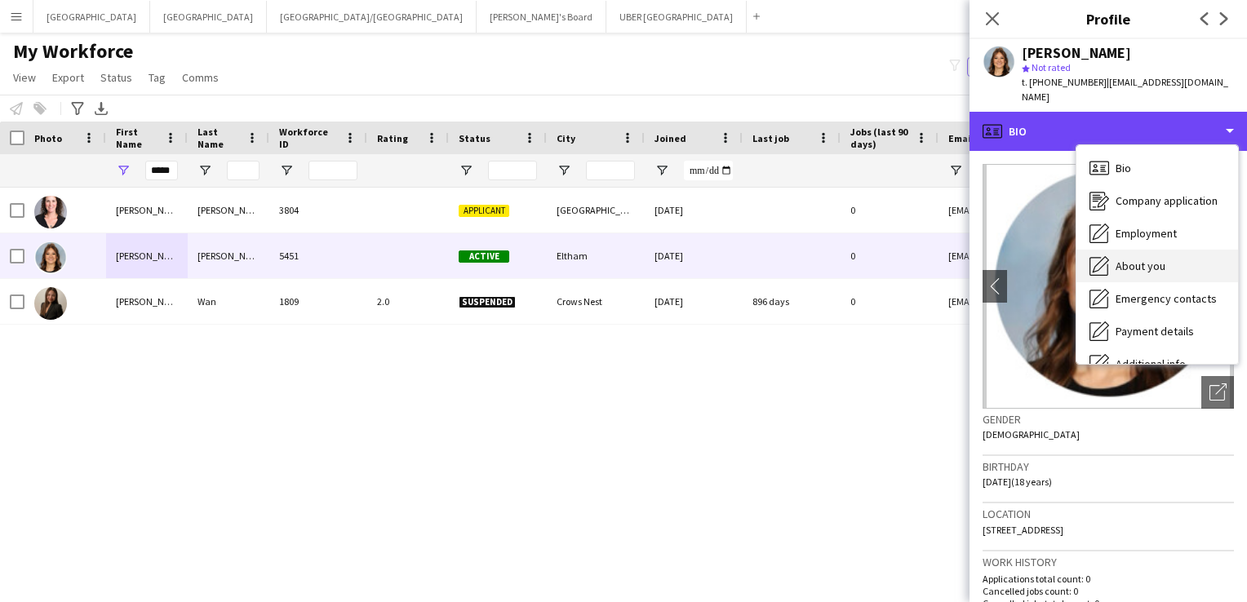
scroll to position [121, 0]
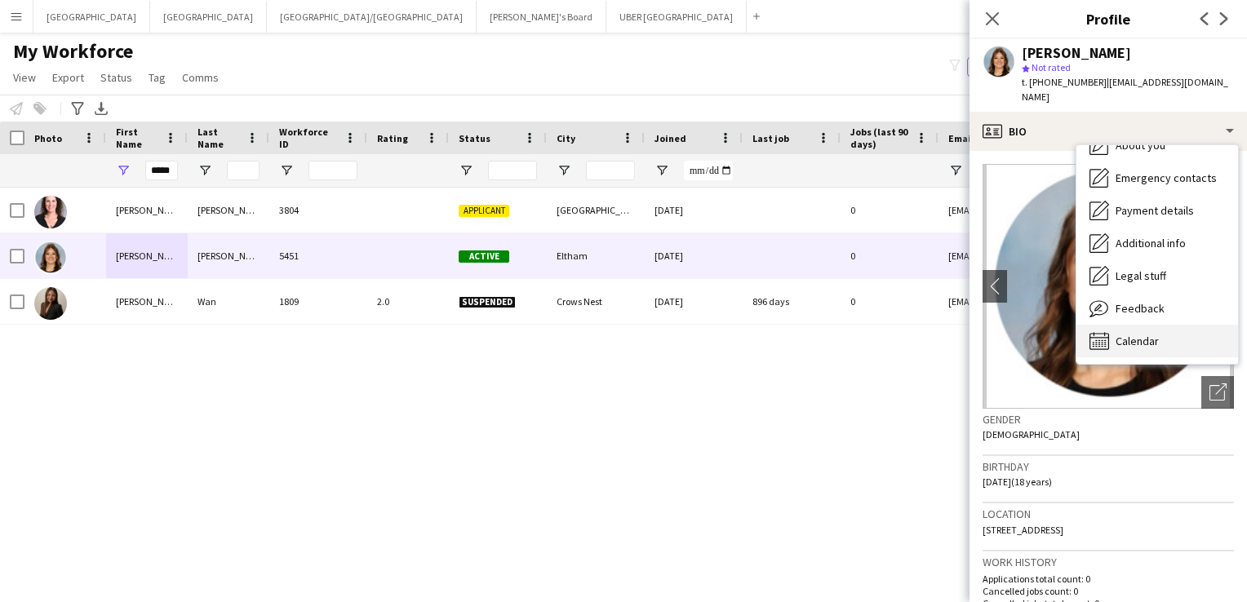
click at [1129, 334] on span "Calendar" at bounding box center [1137, 341] width 43 height 15
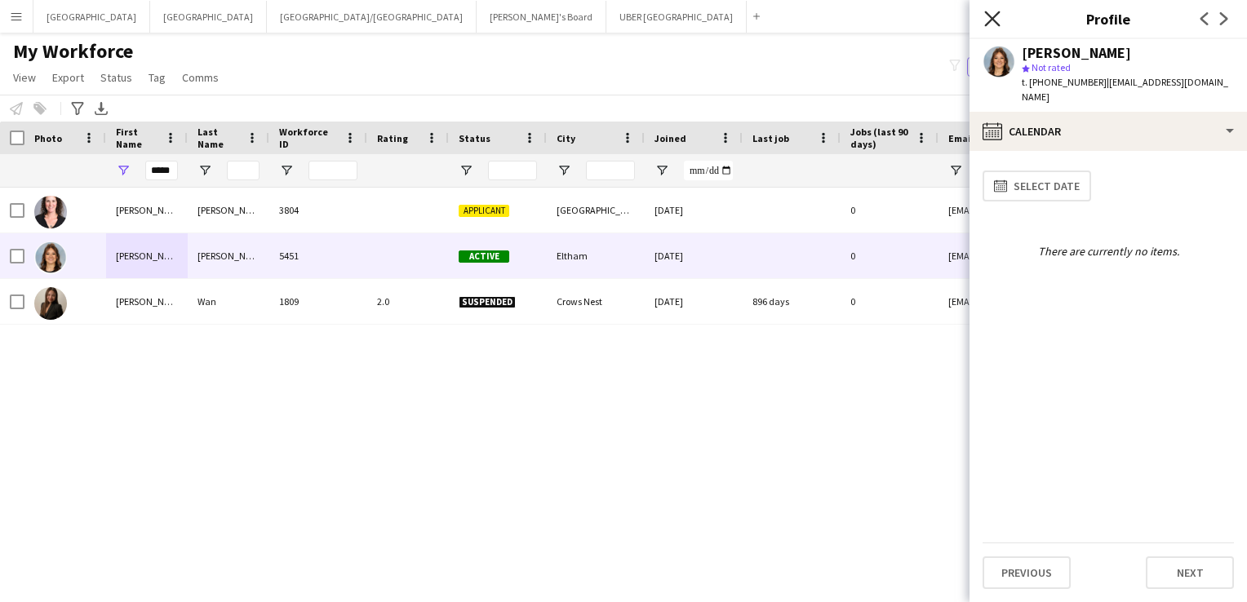
click at [989, 13] on icon "Close pop-in" at bounding box center [992, 19] width 16 height 16
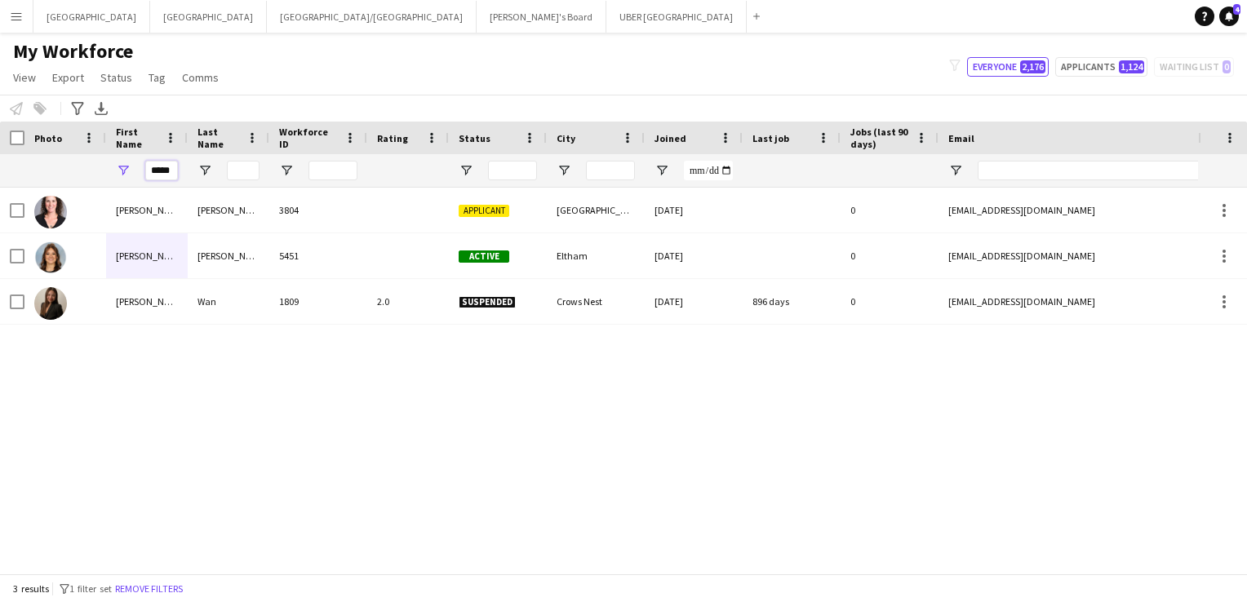
click at [95, 168] on div "*****" at bounding box center [872, 170] width 1745 height 33
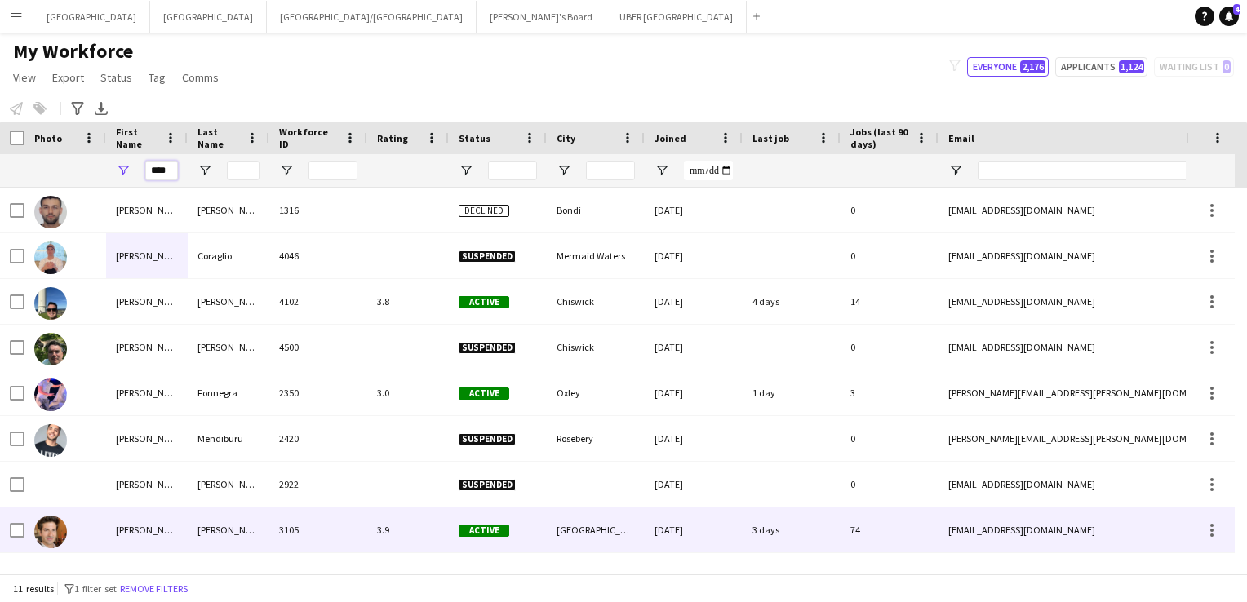
type input "****"
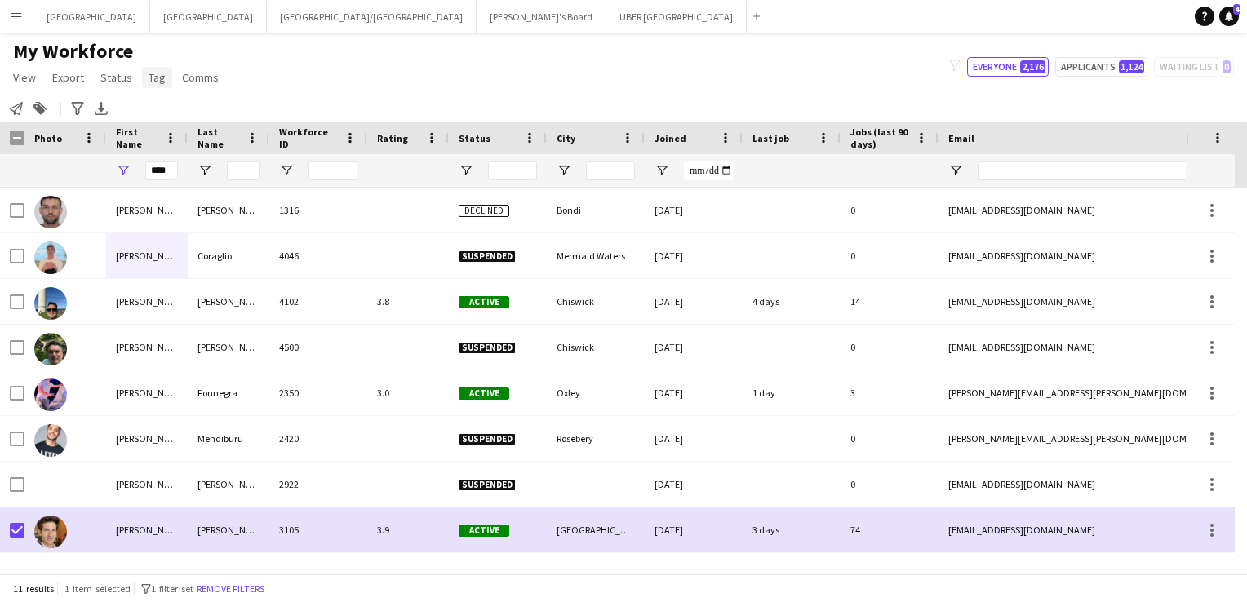
click at [151, 80] on span "Tag" at bounding box center [157, 77] width 17 height 15
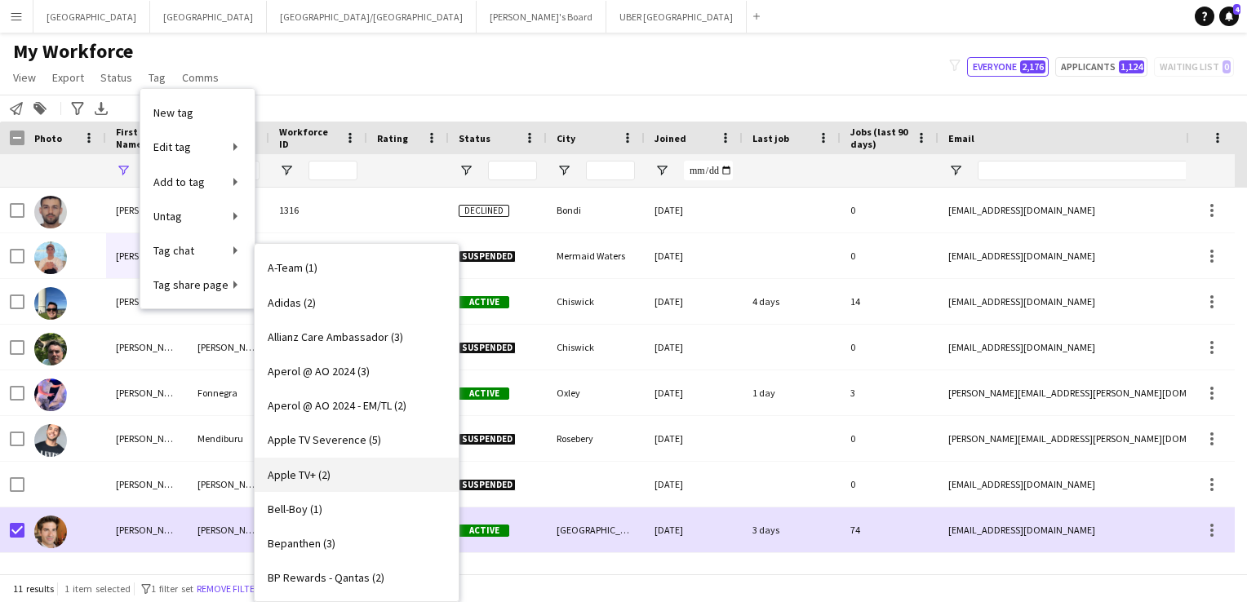
scroll to position [160, 0]
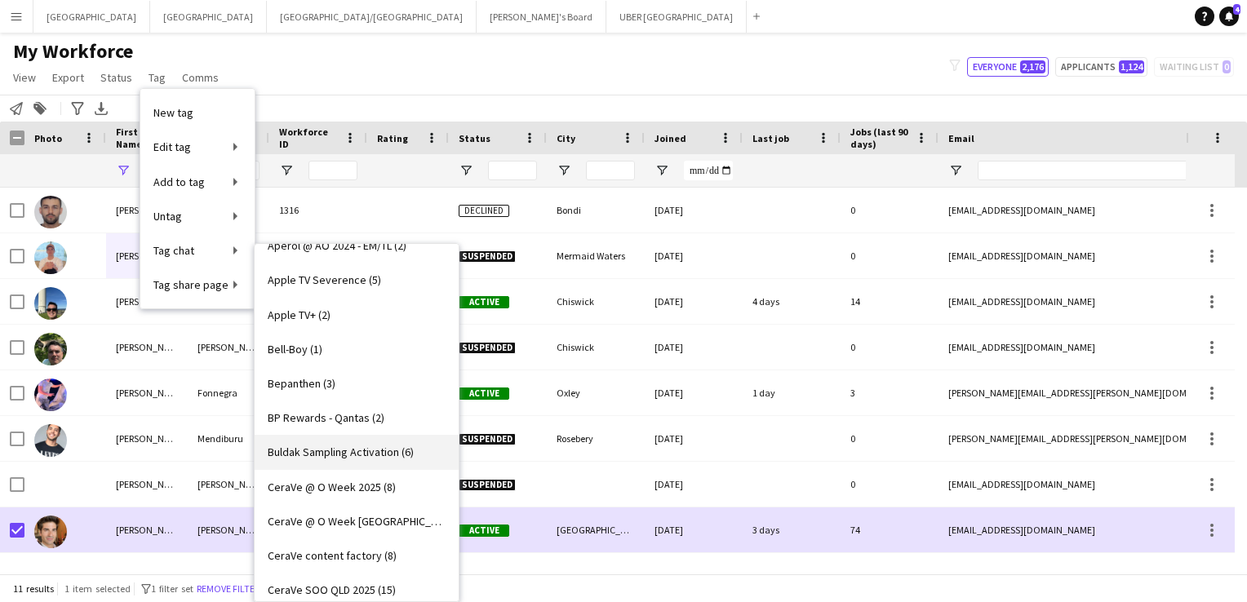
click at [299, 452] on span "Buldak Sampling Activation (6)" at bounding box center [341, 452] width 146 height 15
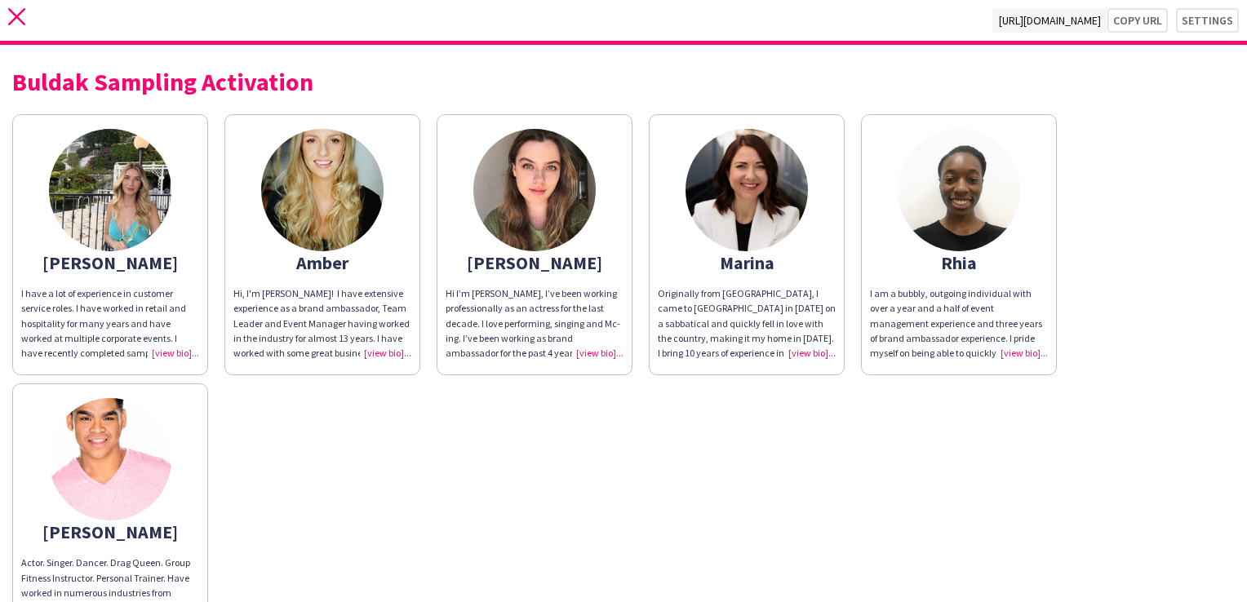
click at [16, 18] on icon at bounding box center [16, 16] width 17 height 17
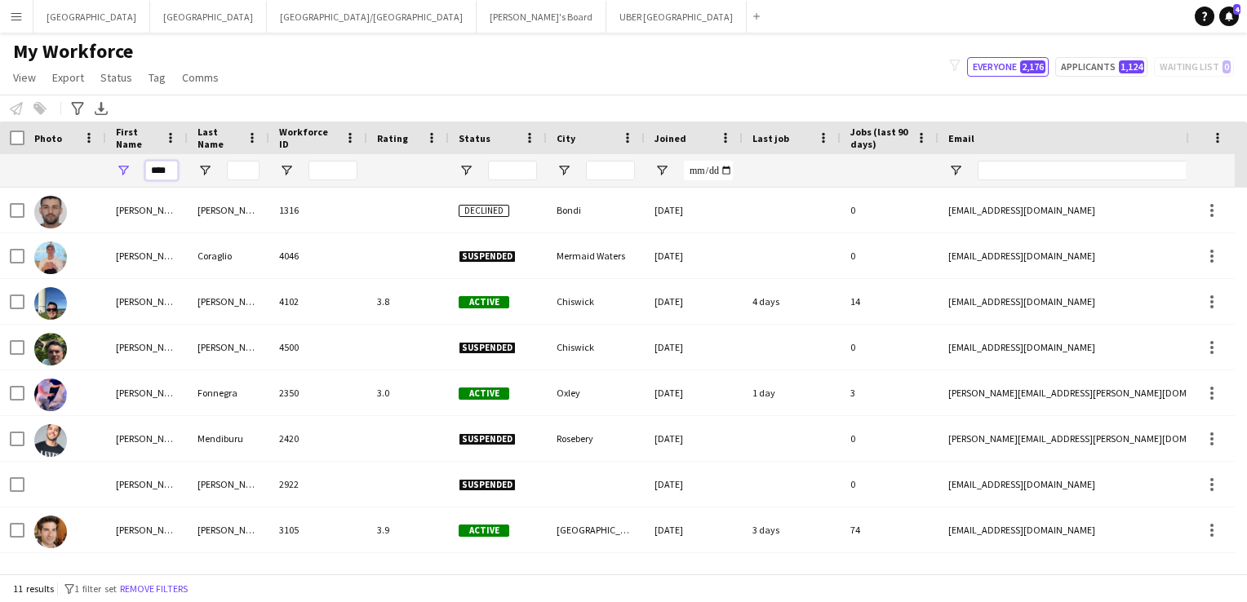
drag, startPoint x: 168, startPoint y: 172, endPoint x: 108, endPoint y: 166, distance: 60.7
click at [108, 166] on div "****" at bounding box center [147, 170] width 82 height 33
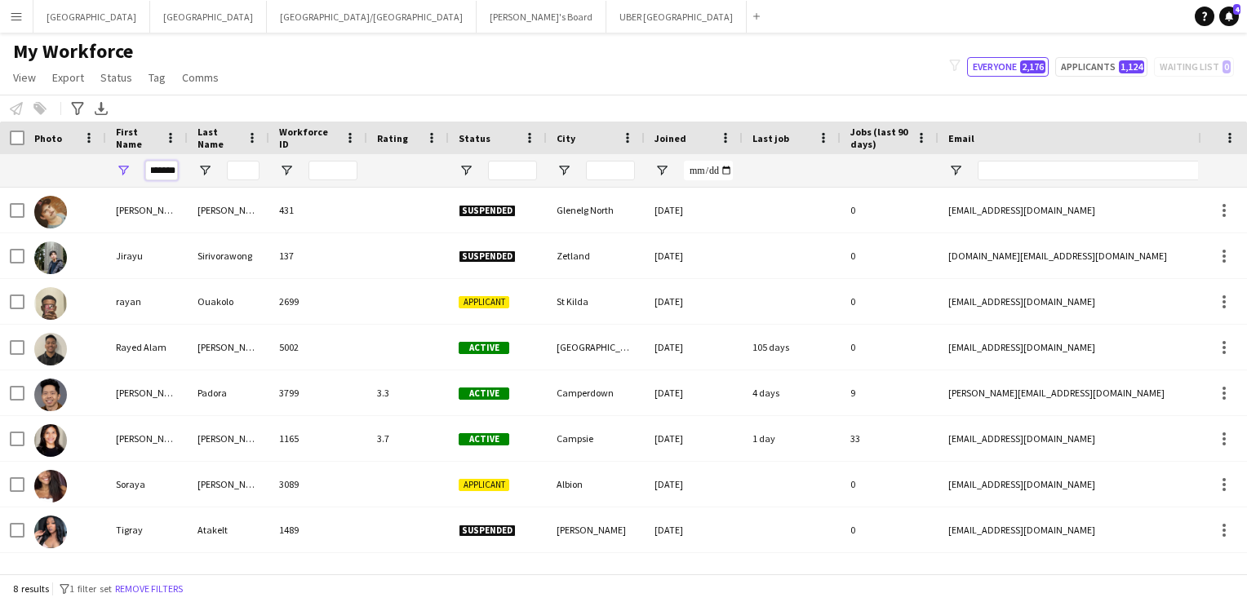
scroll to position [0, 12]
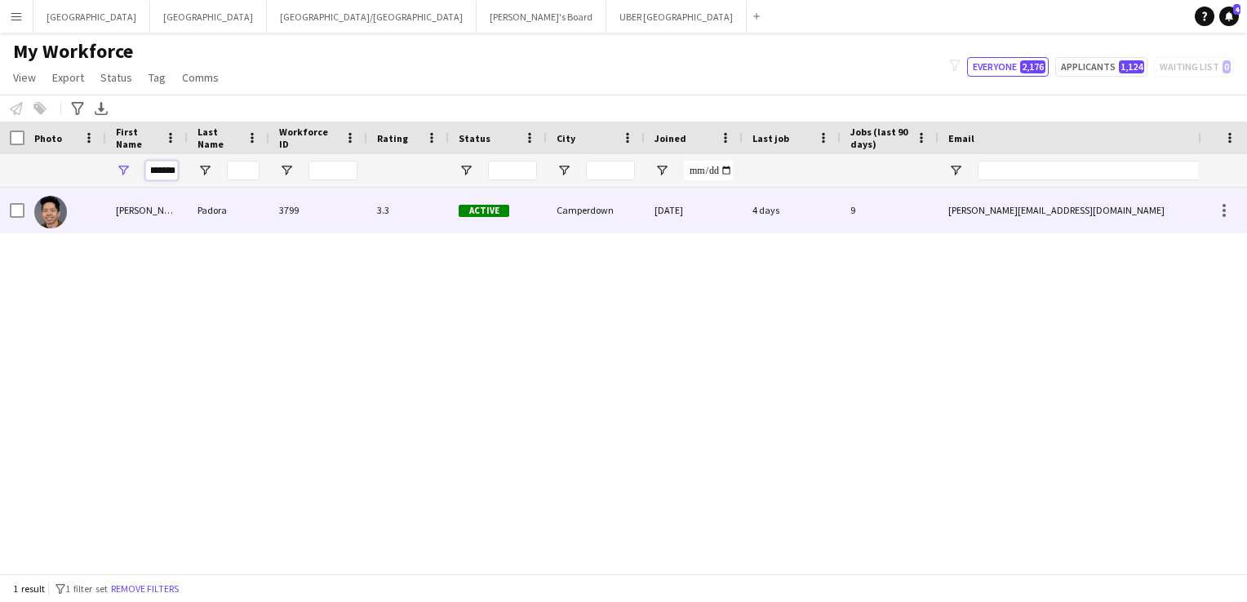
type input "*******"
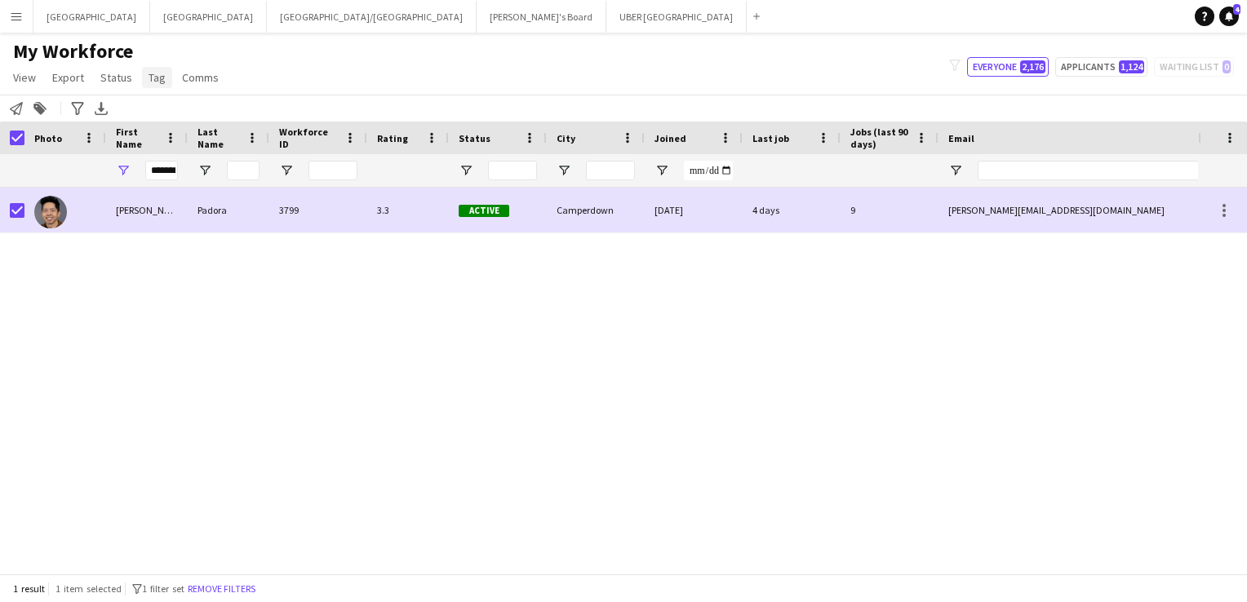
click at [152, 77] on span "Tag" at bounding box center [157, 77] width 17 height 15
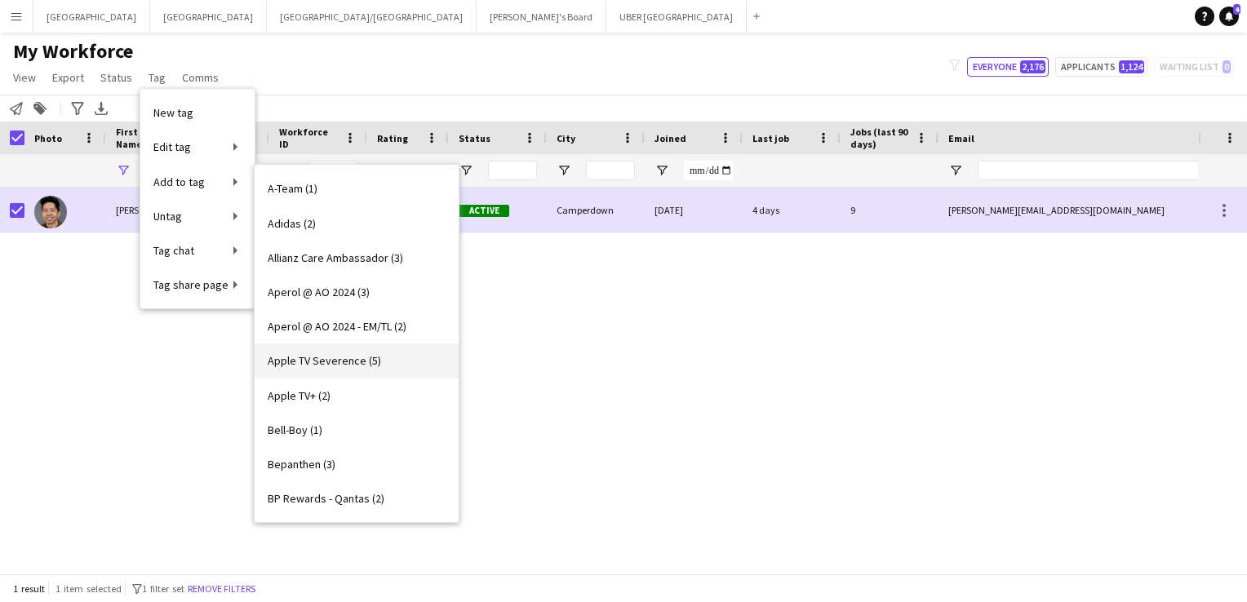
scroll to position [185, 0]
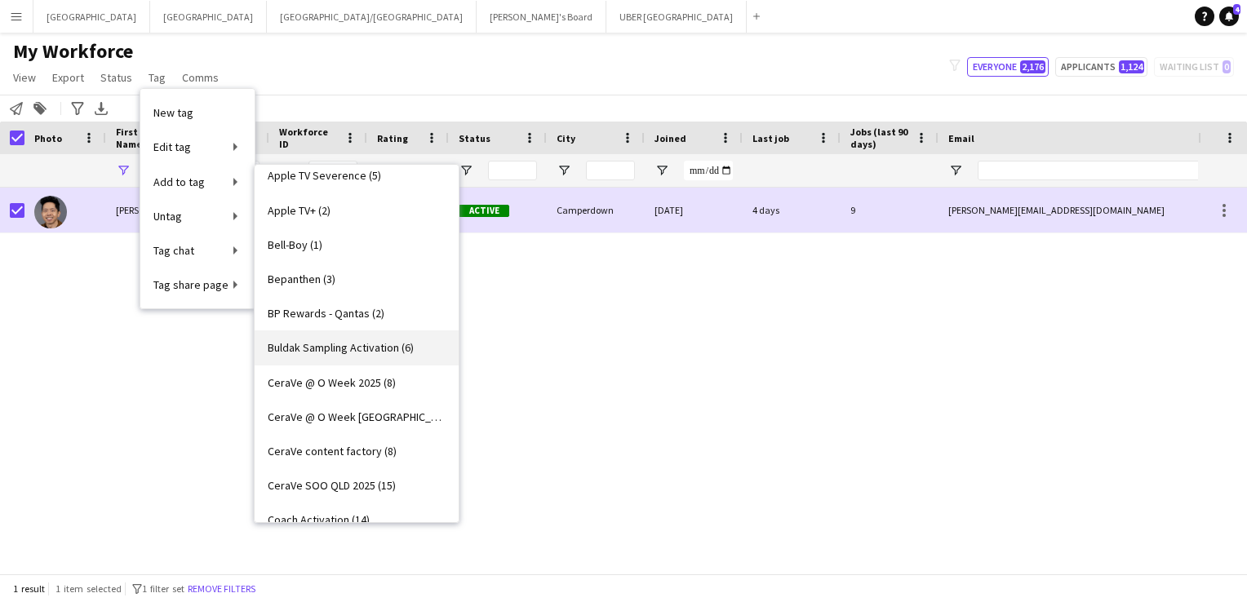
click at [328, 352] on span "Buldak Sampling Activation (6)" at bounding box center [341, 347] width 146 height 15
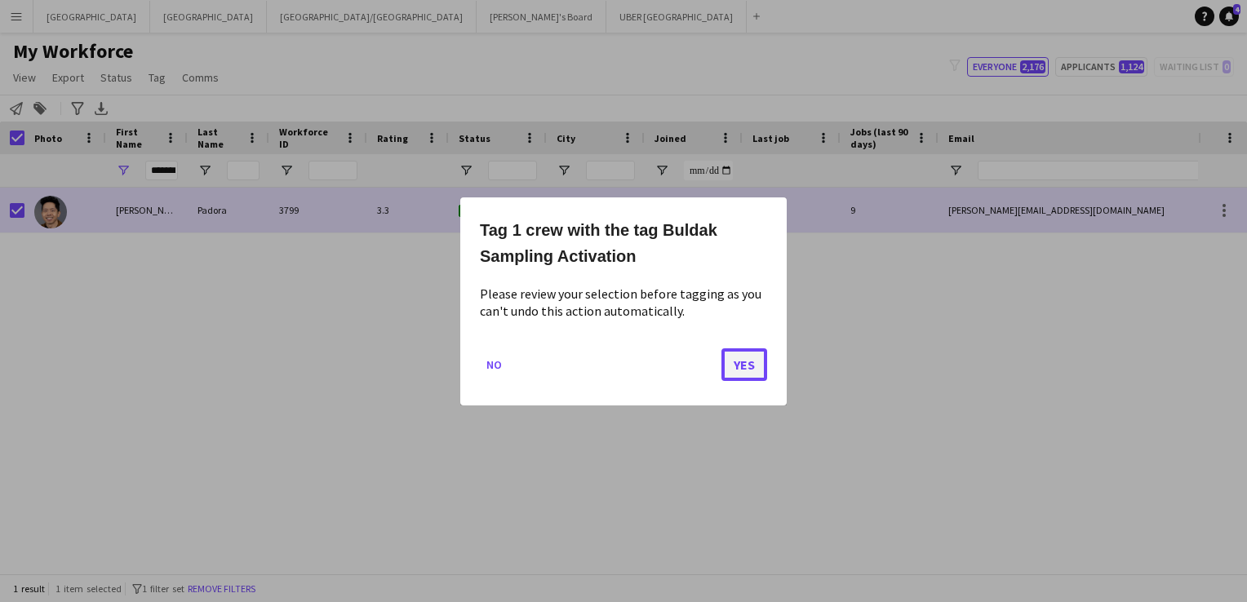
click at [743, 369] on button "Yes" at bounding box center [744, 364] width 46 height 33
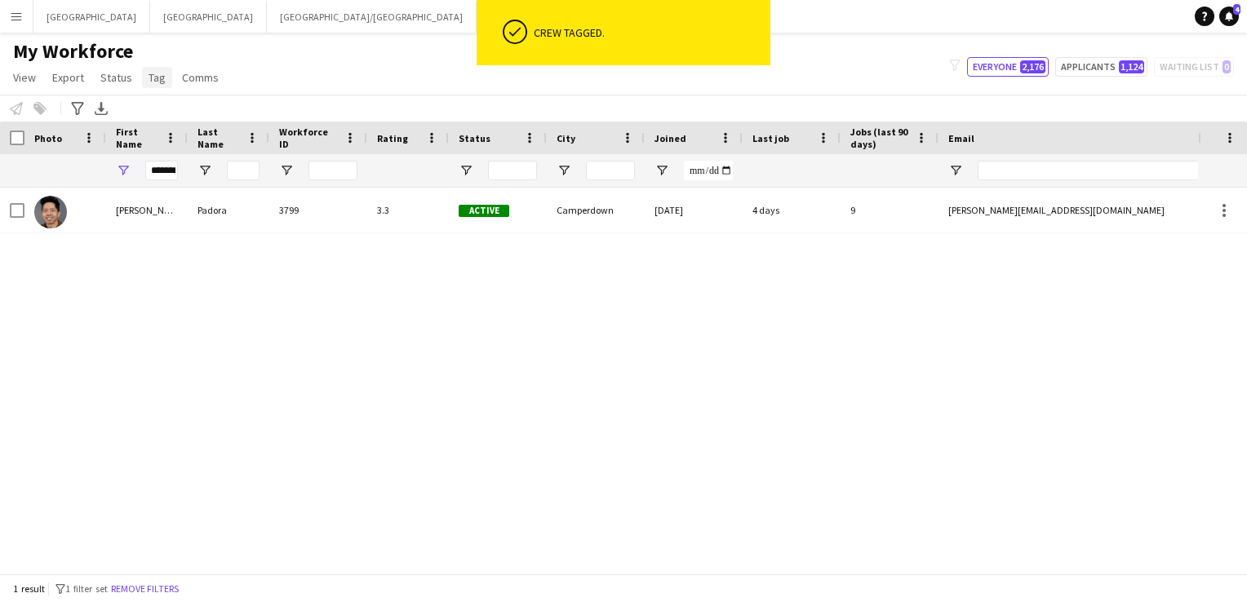
click at [157, 80] on span "Tag" at bounding box center [157, 77] width 17 height 15
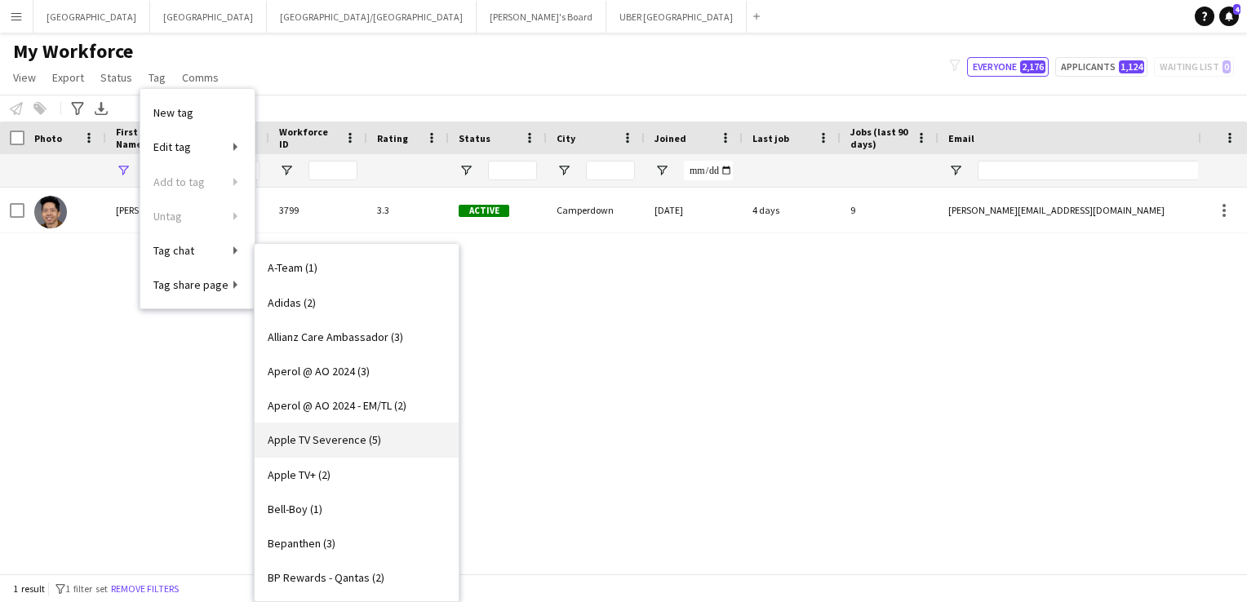
scroll to position [251, 0]
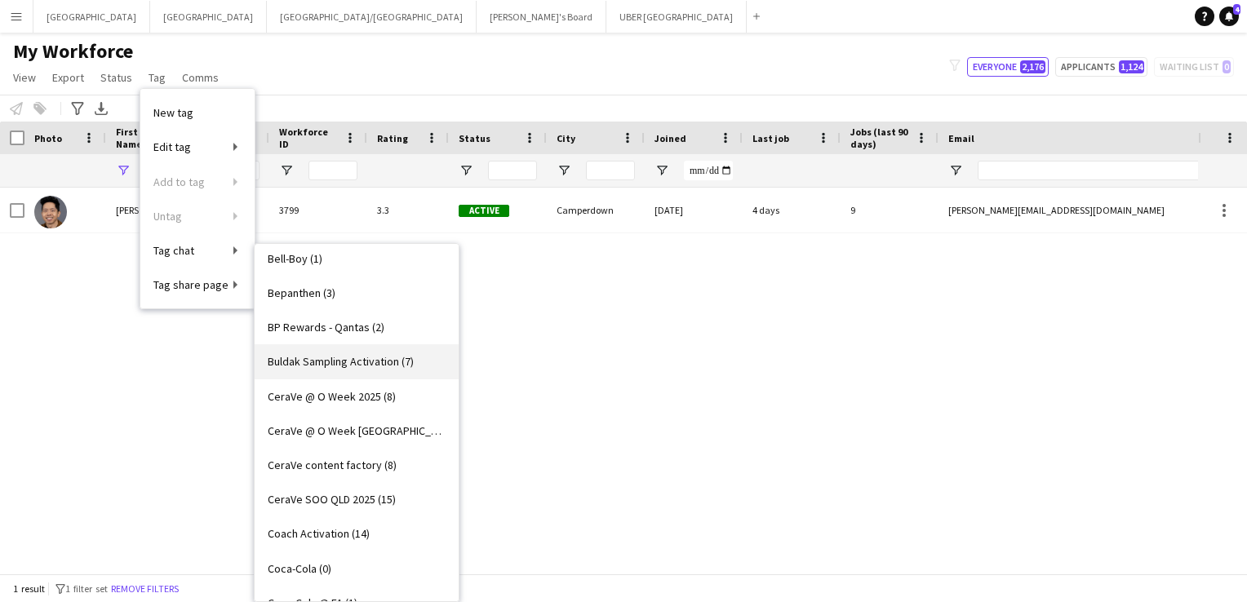
click at [344, 351] on link "Buldak Sampling Activation (7)" at bounding box center [357, 361] width 204 height 34
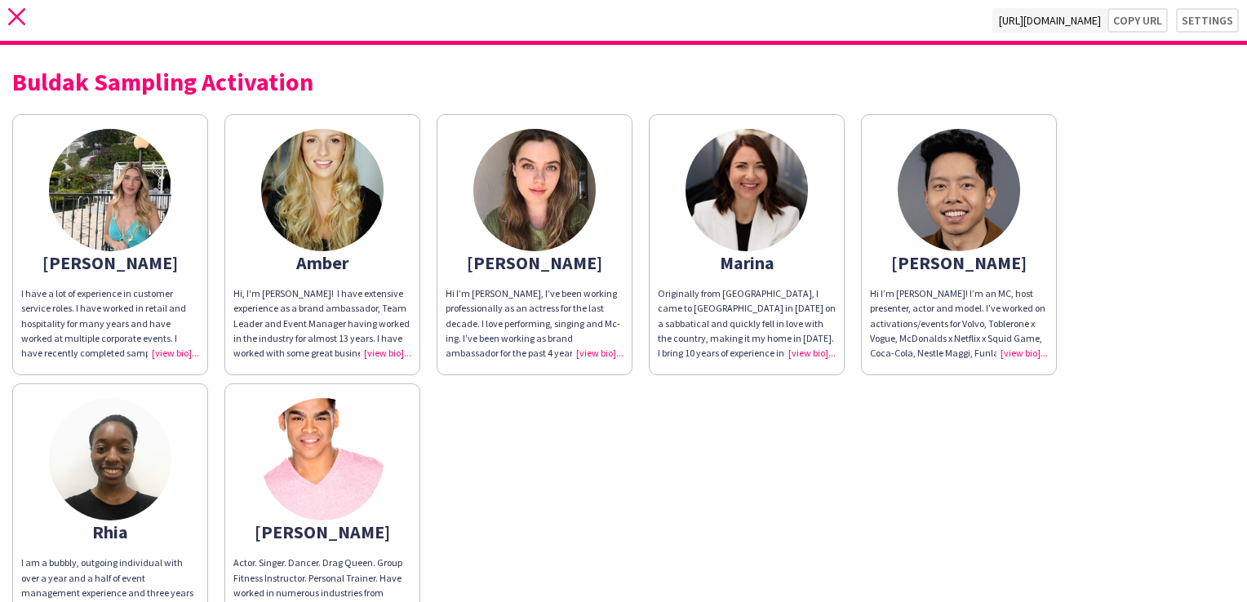
click at [16, 17] on icon at bounding box center [16, 16] width 17 height 17
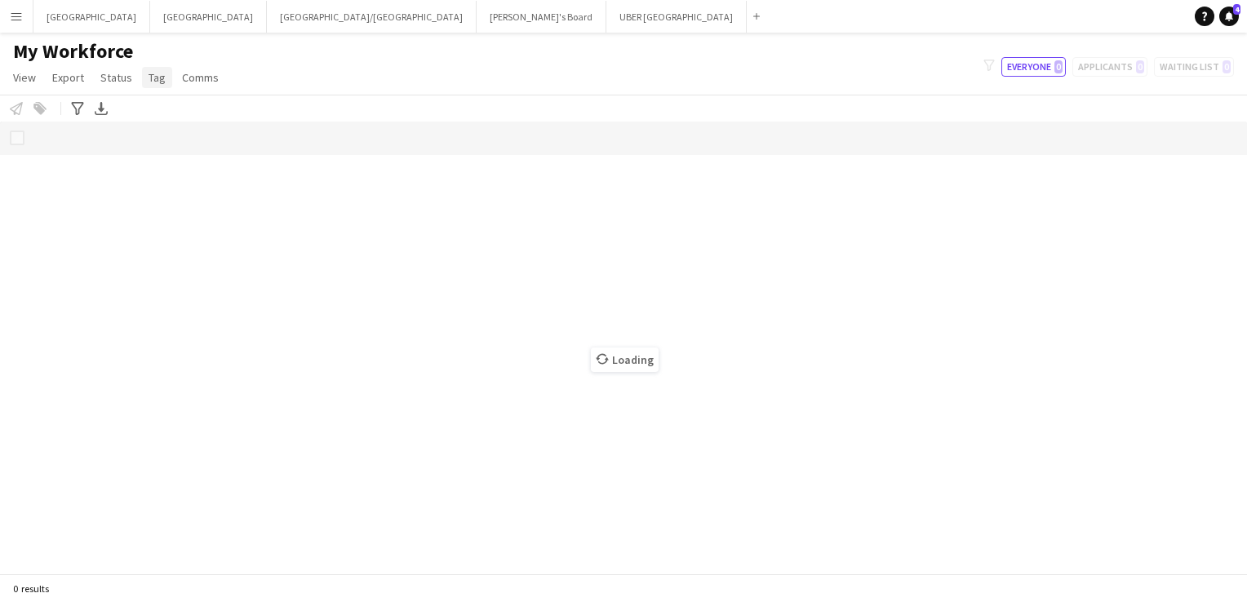
click at [166, 77] on link "Tag" at bounding box center [157, 77] width 30 height 21
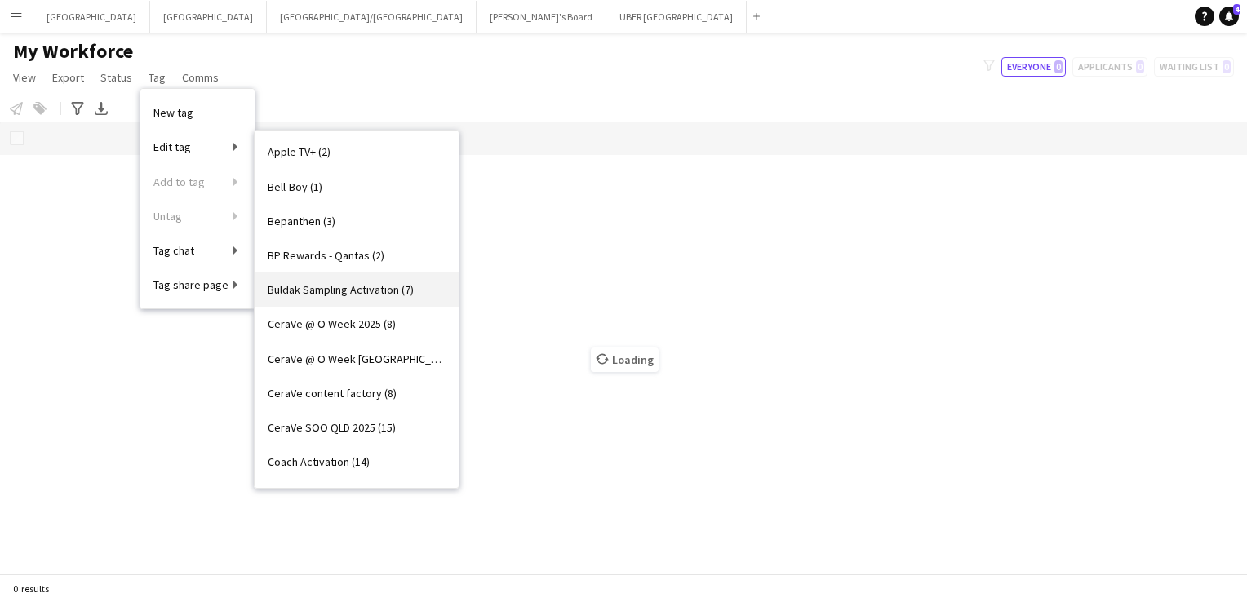
scroll to position [211, 0]
click at [313, 292] on span "Buldak Sampling Activation (7)" at bounding box center [341, 288] width 146 height 15
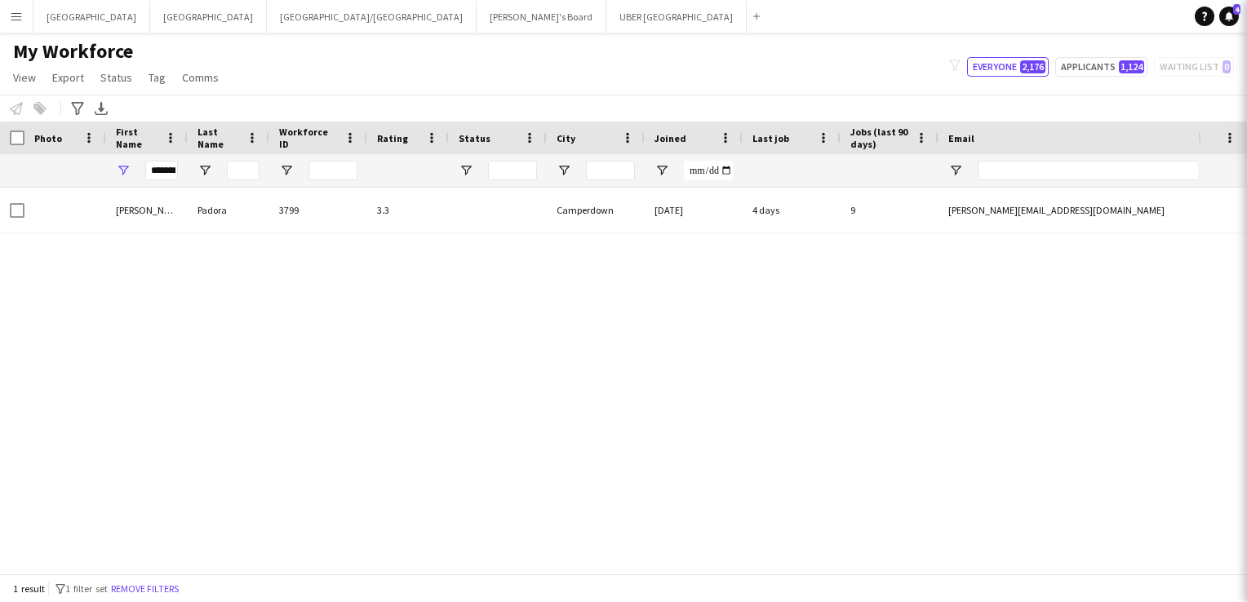
click at [991, 18] on body "Menu Boards Boards Boards All jobs Status Workforce Workforce My Workforce Recr…" at bounding box center [623, 301] width 1247 height 602
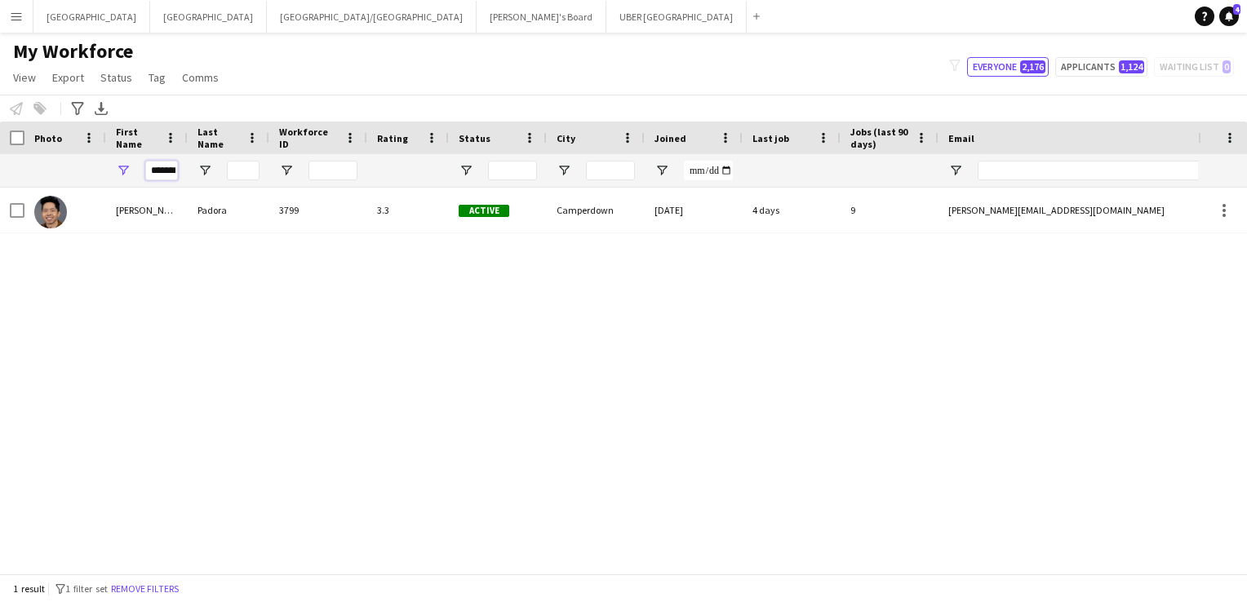
click at [163, 168] on input "*******" at bounding box center [161, 171] width 33 height 20
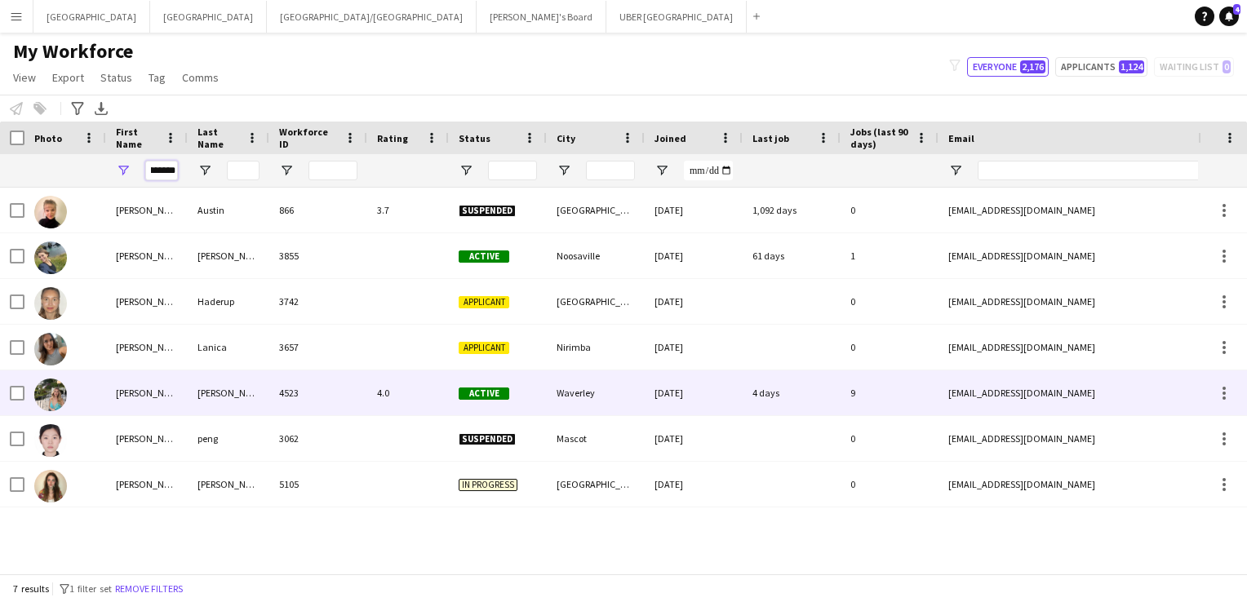
type input "*********"
click at [134, 392] on div "[PERSON_NAME]" at bounding box center [147, 392] width 82 height 45
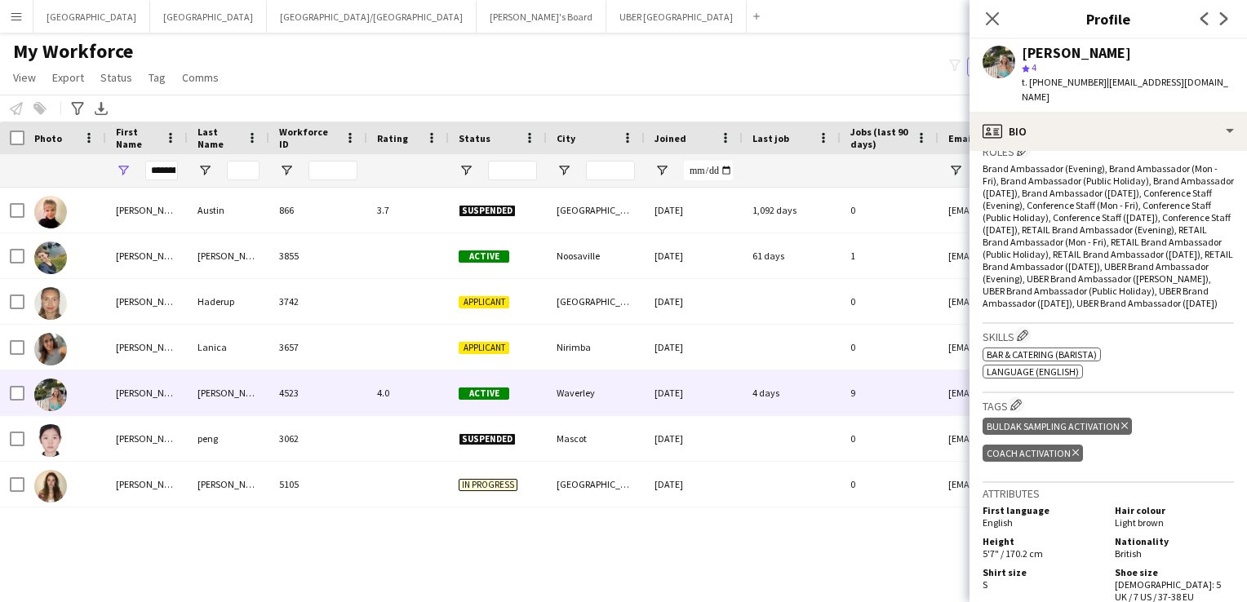
scroll to position [548, 0]
click at [1121, 423] on icon at bounding box center [1124, 425] width 7 height 7
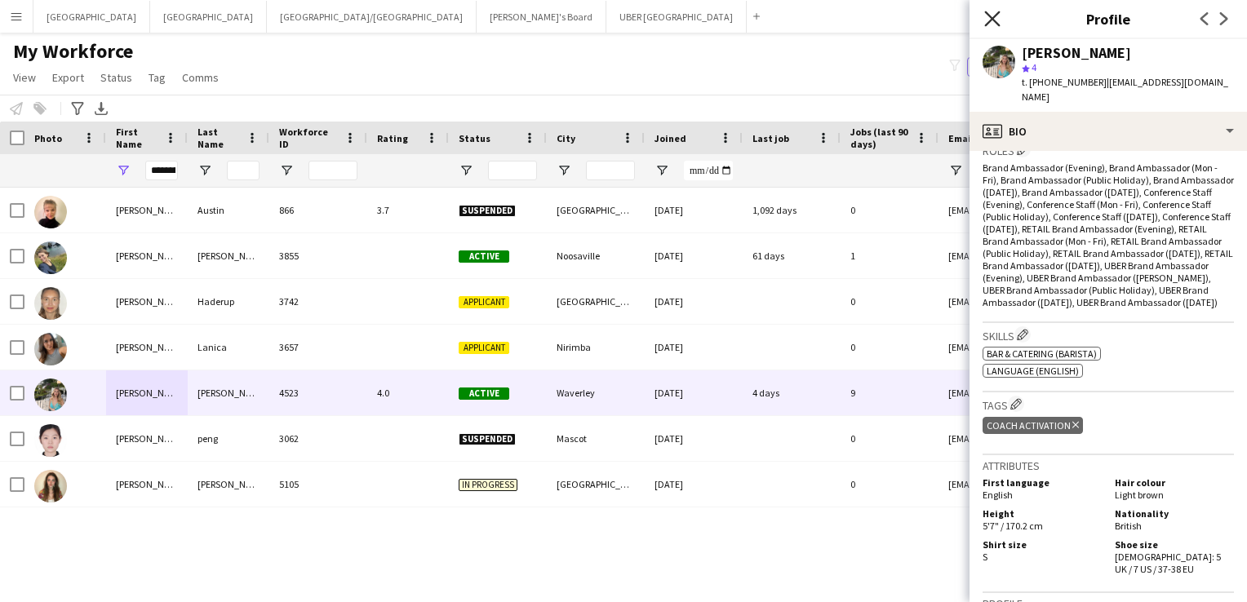
click at [994, 20] on icon at bounding box center [992, 19] width 16 height 16
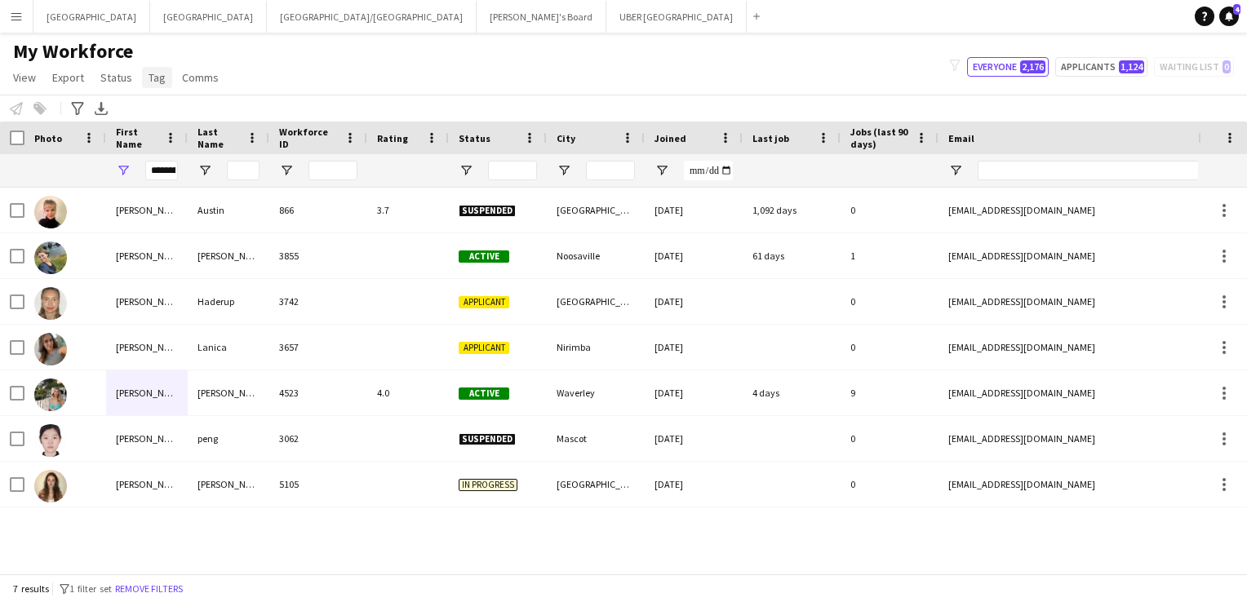
click at [157, 72] on span "Tag" at bounding box center [157, 77] width 17 height 15
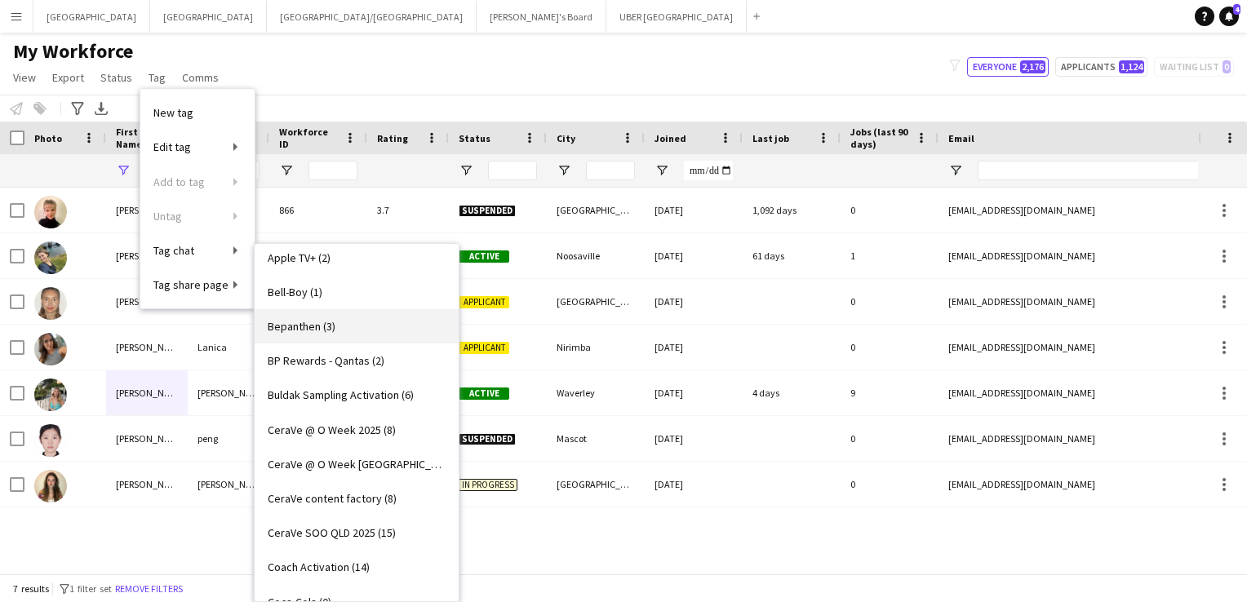
scroll to position [215, 0]
click at [346, 397] on span "Buldak Sampling Activation (6)" at bounding box center [341, 396] width 146 height 15
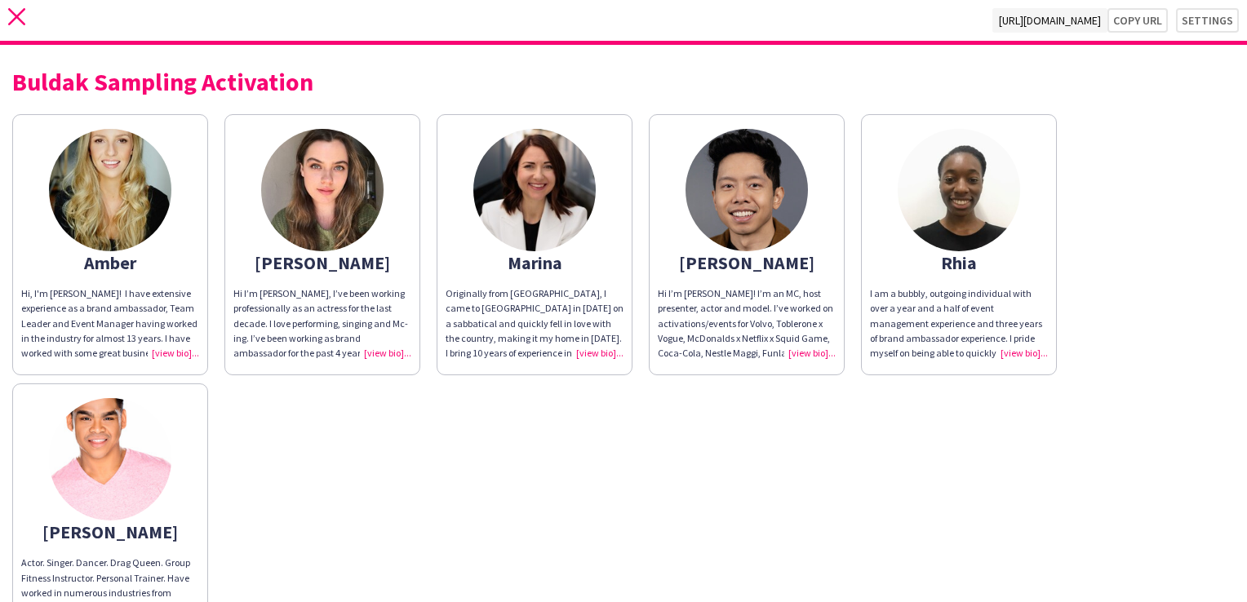
click at [14, 18] on icon at bounding box center [16, 16] width 17 height 17
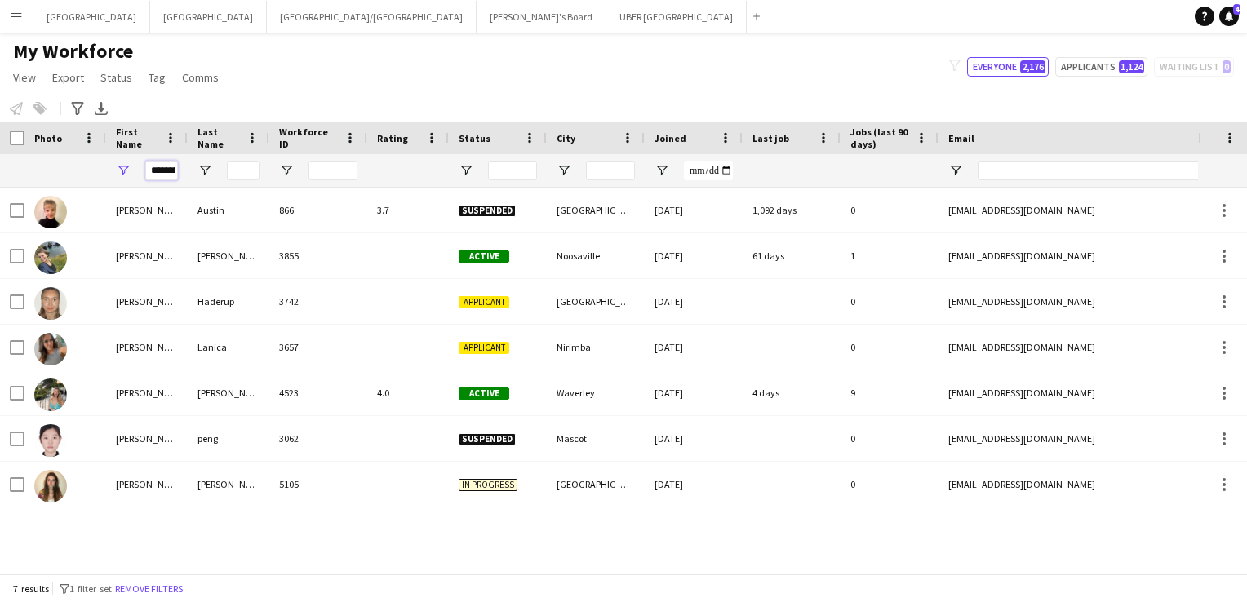
click at [174, 171] on input "*********" at bounding box center [161, 171] width 33 height 20
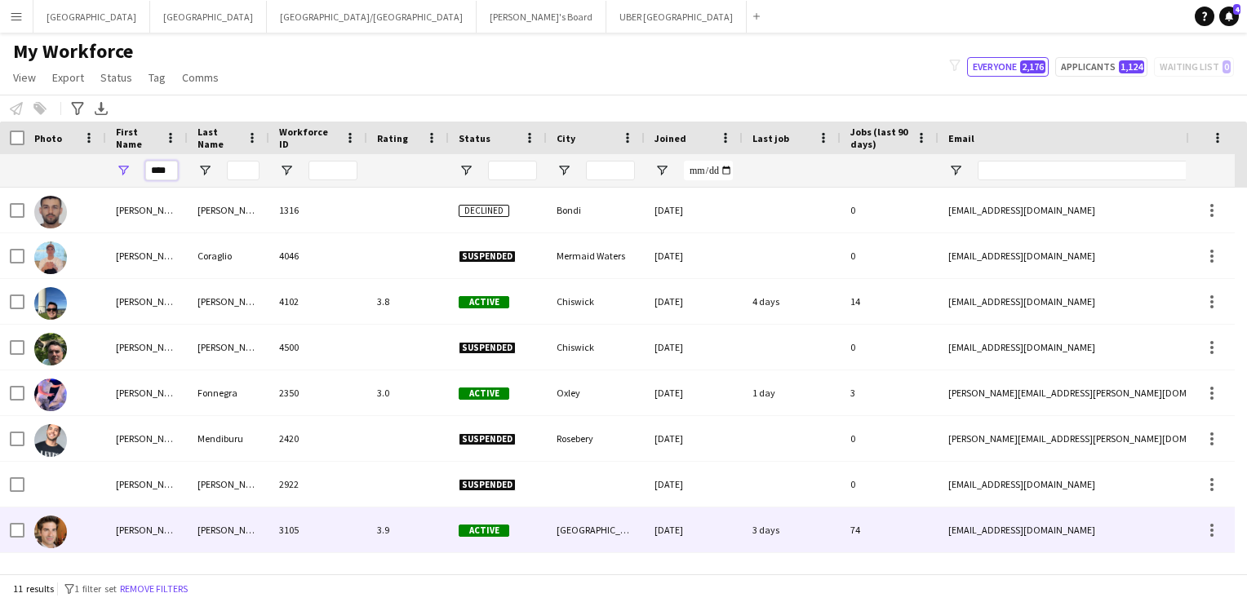
type input "****"
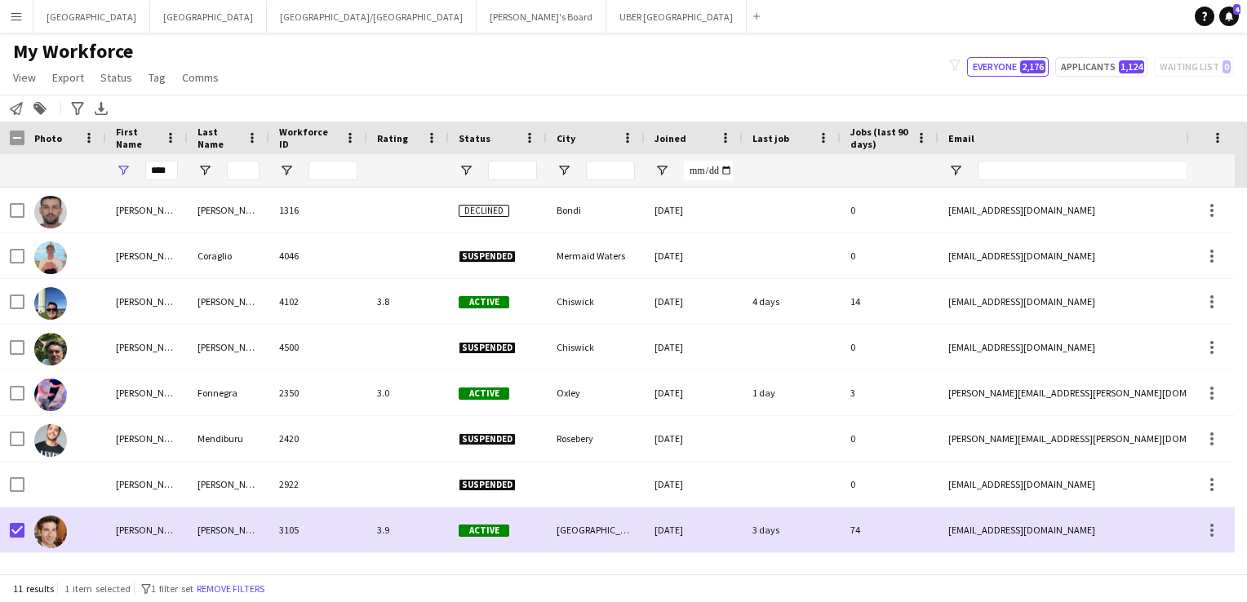
click at [137, 81] on app-page-menu "View Views Default view New view Update view Delete view Edit name Customise vi…" at bounding box center [117, 79] width 235 height 31
click at [151, 79] on span "Tag" at bounding box center [157, 77] width 17 height 15
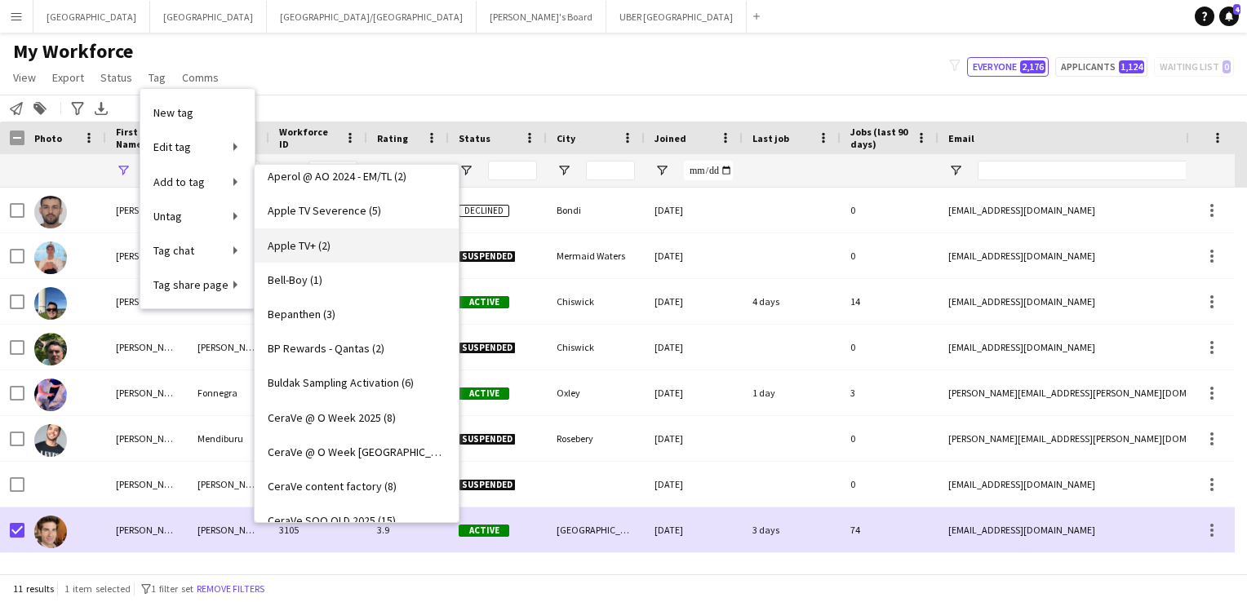
scroll to position [150, 0]
click at [339, 384] on span "Buldak Sampling Activation (6)" at bounding box center [341, 382] width 146 height 15
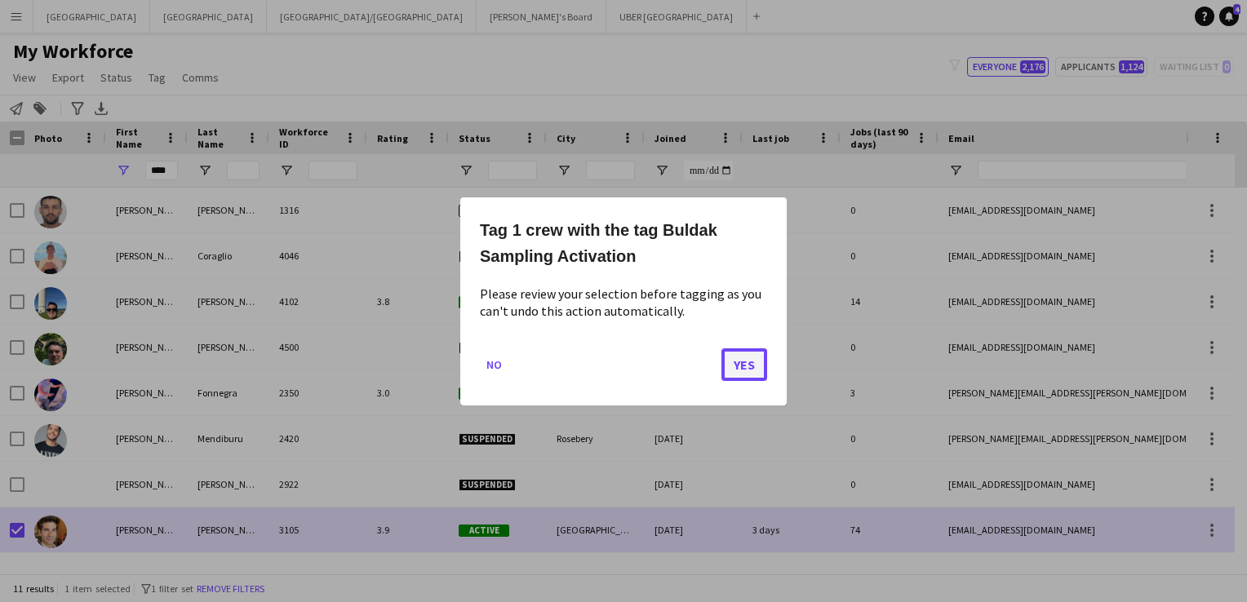
click at [742, 364] on button "Yes" at bounding box center [744, 364] width 46 height 33
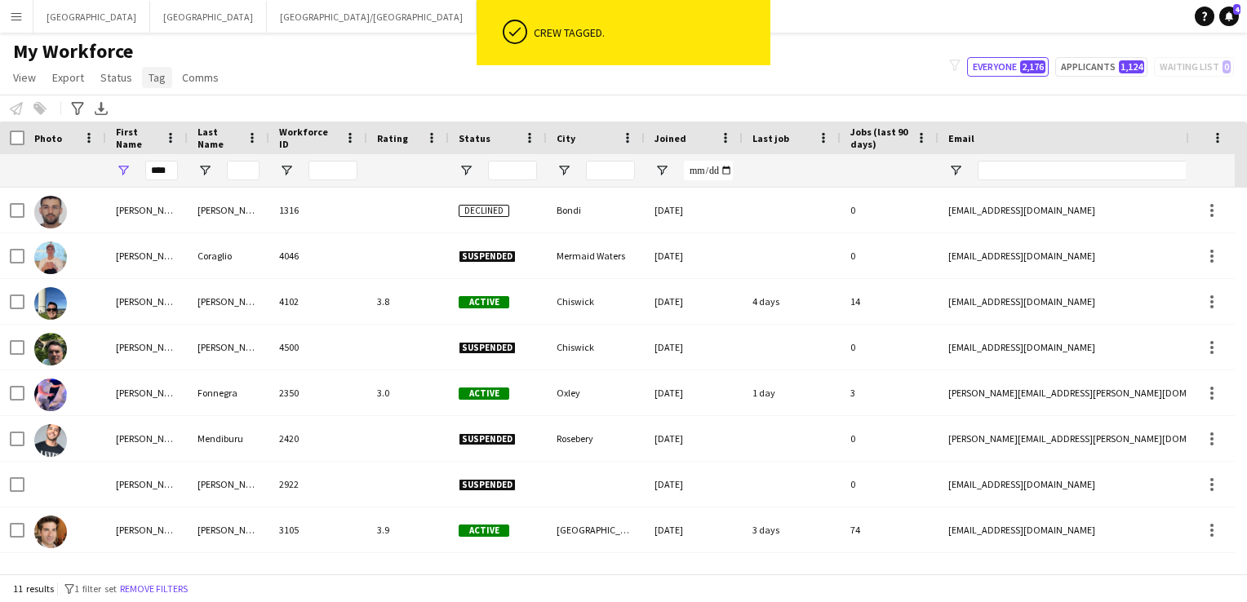
click at [149, 78] on span "Tag" at bounding box center [157, 77] width 17 height 15
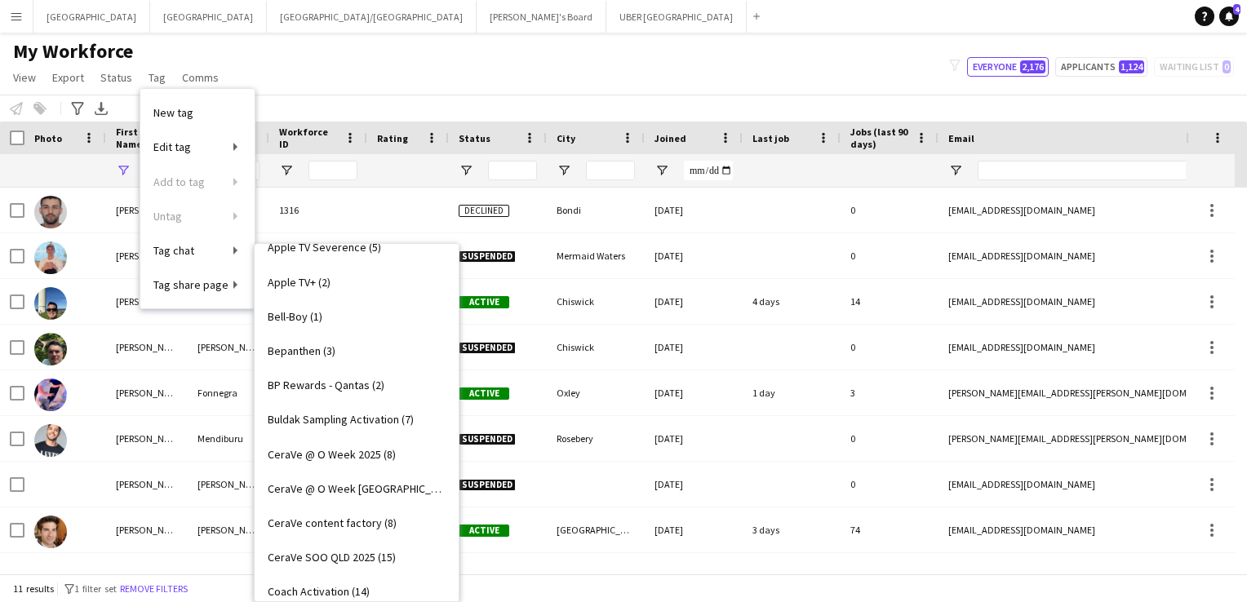
scroll to position [193, 0]
click at [277, 419] on span "Buldak Sampling Activation (7)" at bounding box center [341, 419] width 146 height 15
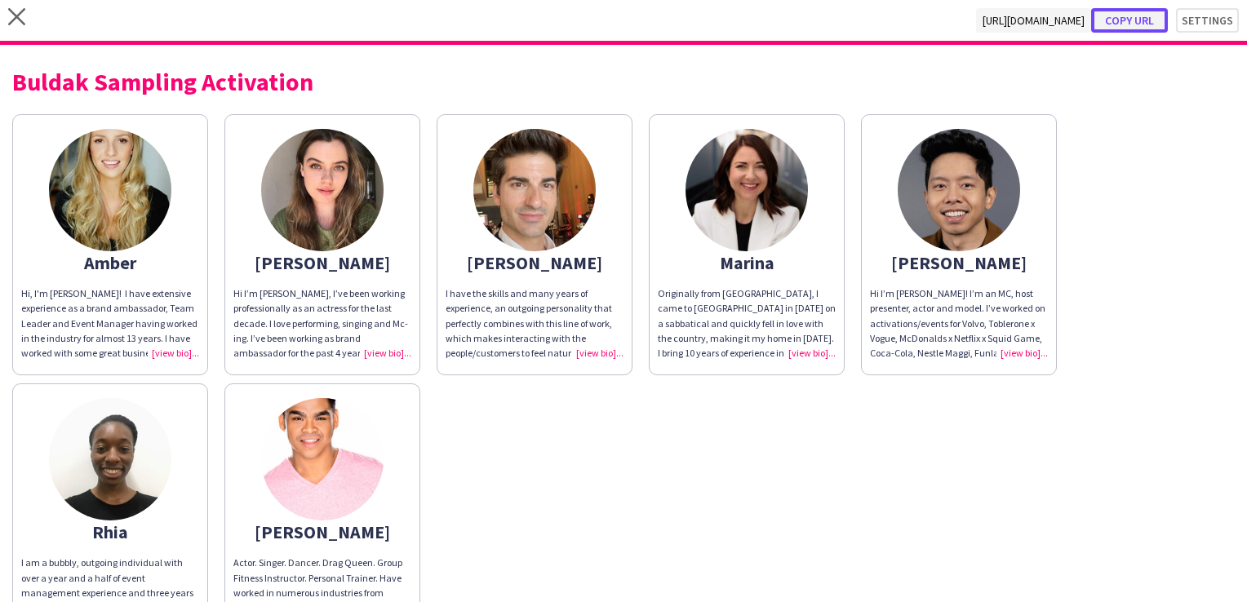
click at [1129, 21] on button "Copy url" at bounding box center [1129, 20] width 77 height 24
click at [13, 13] on icon at bounding box center [16, 16] width 17 height 17
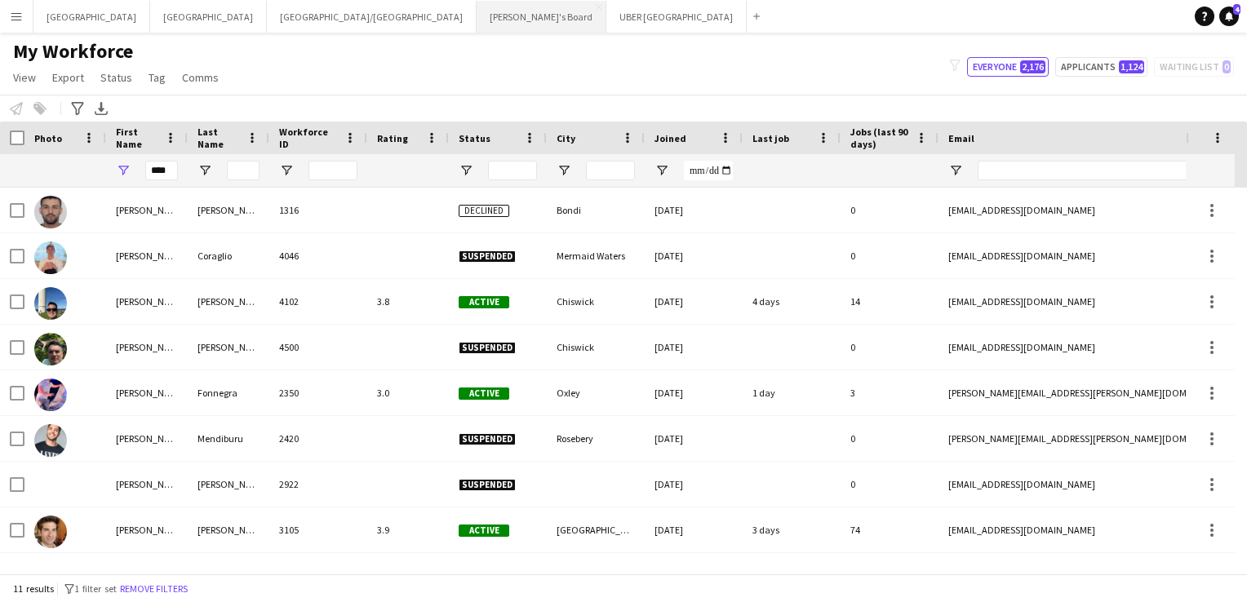
click at [477, 17] on button "Tennille's Board Close" at bounding box center [542, 17] width 130 height 32
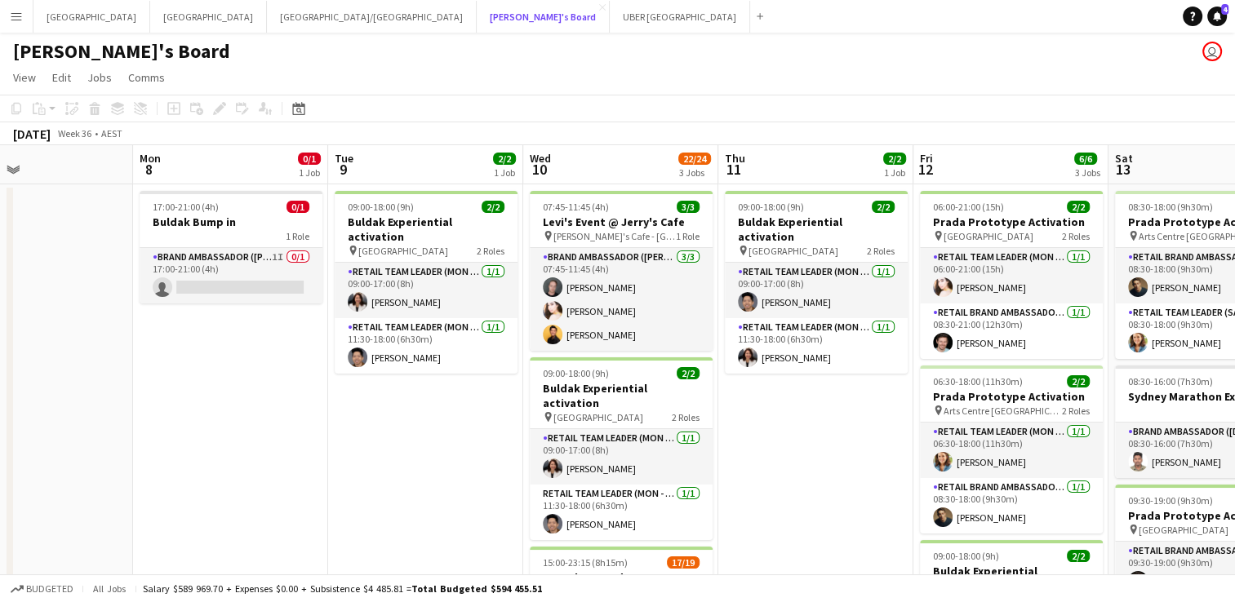
scroll to position [0, 451]
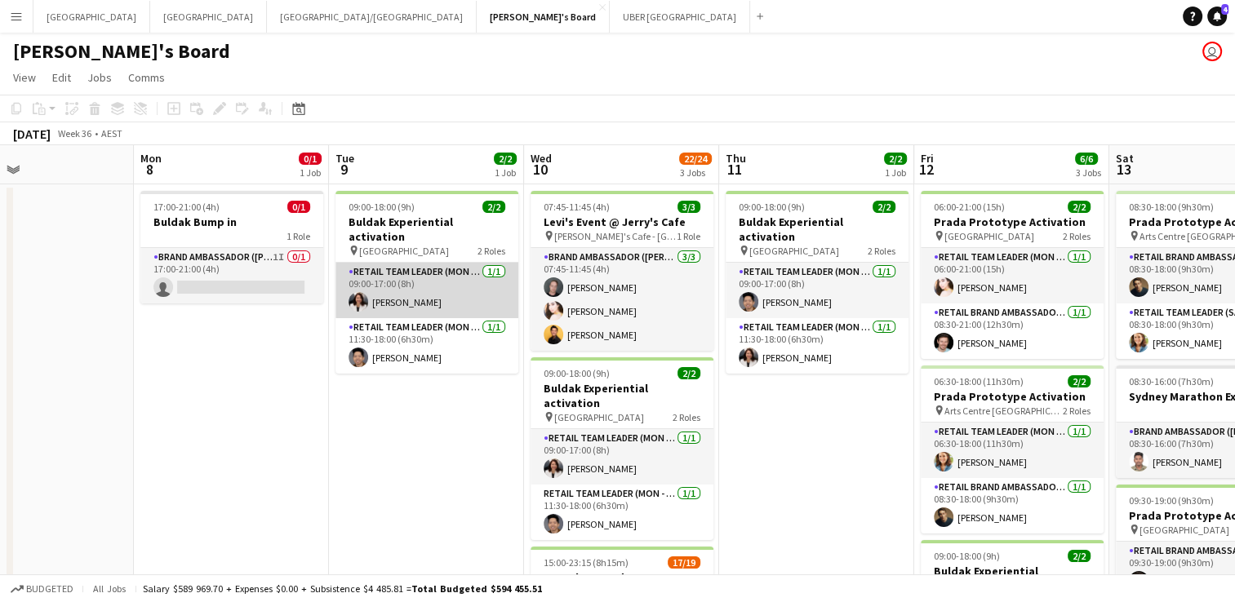
click at [440, 277] on app-card-role "RETAIL Team Leader (Mon - Fri) [DATE] 09:00-17:00 (8h) [PERSON_NAME]" at bounding box center [426, 290] width 183 height 55
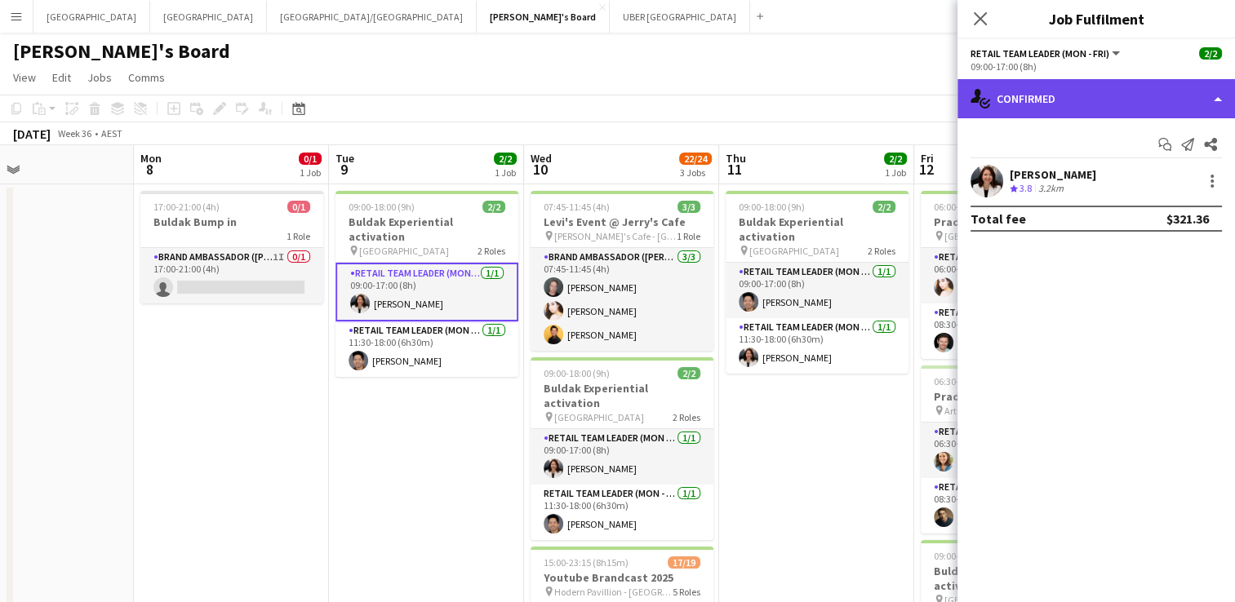
click at [1054, 100] on div "single-neutral-actions-check-2 Confirmed" at bounding box center [1095, 98] width 277 height 39
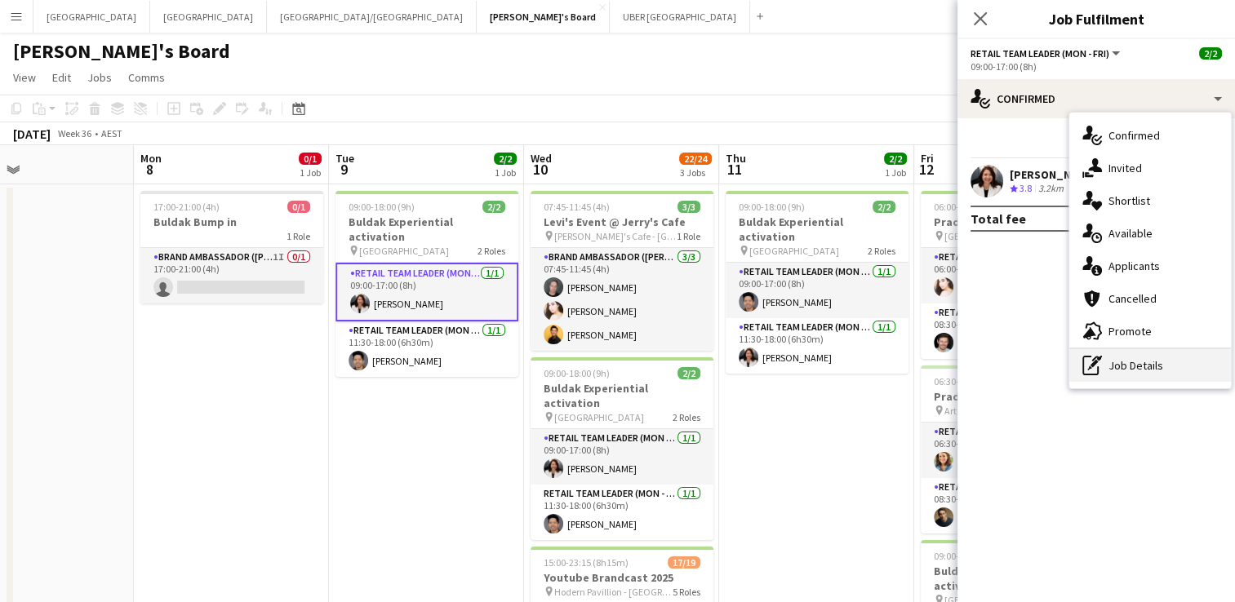
click at [1125, 371] on div "pen-write Job Details" at bounding box center [1150, 365] width 162 height 33
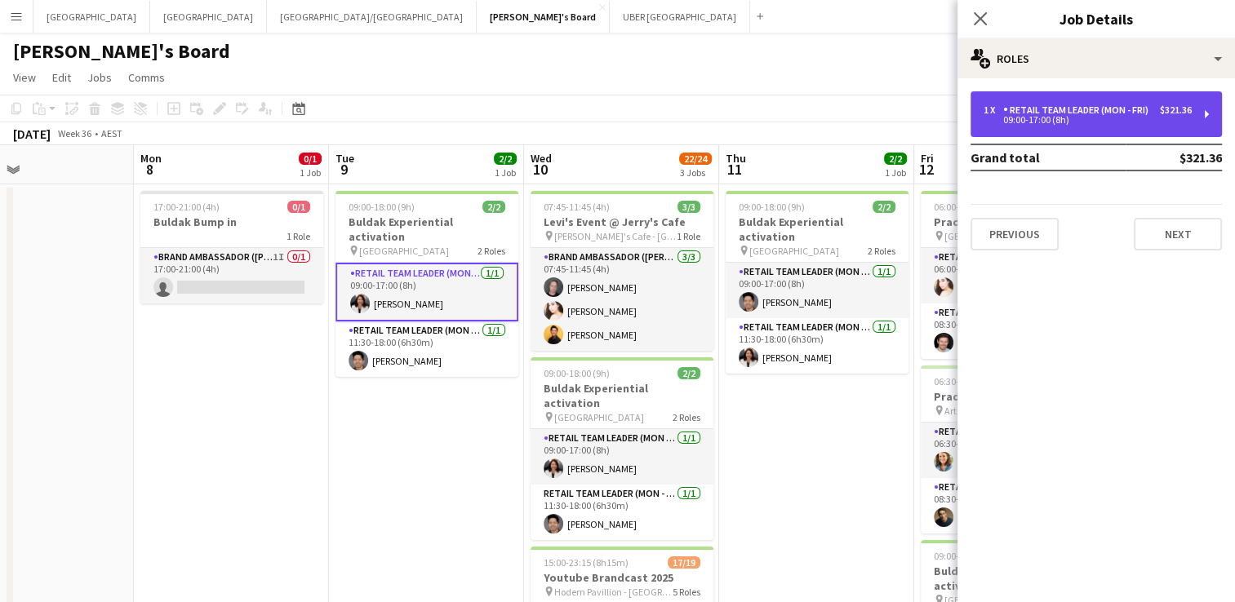
click at [1026, 113] on div "RETAIL Team Leader (Mon - Fri)" at bounding box center [1079, 109] width 152 height 11
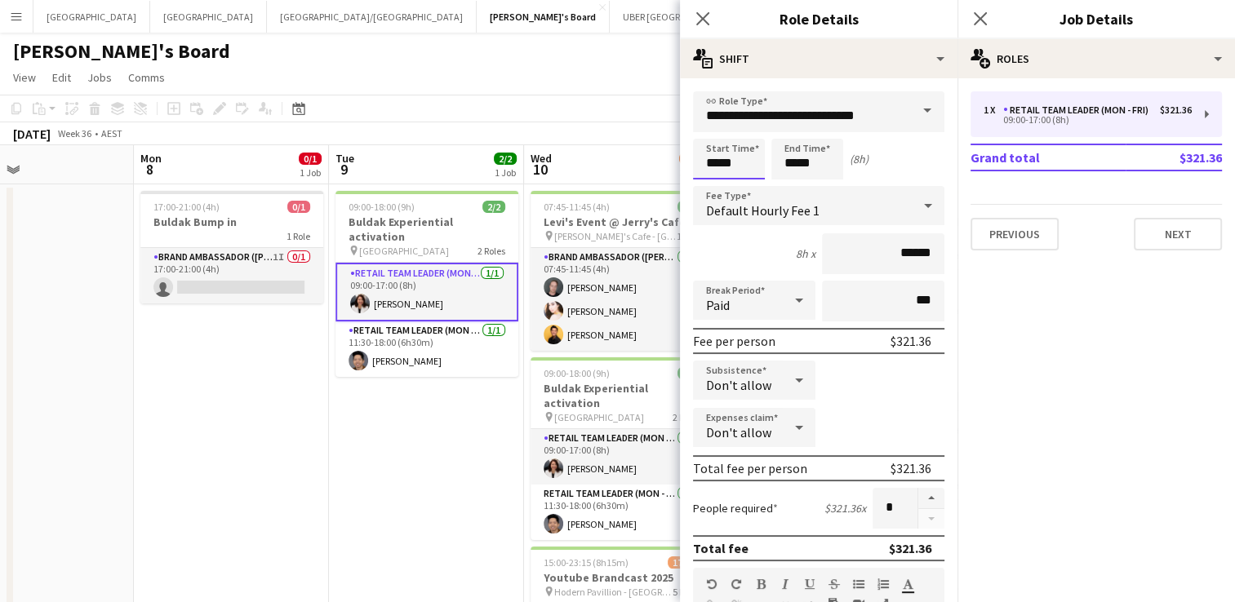
drag, startPoint x: 681, startPoint y: 155, endPoint x: 666, endPoint y: 153, distance: 14.9
click at [666, 153] on body "Menu Boards Boards Boards All jobs Status Workforce Workforce My Workforce Recr…" at bounding box center [617, 595] width 1235 height 1191
type input "*****"
click at [973, 16] on icon "Close pop-in" at bounding box center [980, 19] width 16 height 16
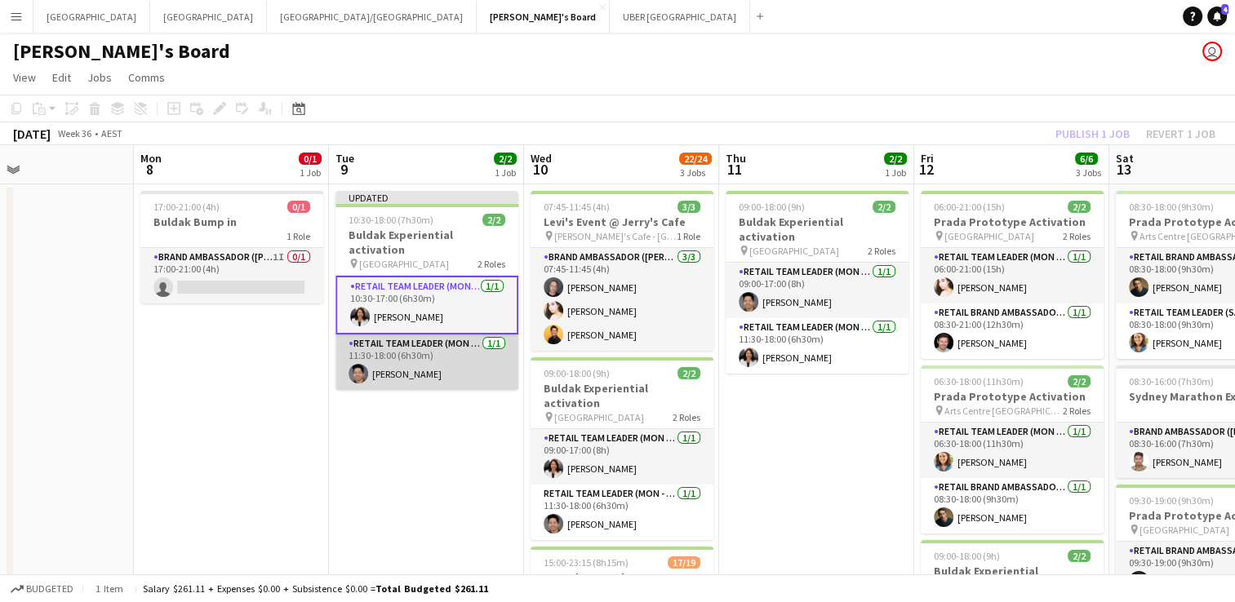
click at [428, 340] on app-card-role "RETAIL Team Leader (Mon - Fri) [DATE] 11:30-18:00 (6h30m) [PERSON_NAME]" at bounding box center [426, 362] width 183 height 55
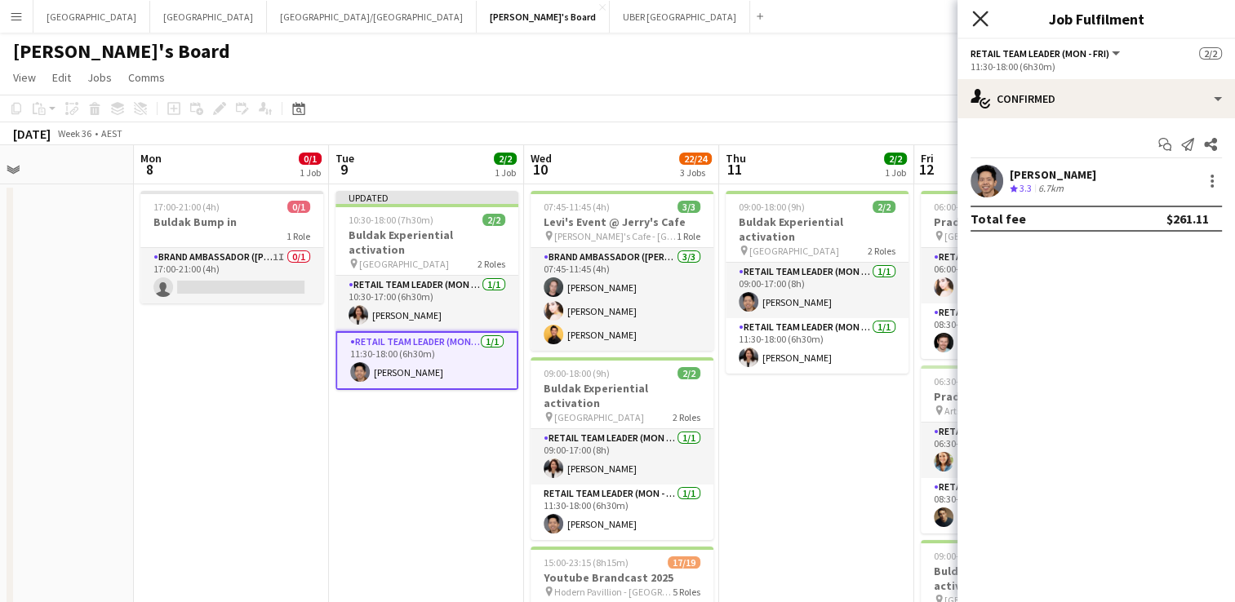
click at [977, 19] on icon "Close pop-in" at bounding box center [980, 19] width 16 height 16
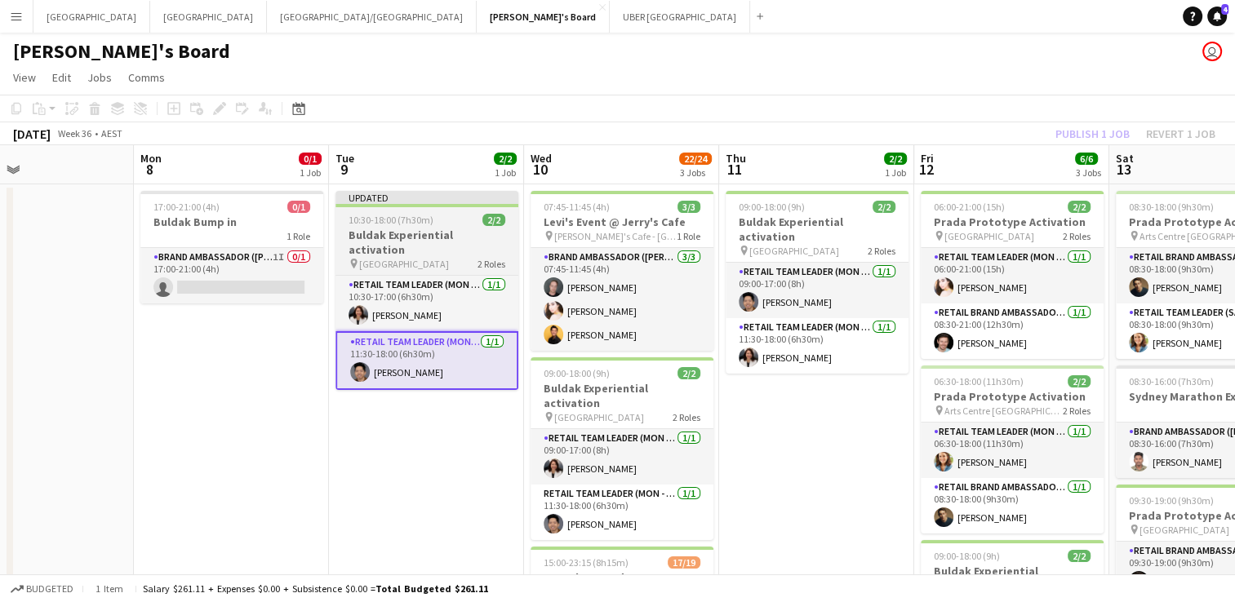
click at [431, 213] on app-job-card "Updated 10:30-18:00 (7h30m) 2/2 Buldak Experiential activation pin [GEOGRAPHIC_…" at bounding box center [426, 290] width 183 height 199
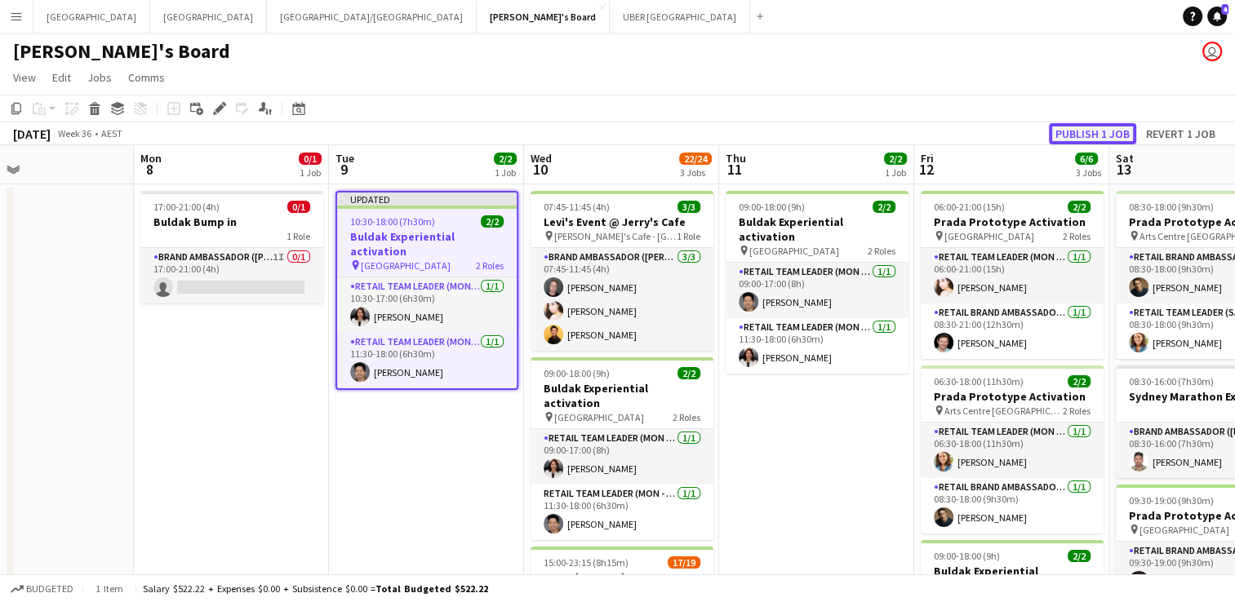
click at [1097, 135] on button "Publish 1 job" at bounding box center [1092, 133] width 87 height 21
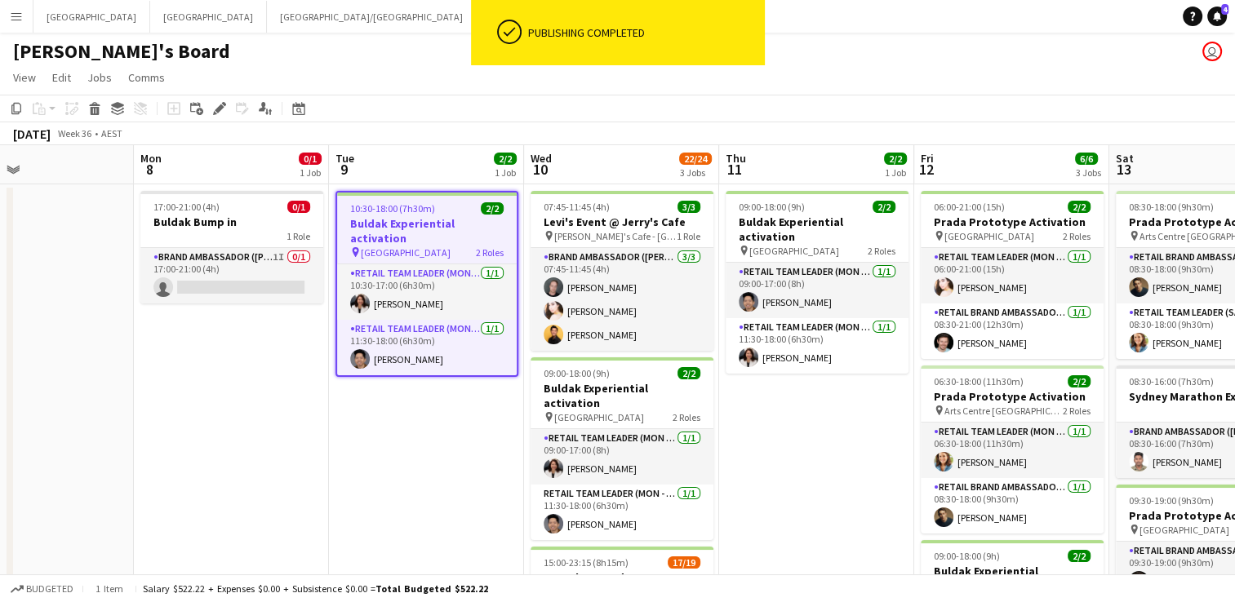
scroll to position [72, 0]
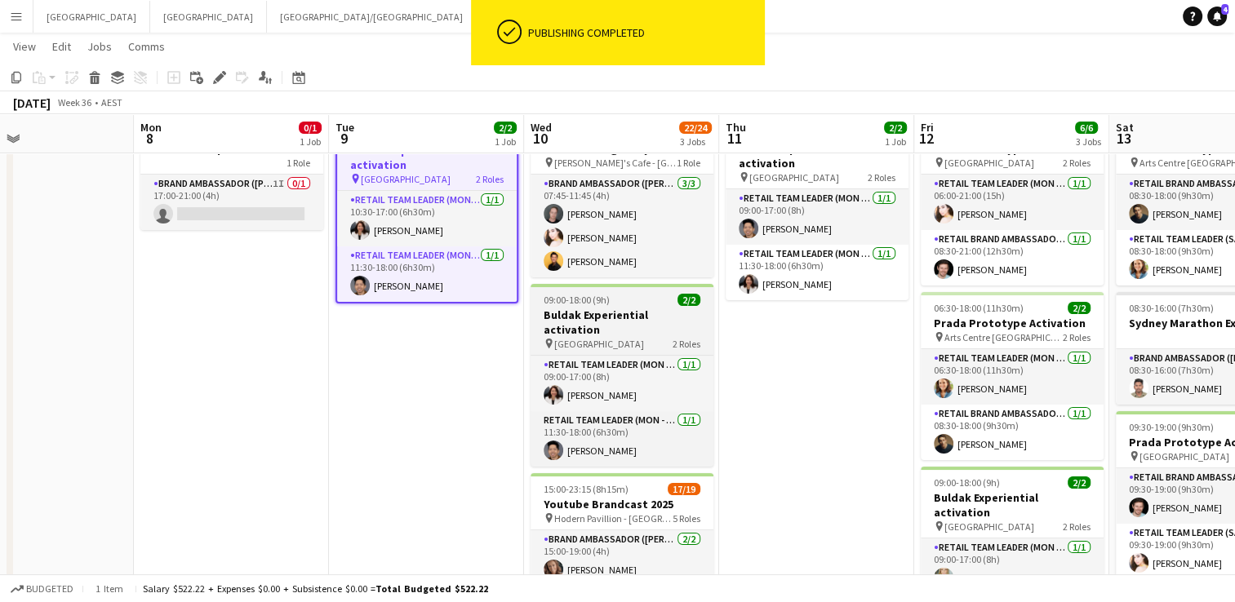
click at [607, 287] on app-job-card "09:00-18:00 (9h) 2/2 Buldak Experiential activation pin Bondi Junction Westfiel…" at bounding box center [621, 375] width 183 height 183
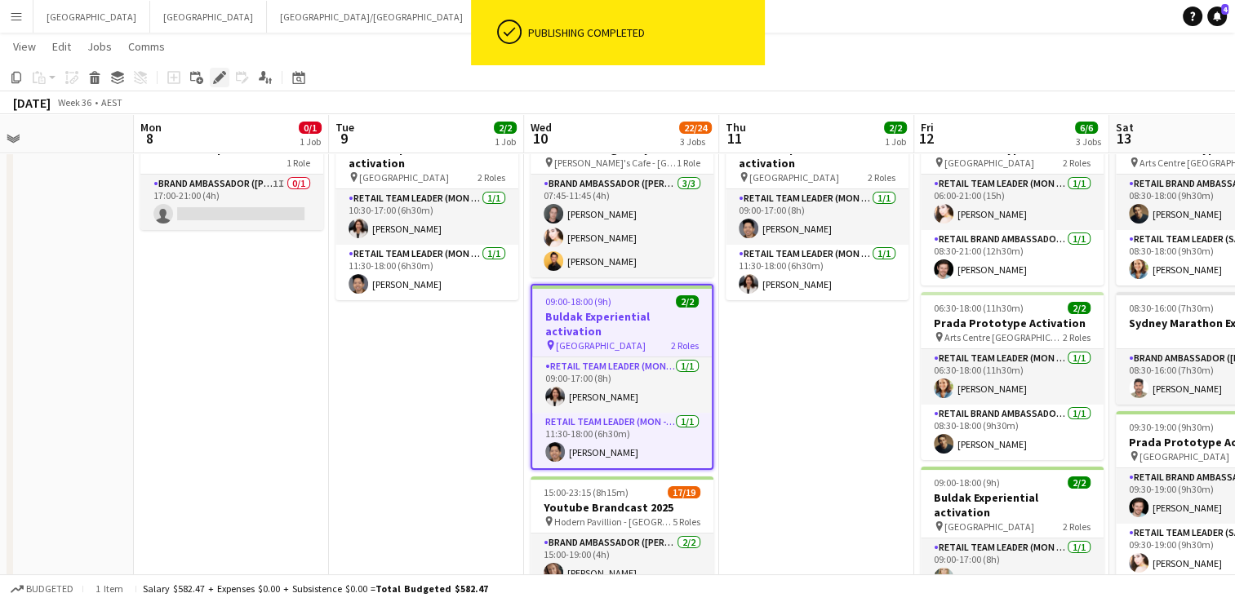
click at [220, 74] on icon at bounding box center [219, 77] width 9 height 9
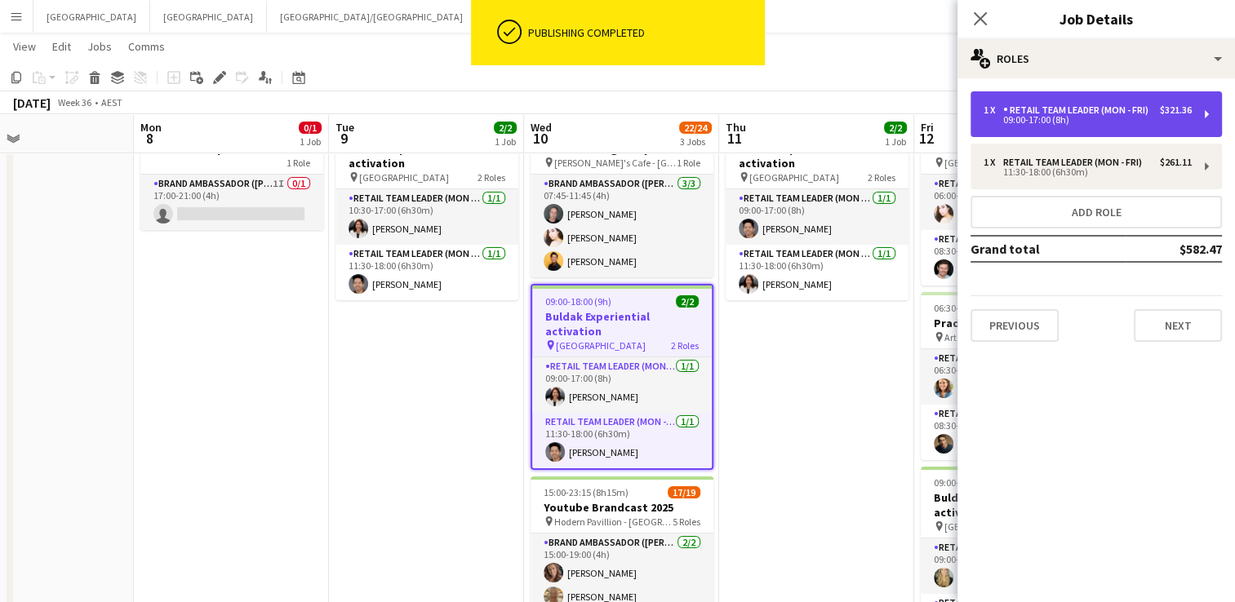
click at [1069, 113] on div "RETAIL Team Leader (Mon - Fri)" at bounding box center [1079, 109] width 152 height 11
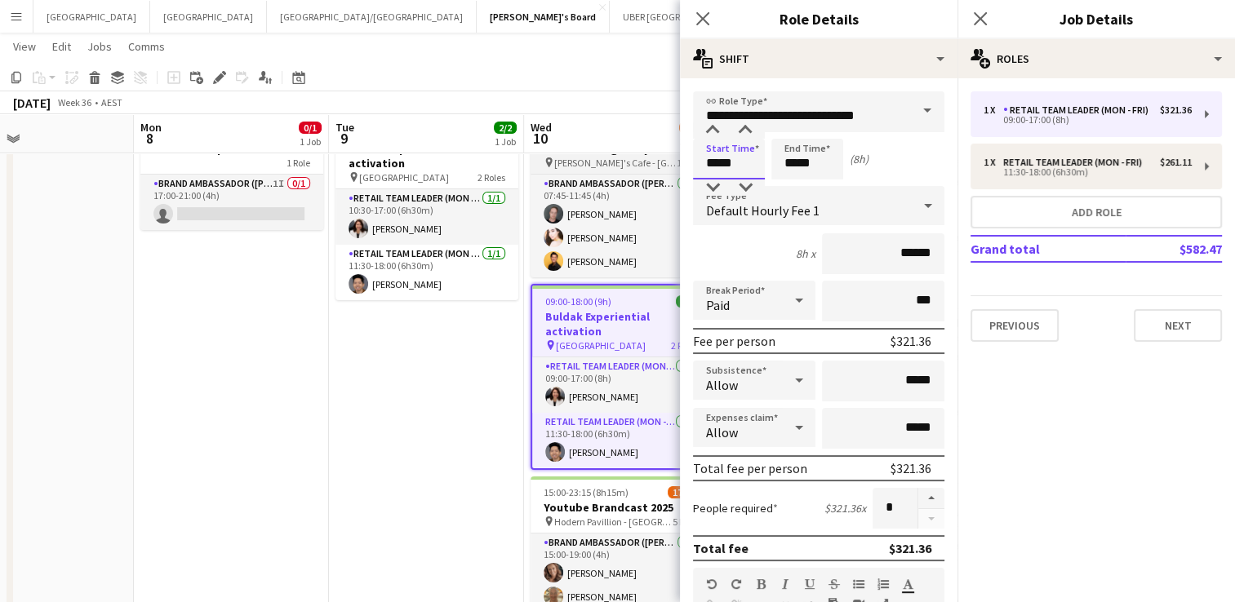
drag, startPoint x: 738, startPoint y: 164, endPoint x: 630, endPoint y: 156, distance: 108.0
click at [630, 156] on body "Menu Boards Boards Boards All jobs Status Workforce Workforce My Workforce Recr…" at bounding box center [617, 523] width 1235 height 1190
type input "*****"
click at [979, 16] on icon "Close pop-in" at bounding box center [980, 19] width 16 height 16
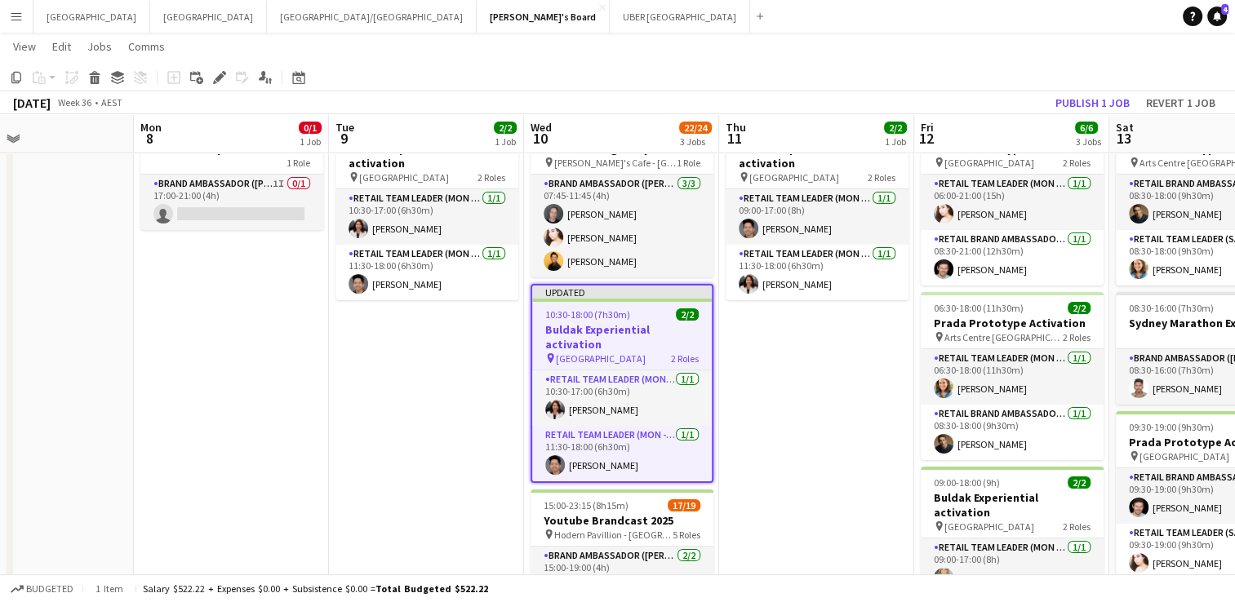
click at [616, 308] on span "10:30-18:00 (7h30m)" at bounding box center [587, 314] width 85 height 12
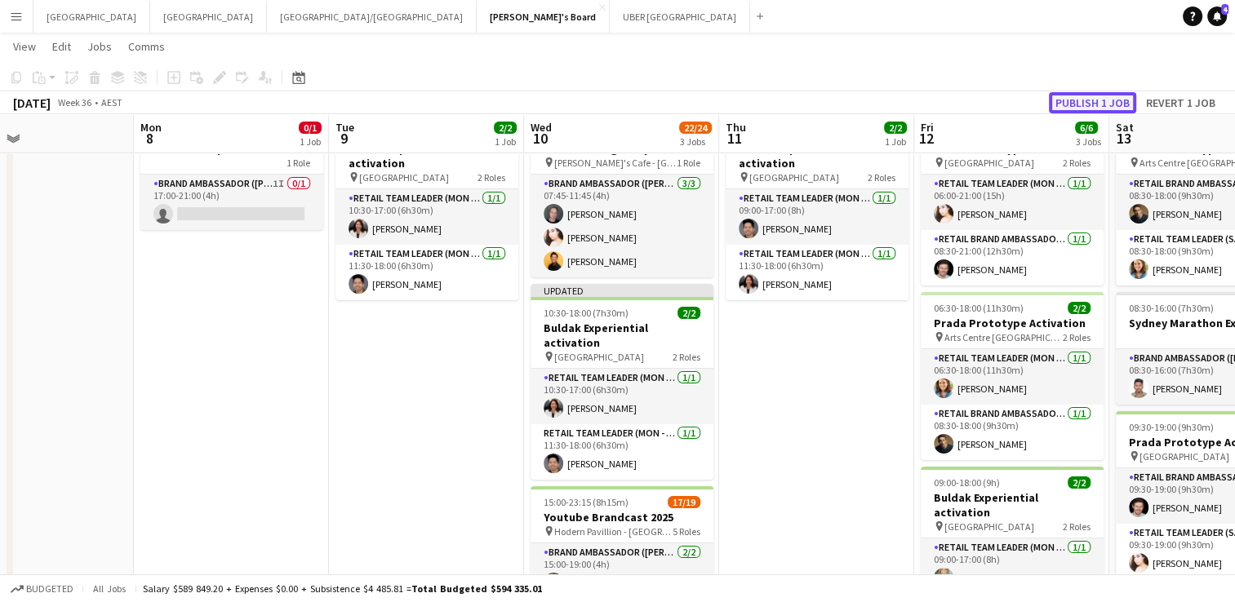
click at [1085, 96] on button "Publish 1 job" at bounding box center [1092, 102] width 87 height 21
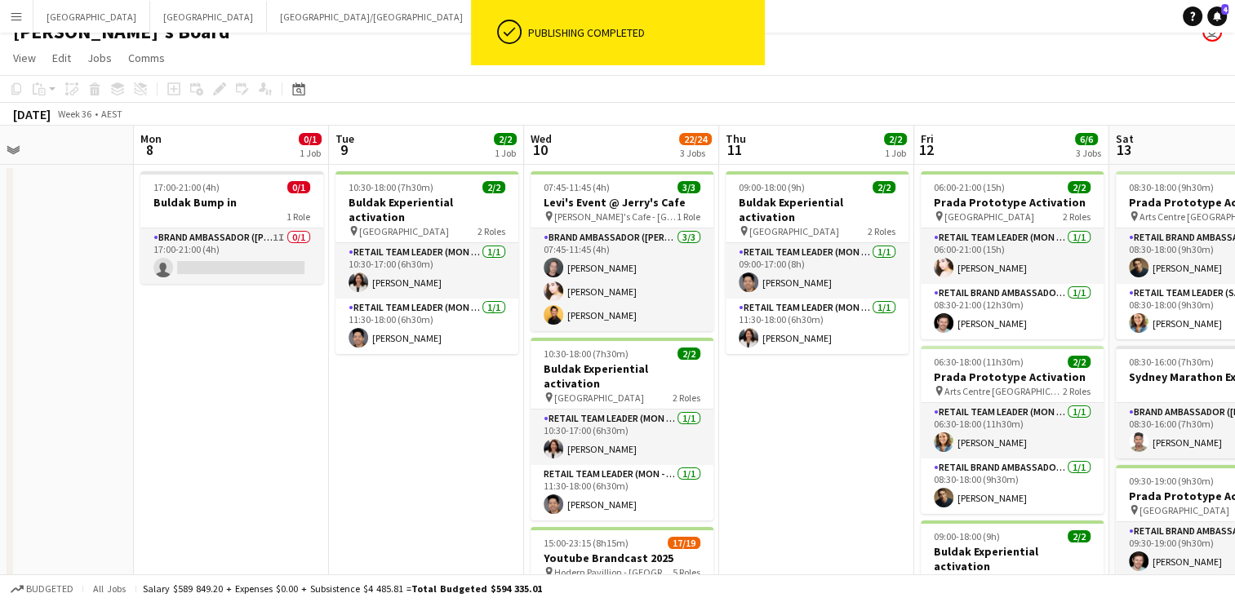
scroll to position [0, 0]
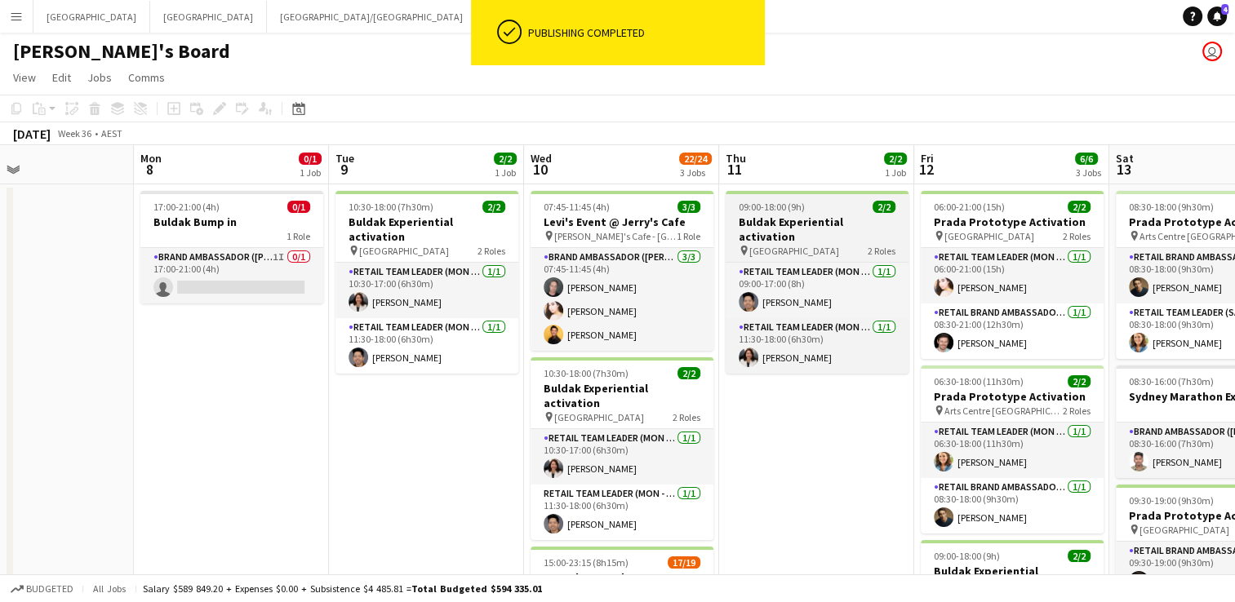
click at [815, 211] on div "09:00-18:00 (9h) 2/2" at bounding box center [816, 207] width 183 height 12
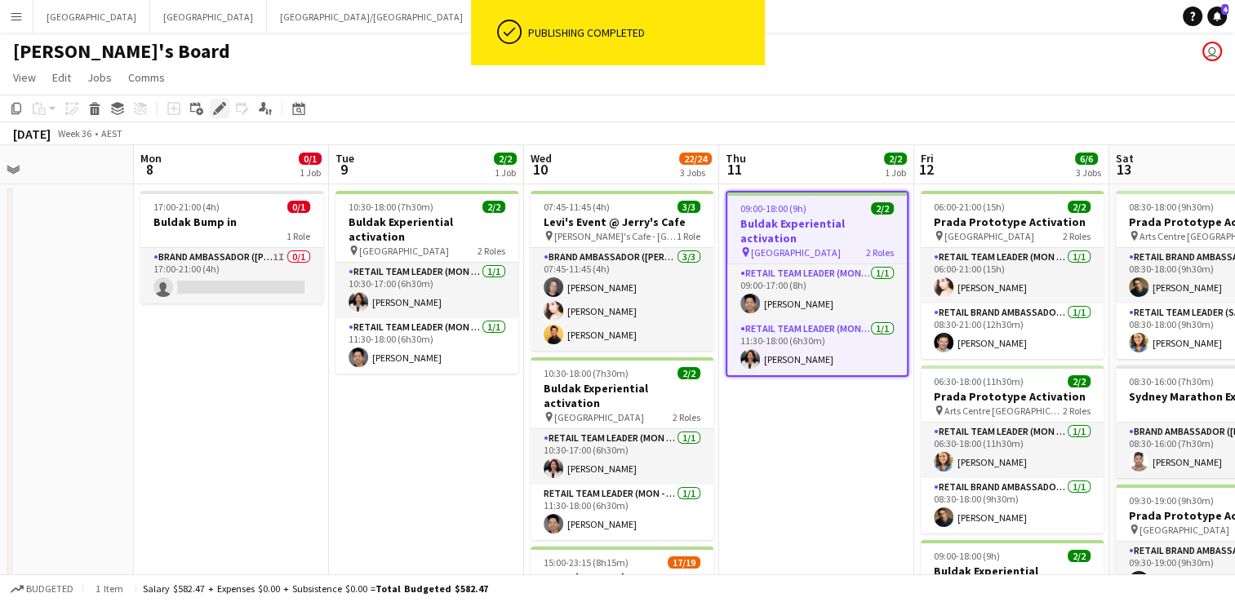
click at [215, 106] on icon "Edit" at bounding box center [219, 108] width 13 height 13
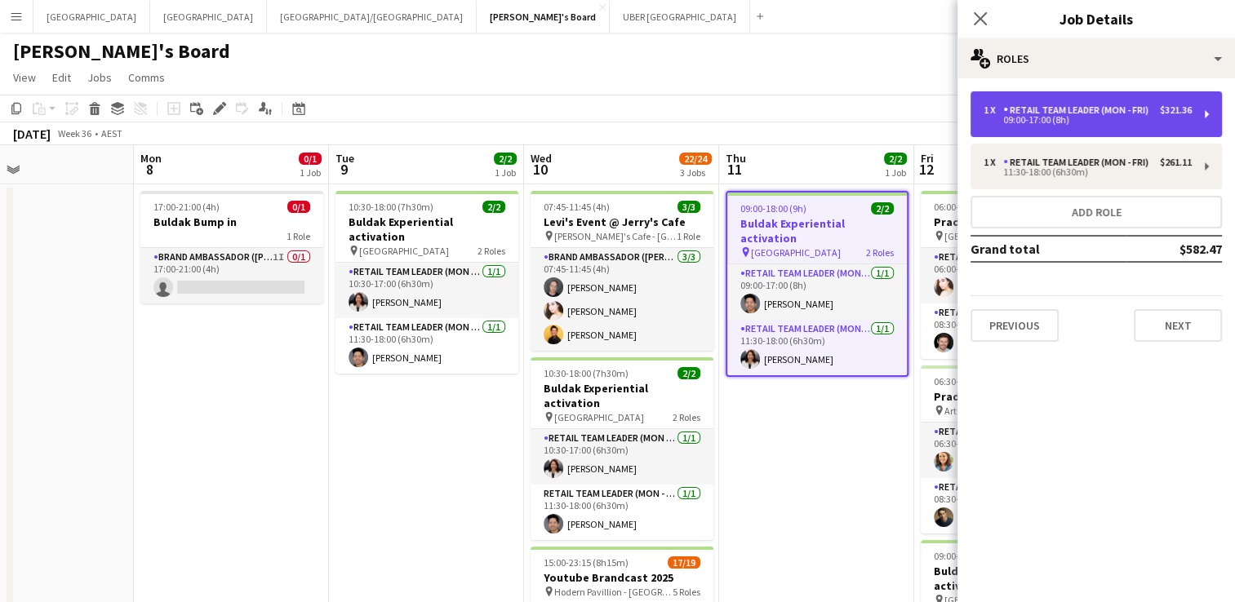
click at [1066, 110] on div "RETAIL Team Leader (Mon - Fri)" at bounding box center [1079, 109] width 152 height 11
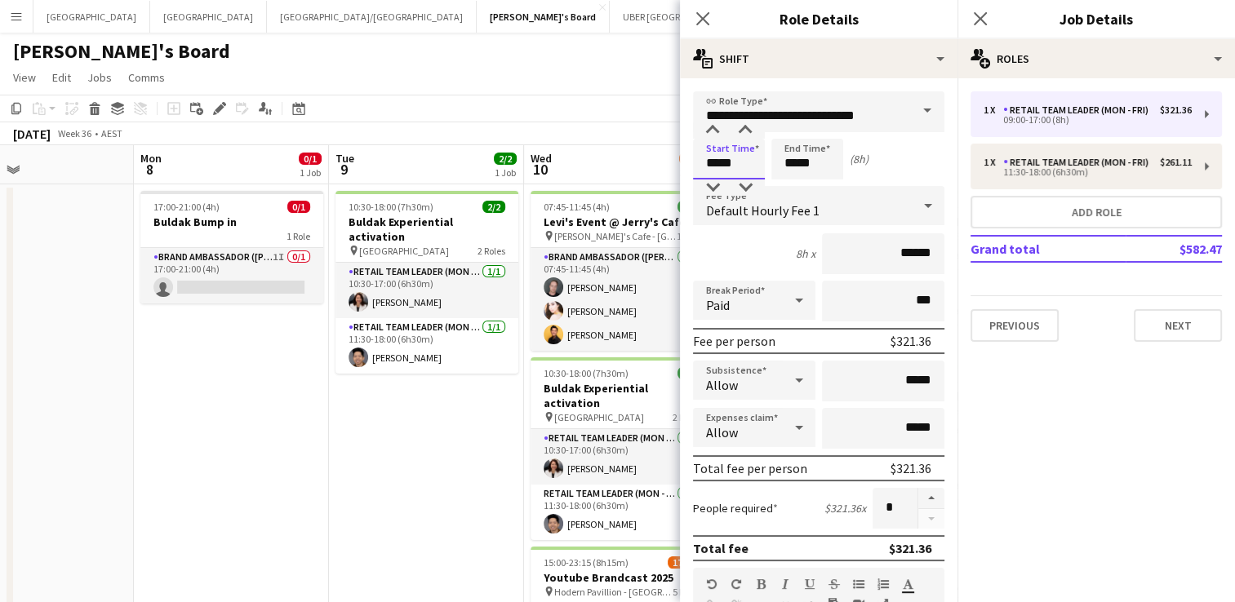
drag, startPoint x: 675, startPoint y: 162, endPoint x: 628, endPoint y: 157, distance: 47.5
click at [628, 157] on body "Menu Boards Boards Boards All jobs Status Workforce Workforce My Workforce Recr…" at bounding box center [617, 595] width 1235 height 1191
type input "*****"
drag, startPoint x: 827, startPoint y: 160, endPoint x: 728, endPoint y: 158, distance: 99.6
click at [728, 158] on div "Start Time ***** End Time ***** (6h 30m)" at bounding box center [818, 159] width 251 height 41
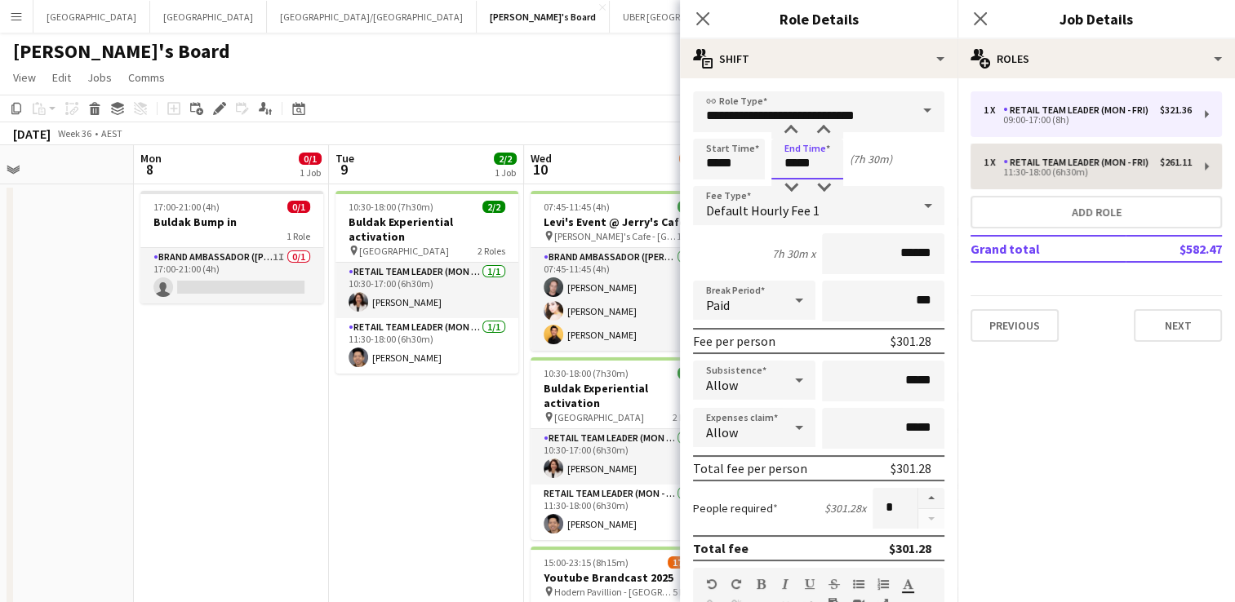
type input "*****"
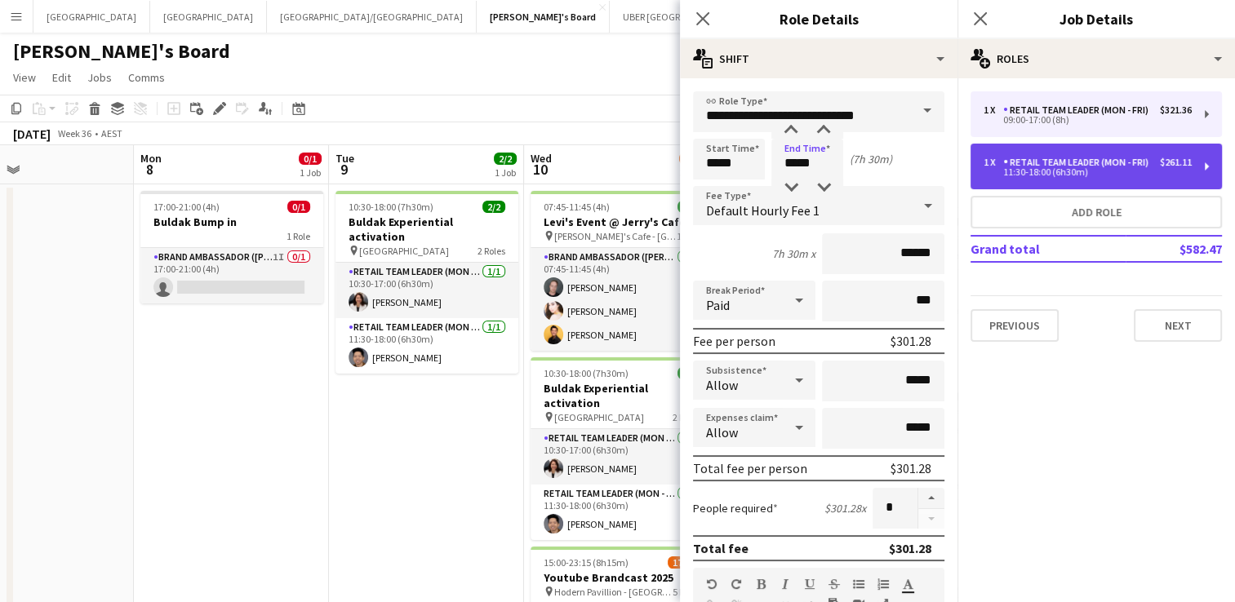
click at [1015, 166] on div "RETAIL Team Leader (Mon - Fri)" at bounding box center [1079, 162] width 152 height 11
type input "*****"
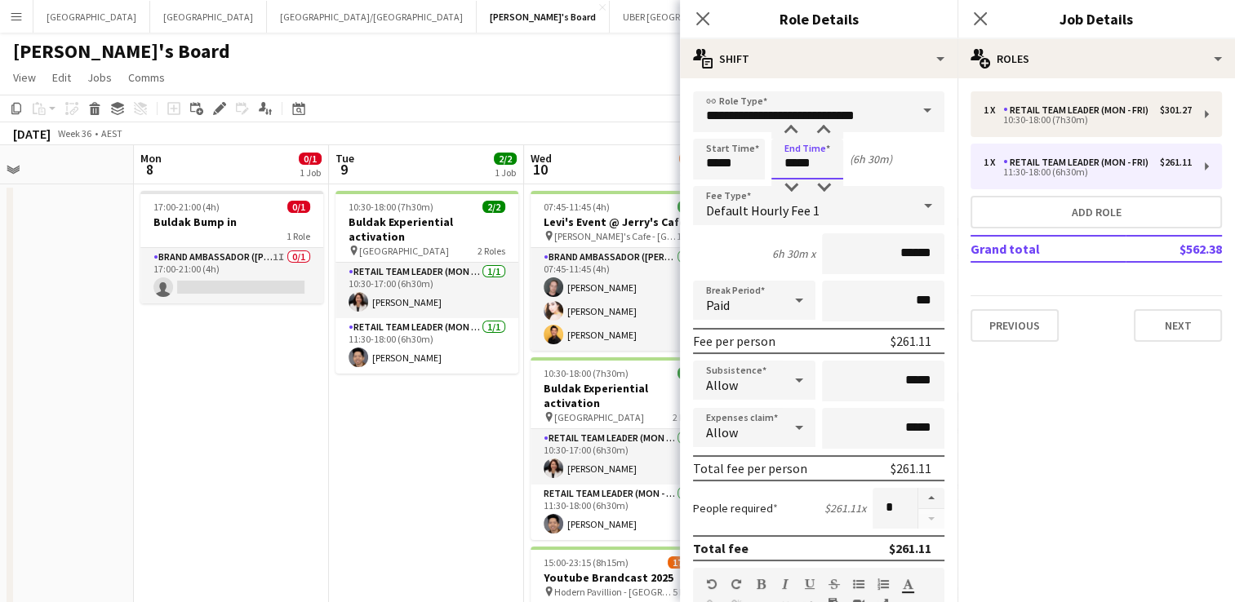
drag, startPoint x: 823, startPoint y: 162, endPoint x: 770, endPoint y: 154, distance: 52.7
click at [770, 154] on div "Start Time ***** End Time ***** (6h 30m)" at bounding box center [818, 159] width 251 height 41
type input "*****"
click at [975, 13] on icon at bounding box center [980, 19] width 16 height 16
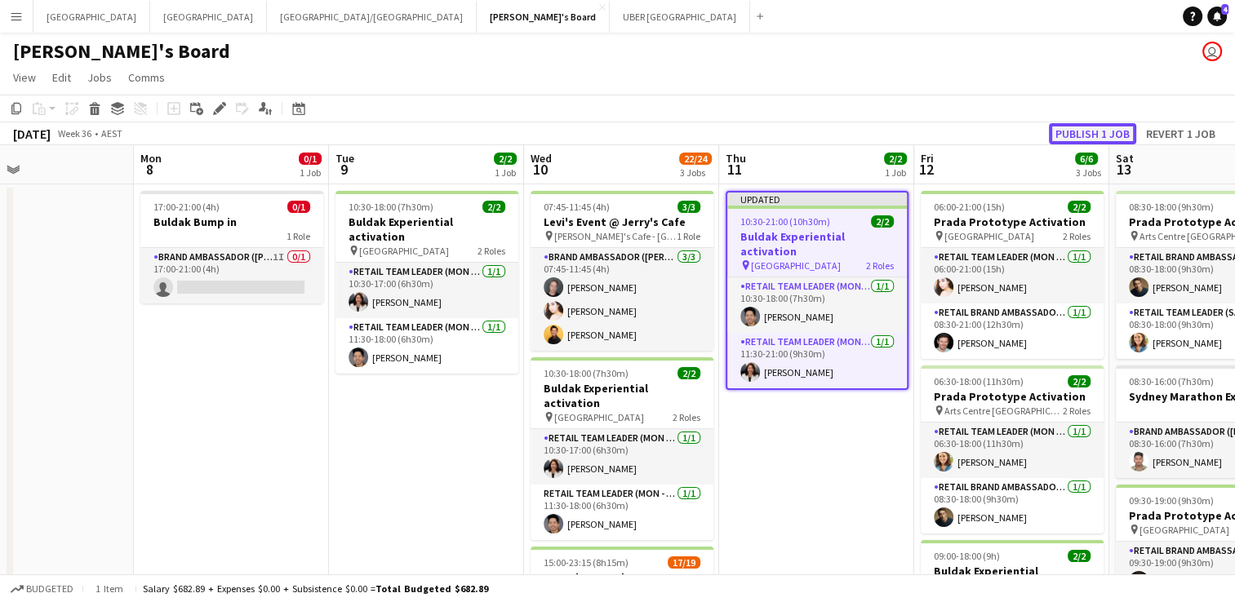
click at [1076, 135] on button "Publish 1 job" at bounding box center [1092, 133] width 87 height 21
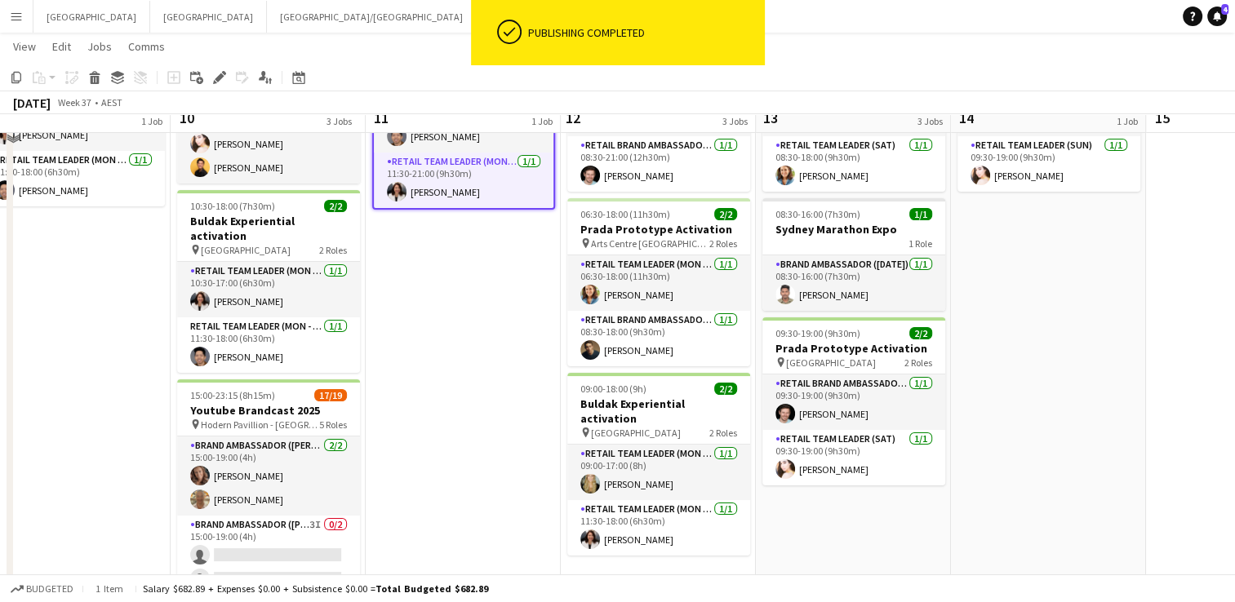
scroll to position [139, 0]
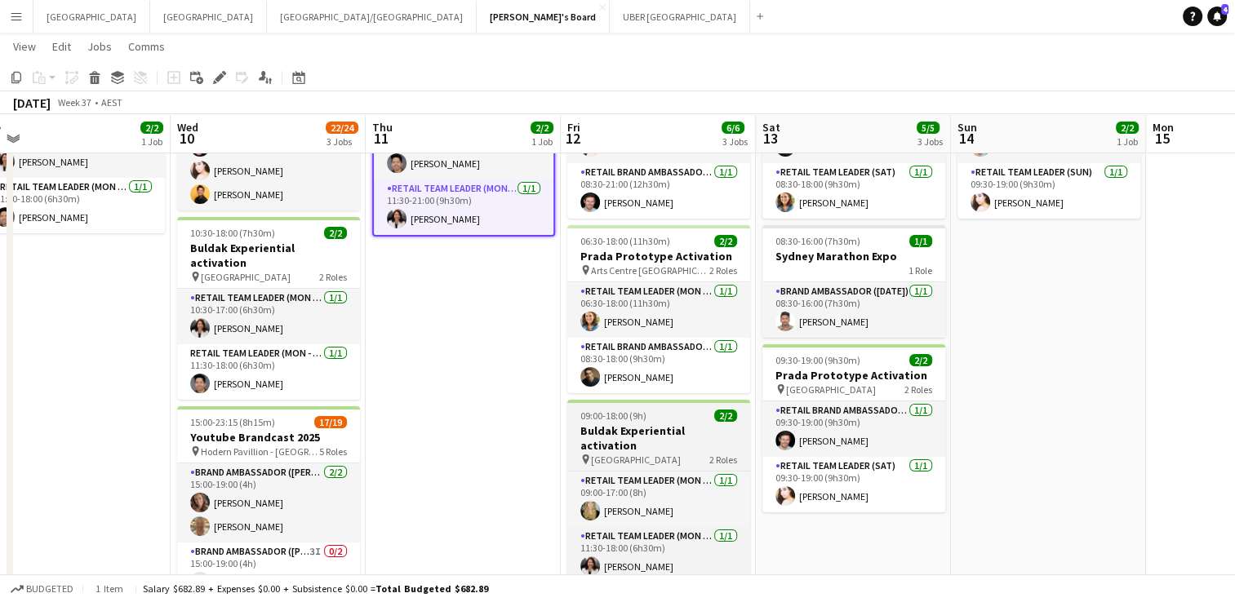
click at [660, 419] on div "09:00-18:00 (9h) 2/2" at bounding box center [658, 416] width 183 height 12
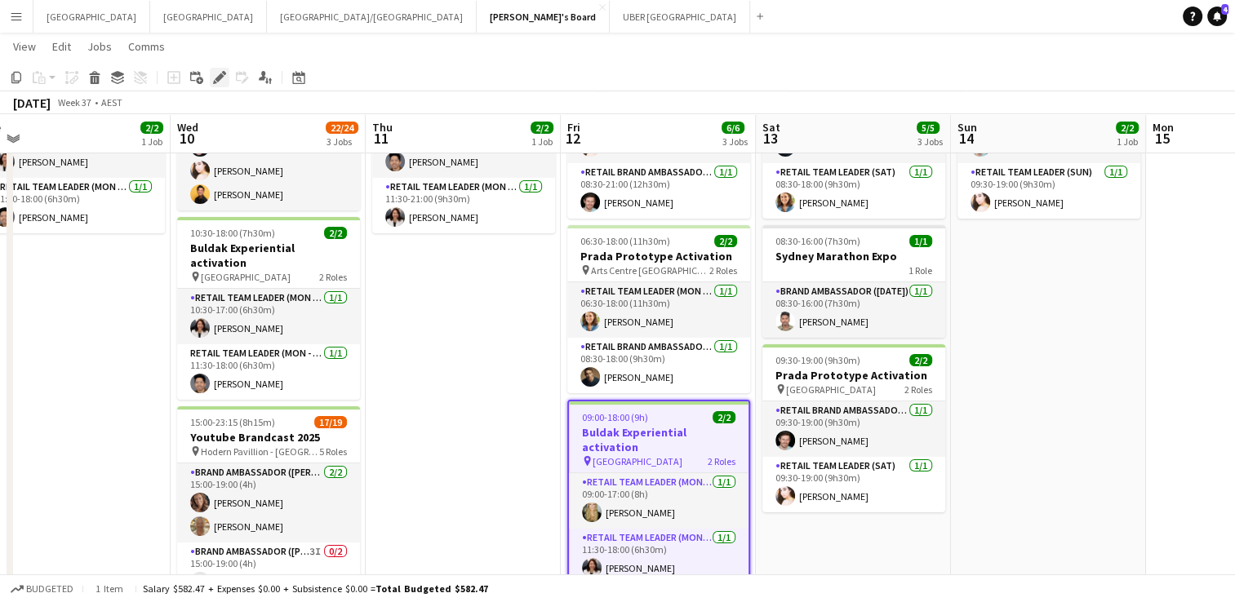
click at [220, 79] on icon at bounding box center [219, 77] width 9 height 9
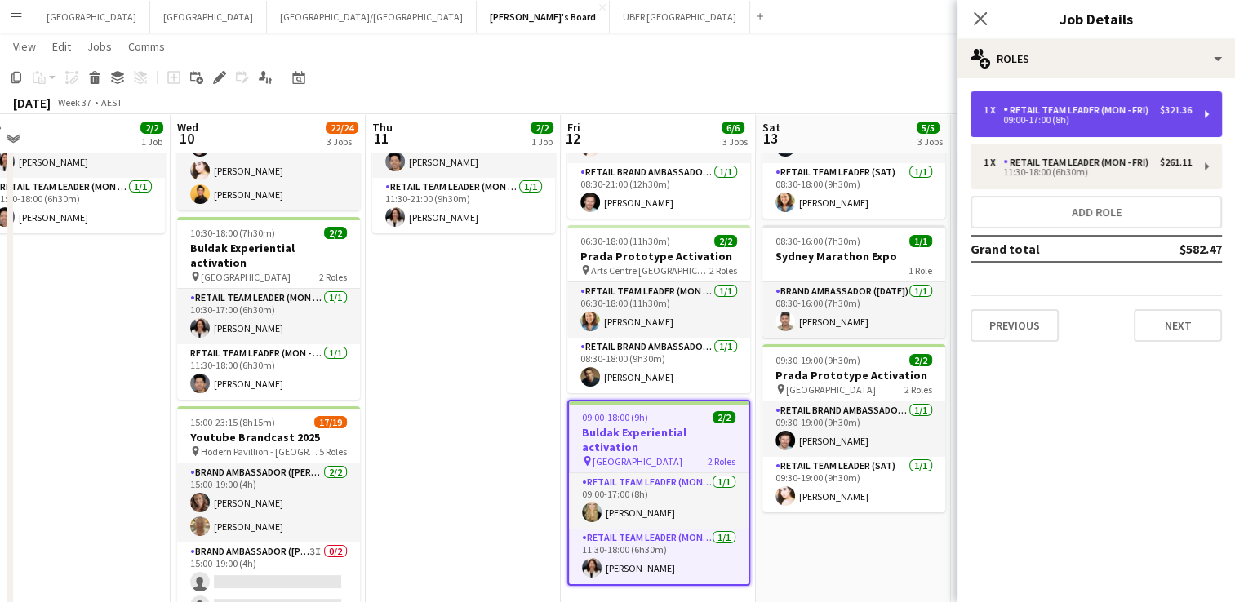
click at [1082, 115] on div "RETAIL Team Leader (Mon - Fri)" at bounding box center [1079, 109] width 152 height 11
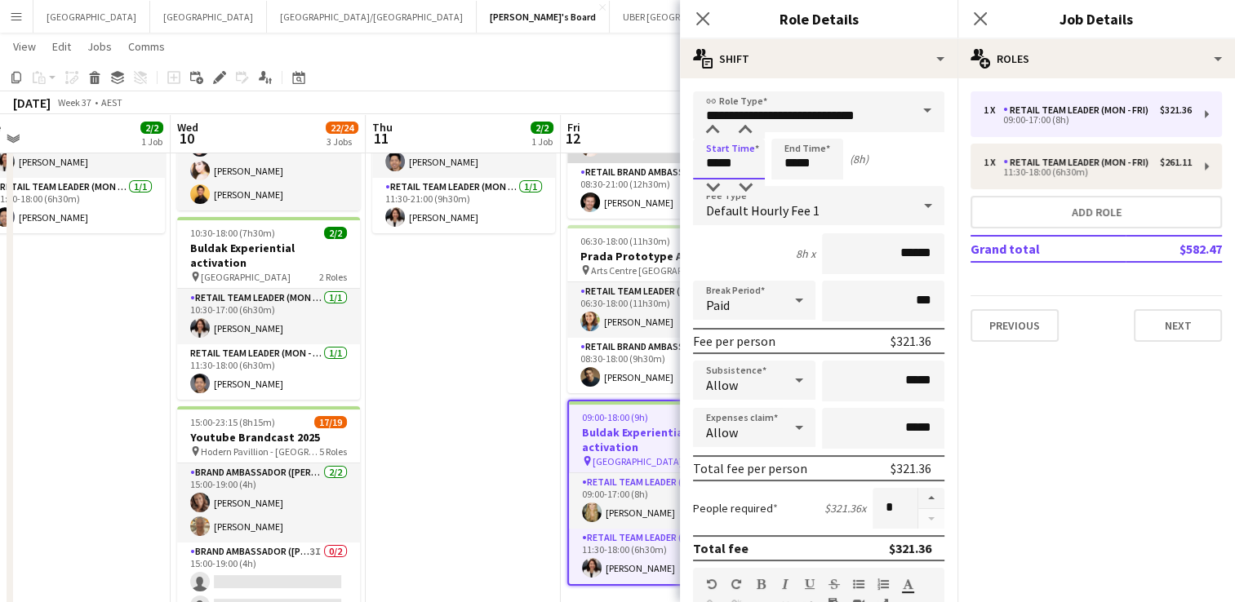
drag, startPoint x: 685, startPoint y: 165, endPoint x: 643, endPoint y: 158, distance: 42.9
click at [643, 158] on body "Menu Boards Boards Boards All jobs Status Workforce Workforce My Workforce Recr…" at bounding box center [617, 456] width 1235 height 1190
type input "*****"
click at [978, 20] on icon at bounding box center [980, 19] width 16 height 16
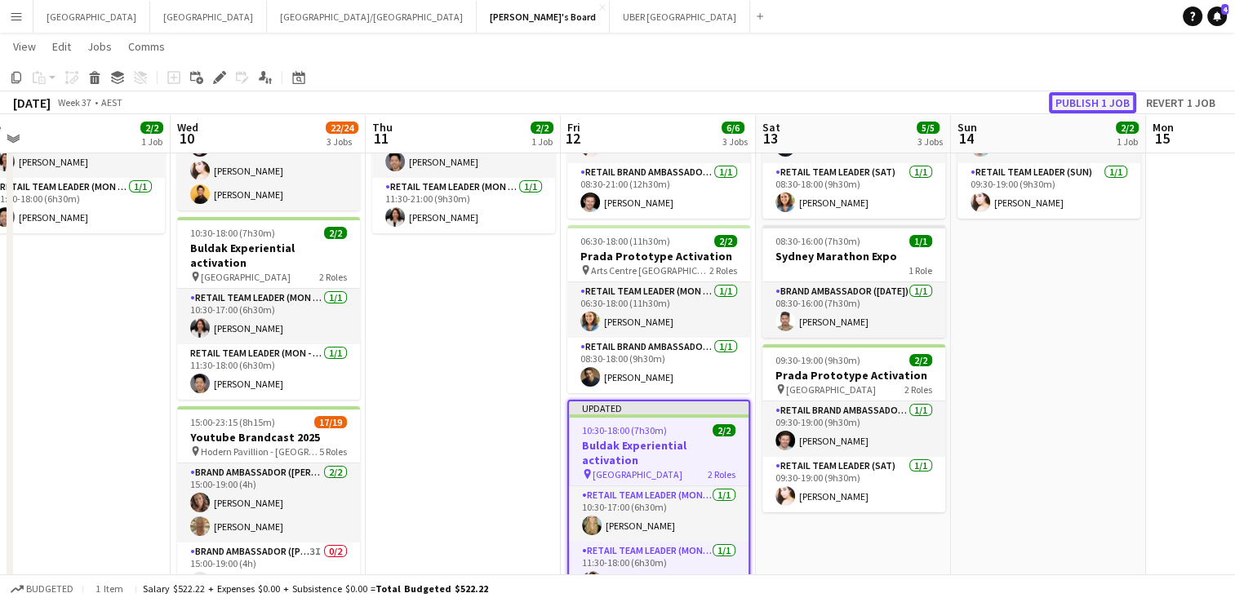
click at [1071, 100] on button "Publish 1 job" at bounding box center [1092, 102] width 87 height 21
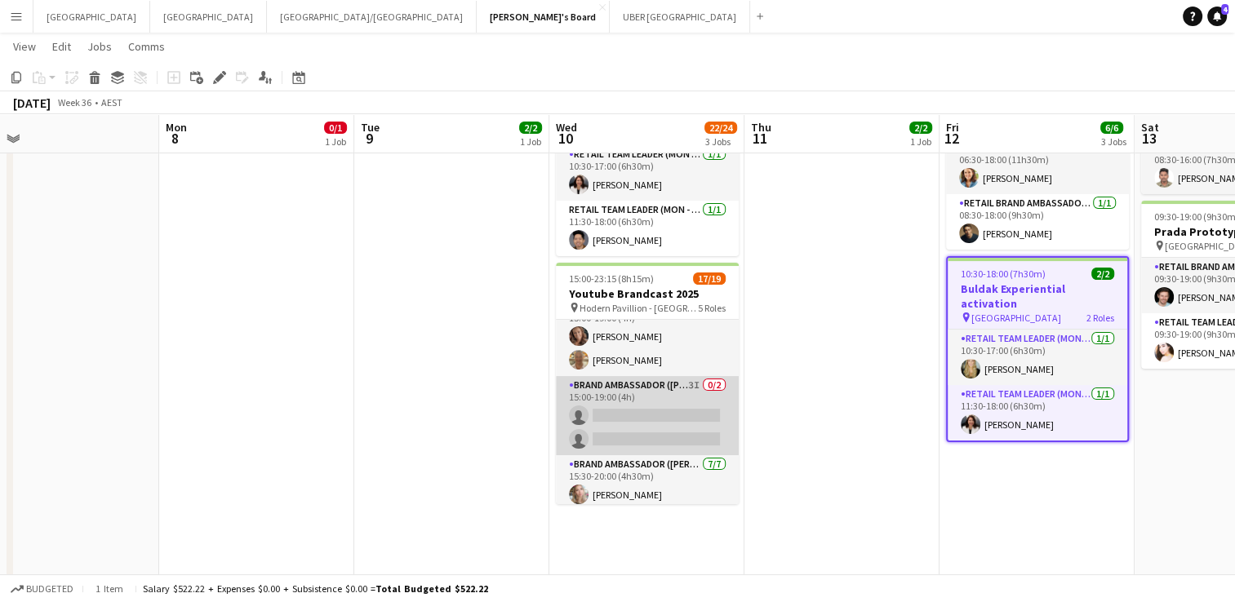
scroll to position [0, 0]
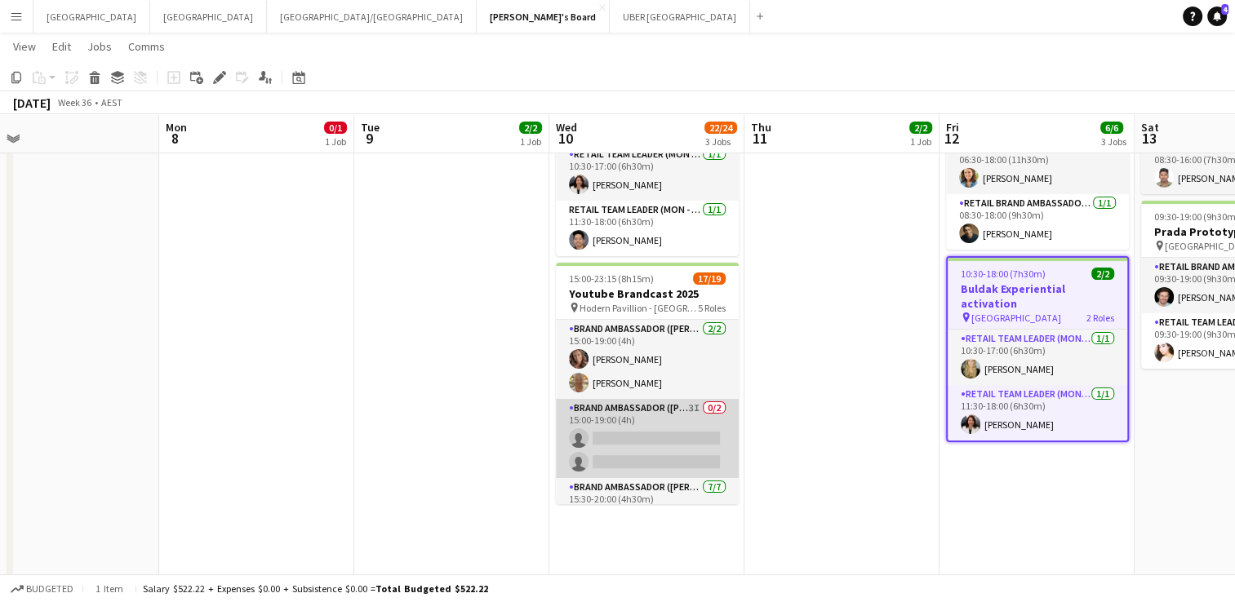
click at [666, 423] on app-card-role "Brand Ambassador (Mon - Fri) 3I 0/2 15:00-19:00 (4h) single-neutral-actions sin…" at bounding box center [647, 438] width 183 height 79
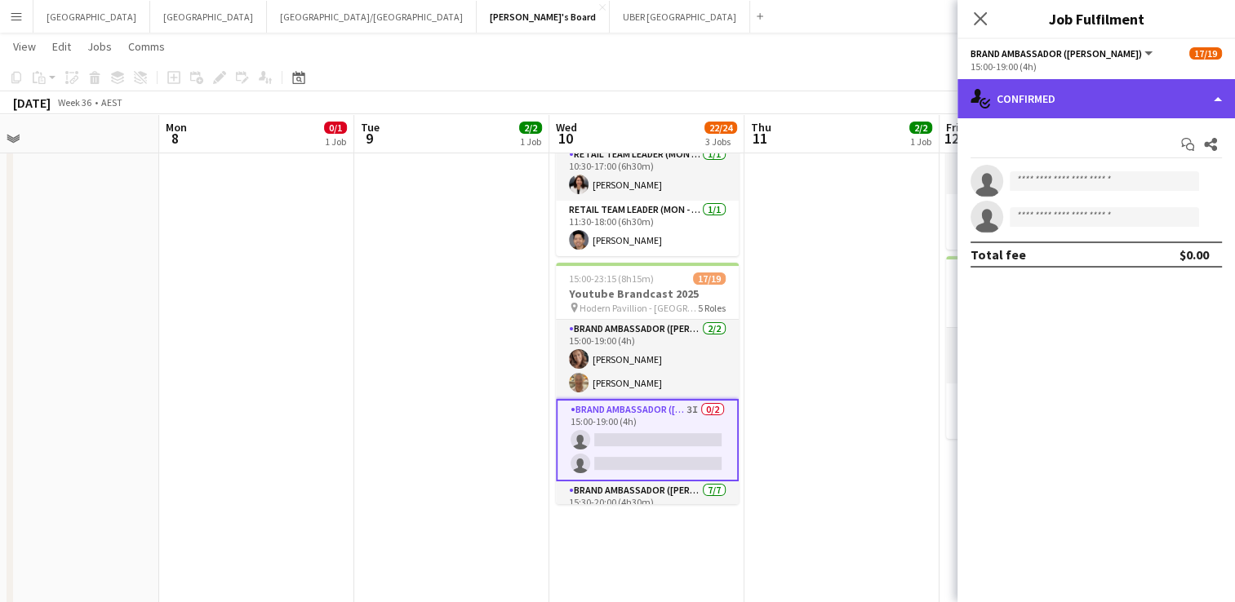
click at [1096, 96] on div "single-neutral-actions-check-2 Confirmed" at bounding box center [1095, 98] width 277 height 39
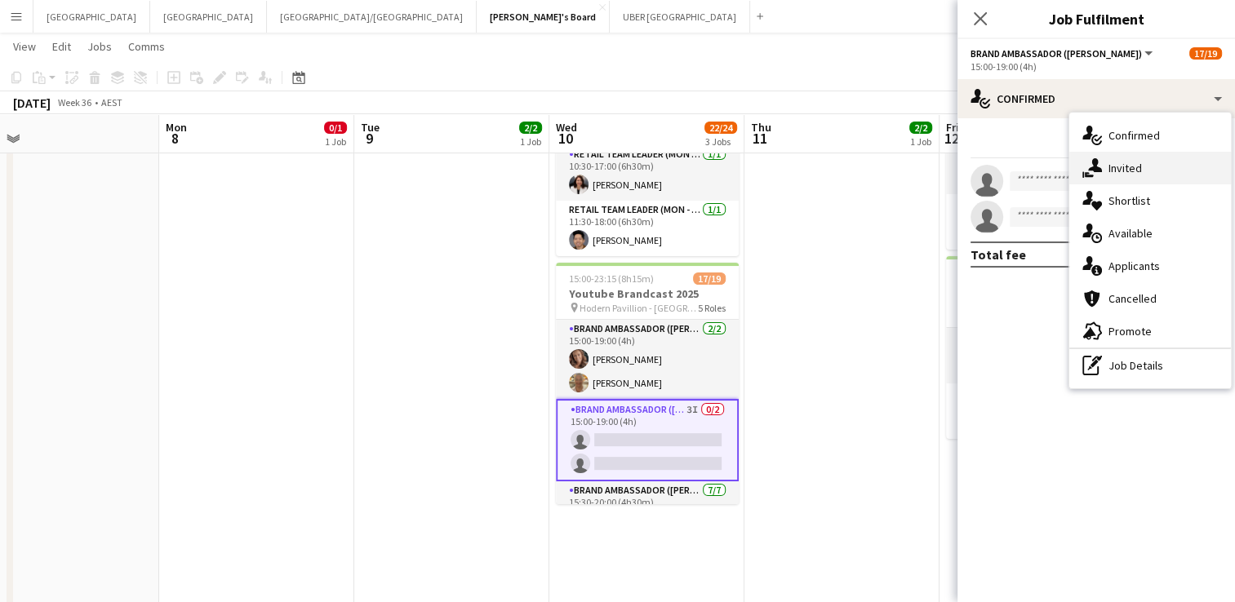
click at [1137, 164] on span "Invited" at bounding box center [1124, 168] width 33 height 15
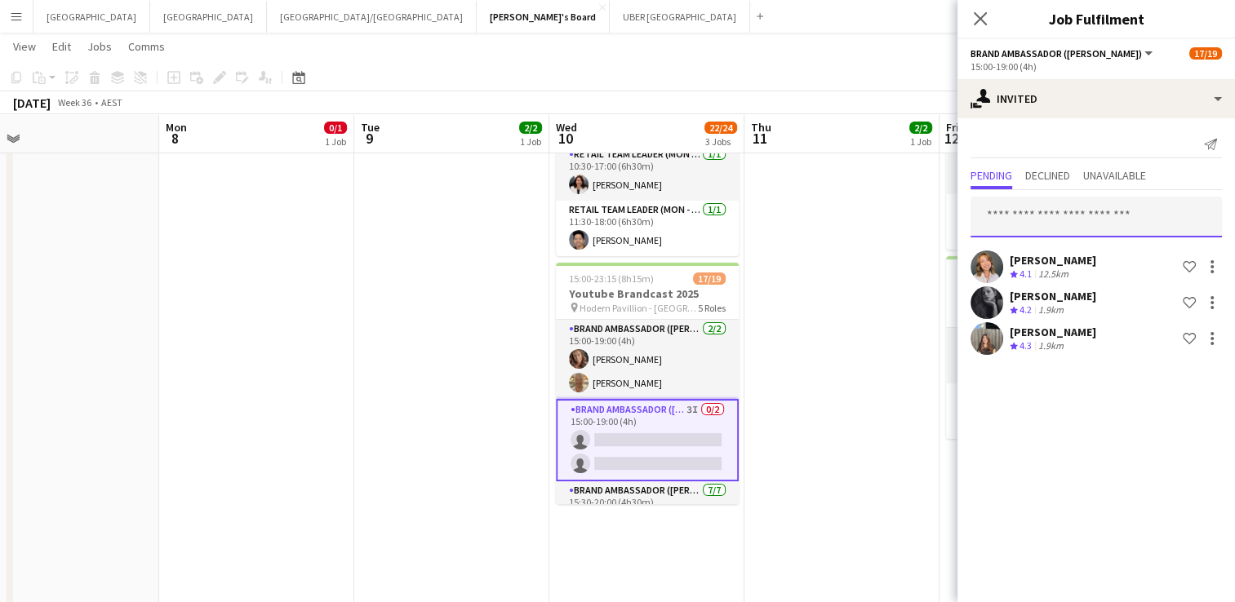
click at [1034, 220] on input "text" at bounding box center [1095, 217] width 251 height 41
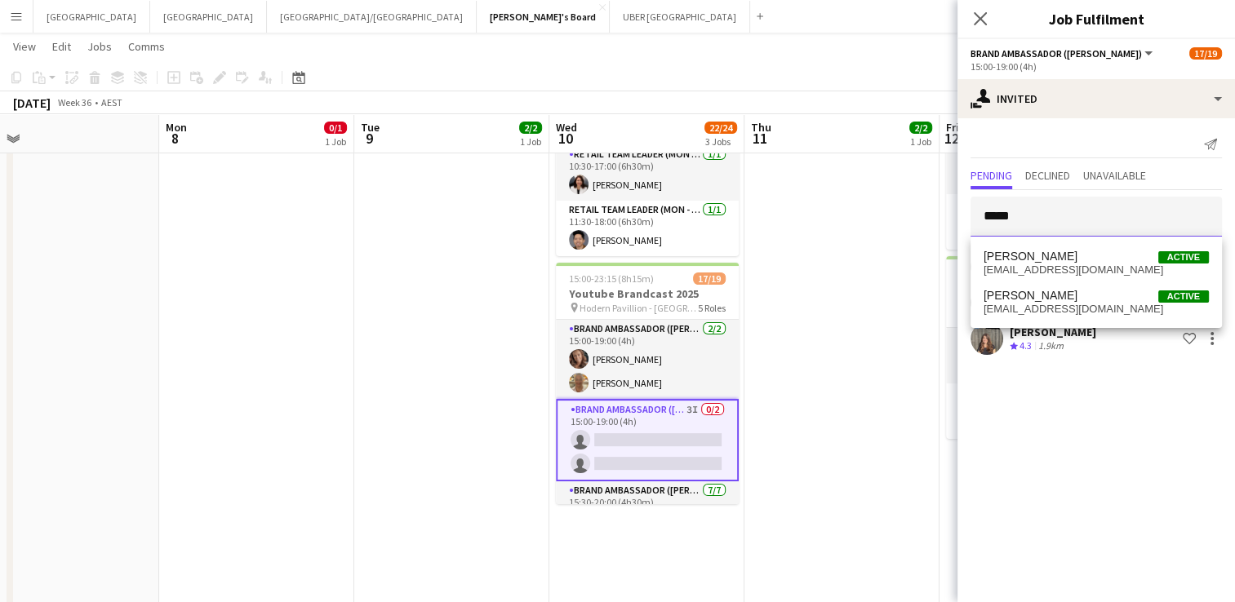
type input "******"
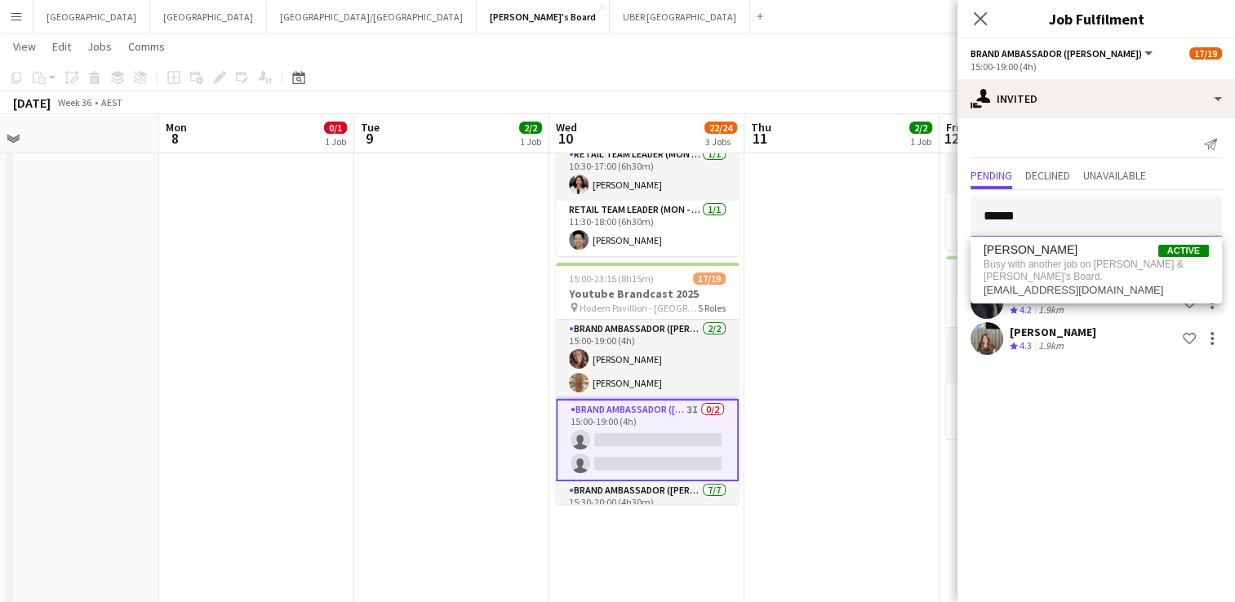
drag, startPoint x: 1003, startPoint y: 217, endPoint x: 927, endPoint y: 202, distance: 77.5
click at [927, 202] on body "Menu Boards Boards Boards All jobs Status Workforce Workforce My Workforce Recr…" at bounding box center [617, 313] width 1235 height 1190
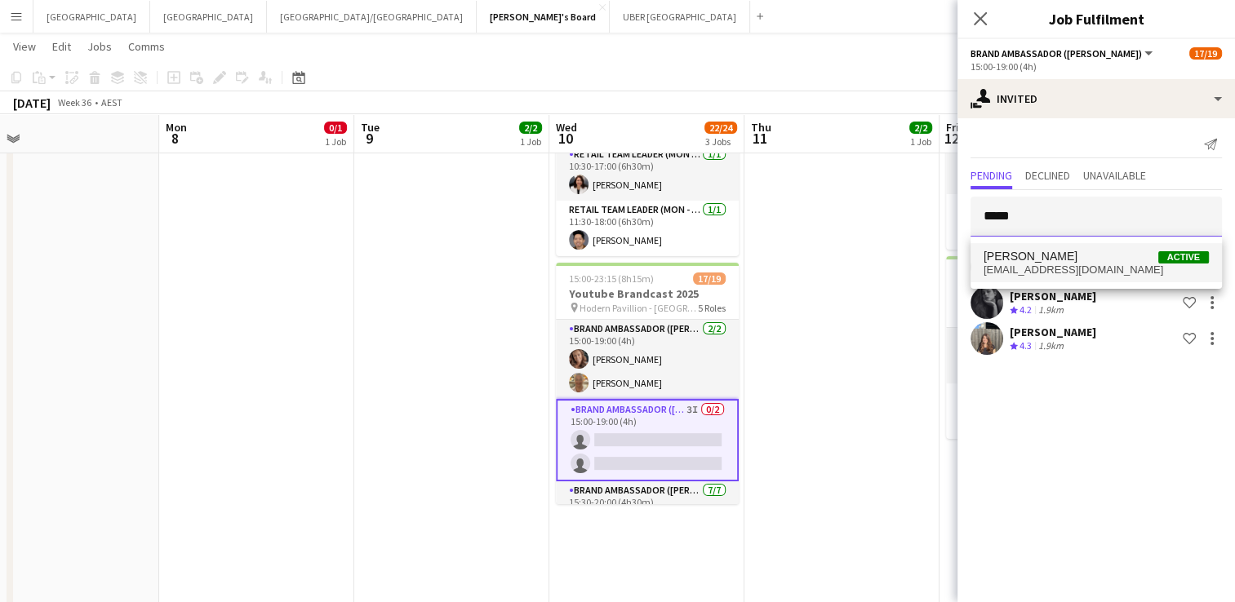
type input "*****"
click at [1041, 264] on span "[EMAIL_ADDRESS][DOMAIN_NAME]" at bounding box center [1095, 270] width 225 height 13
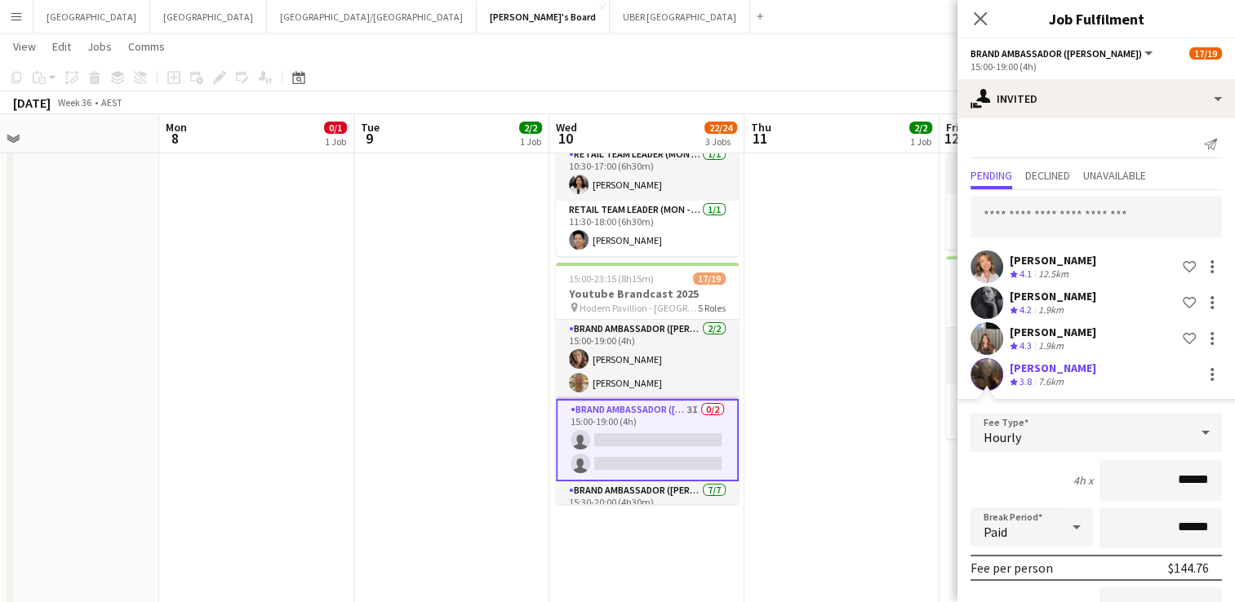
scroll to position [172, 0]
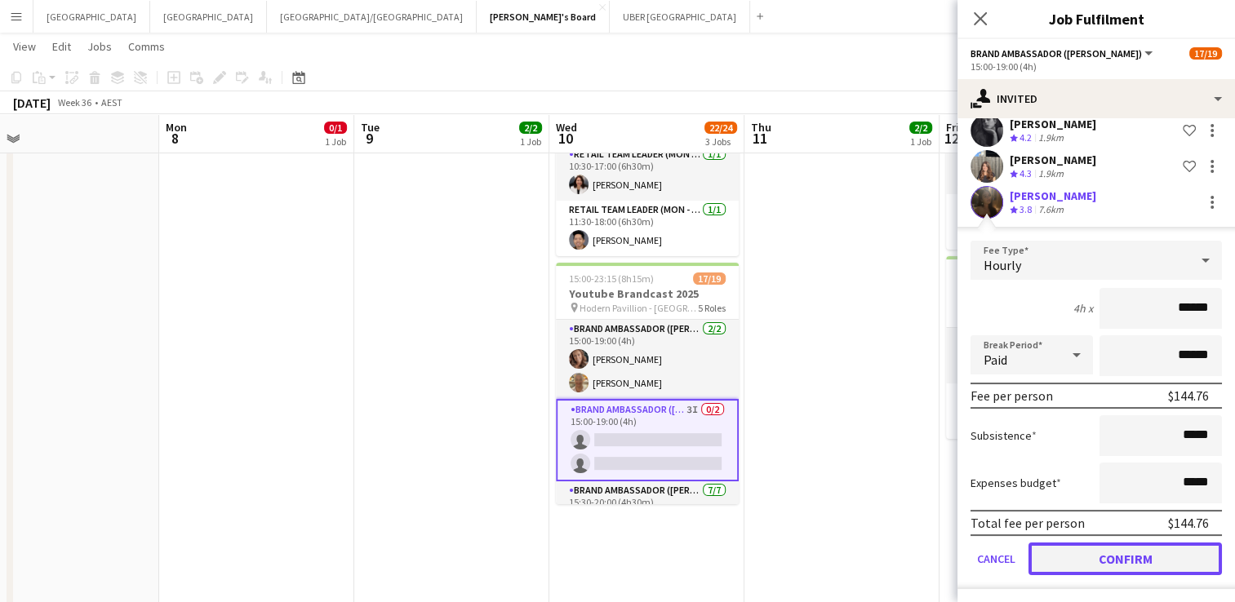
click at [1092, 557] on button "Confirm" at bounding box center [1124, 559] width 193 height 33
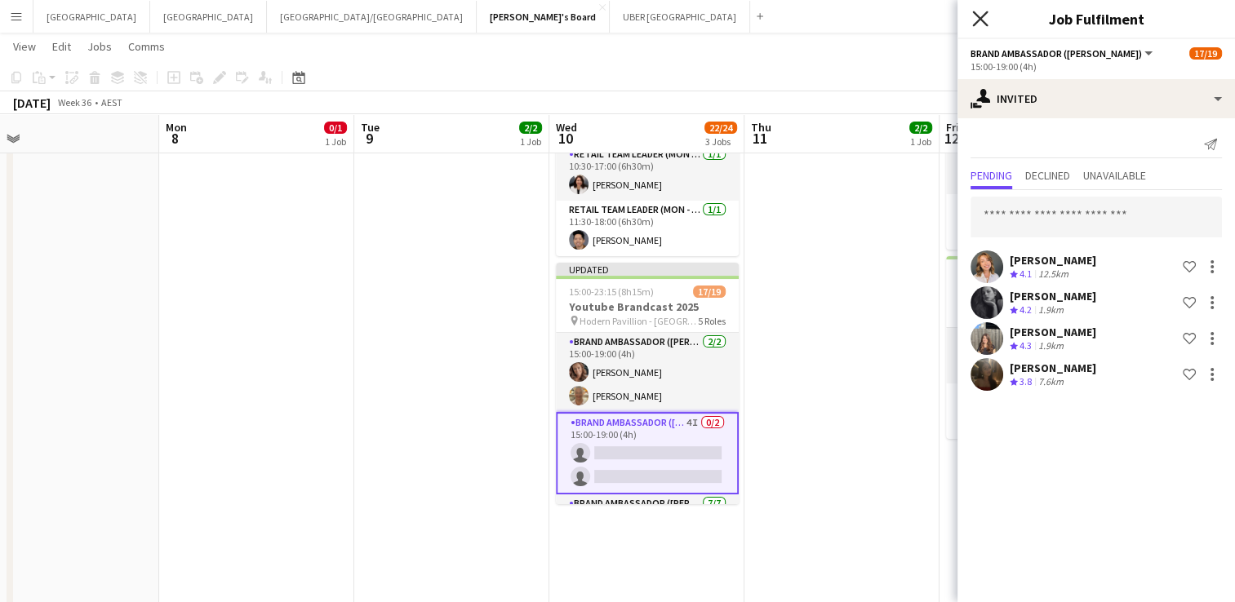
click at [979, 18] on icon at bounding box center [980, 19] width 16 height 16
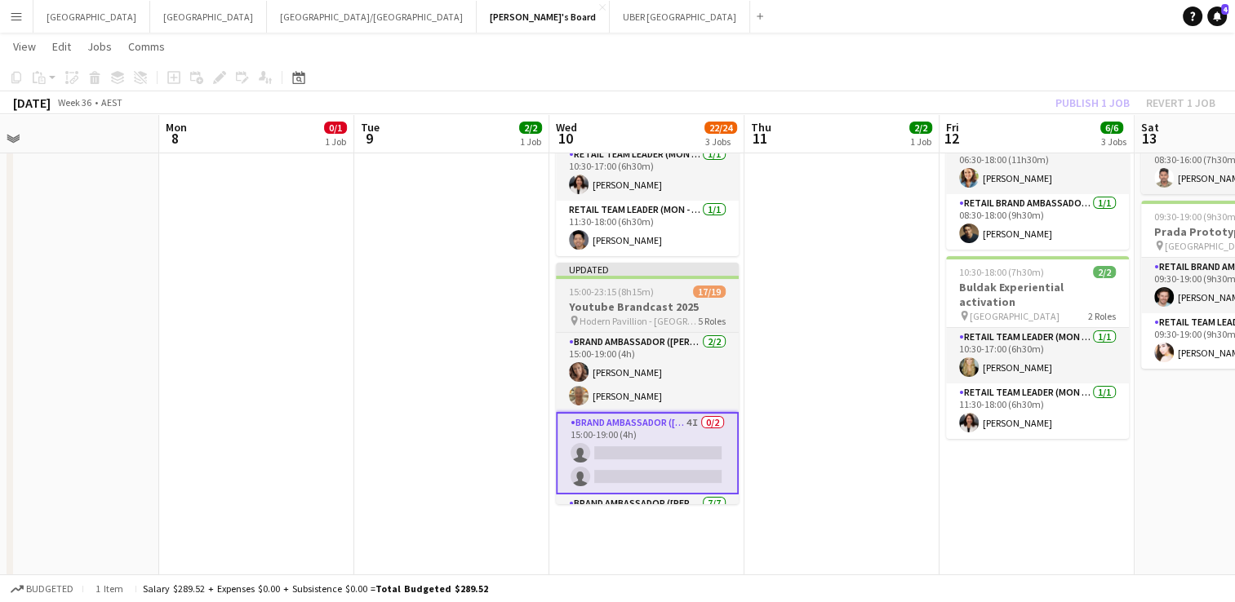
click at [641, 286] on span "15:00-23:15 (8h15m)" at bounding box center [611, 292] width 85 height 12
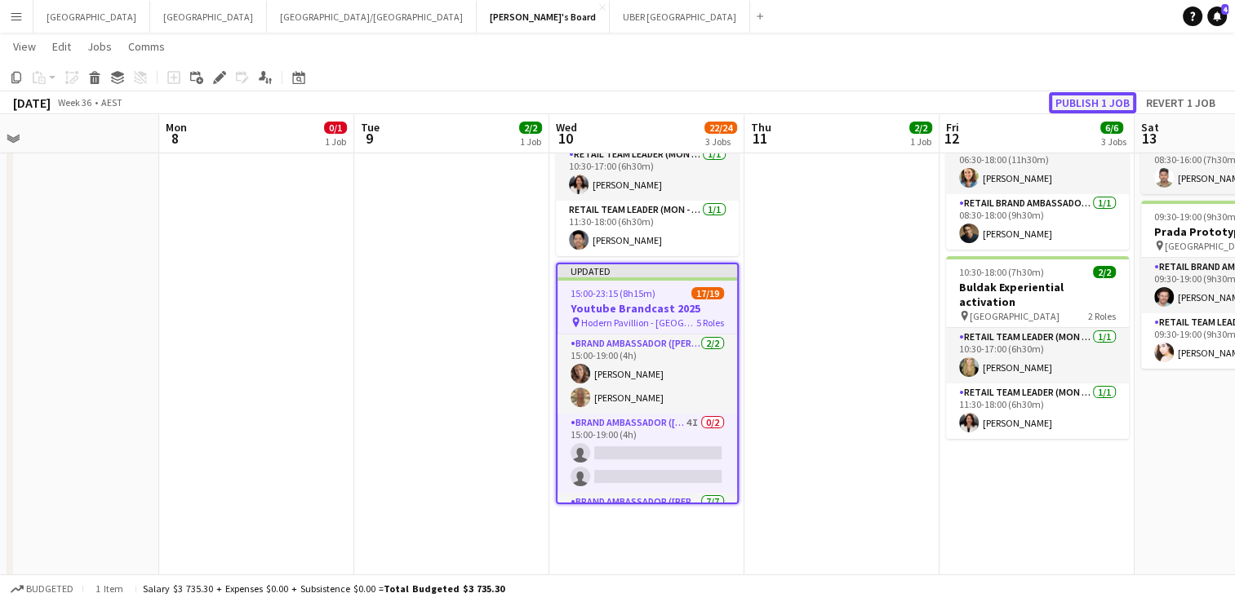
click at [1093, 103] on button "Publish 1 job" at bounding box center [1092, 102] width 87 height 21
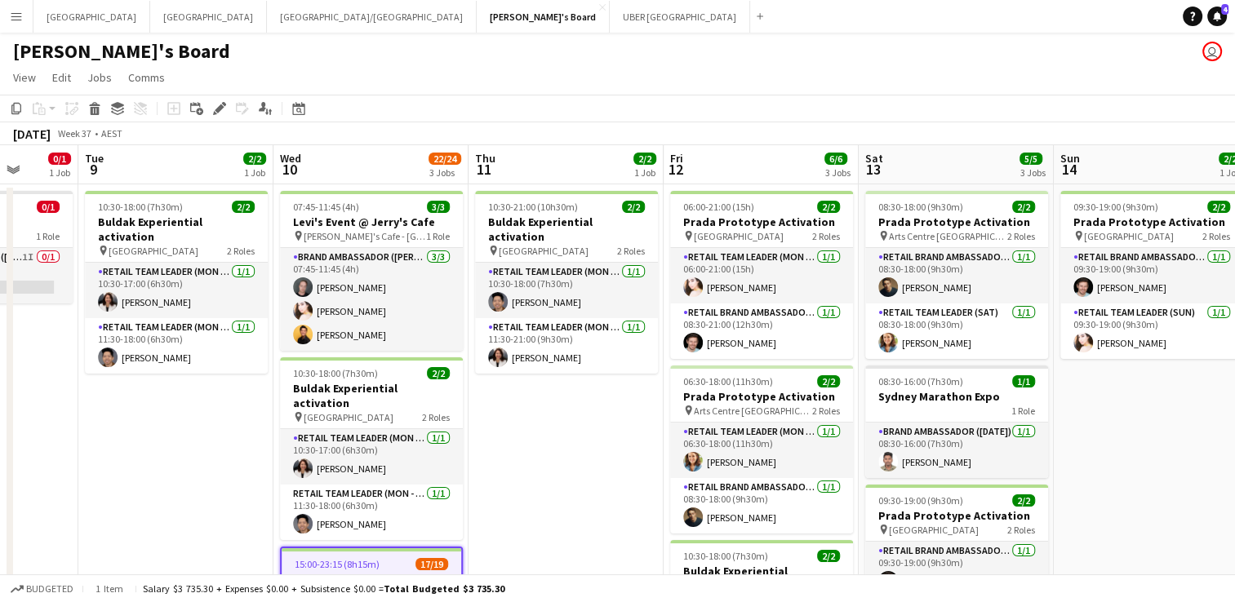
click at [14, 11] on app-icon "Menu" at bounding box center [16, 16] width 13 height 13
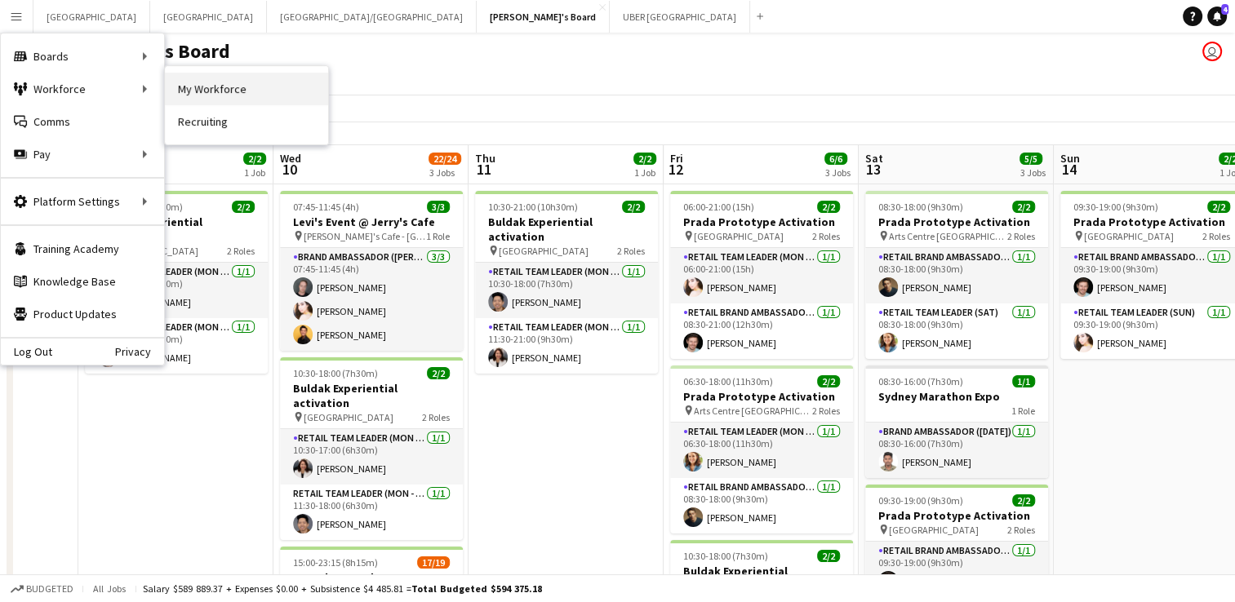
click at [241, 86] on link "My Workforce" at bounding box center [246, 89] width 163 height 33
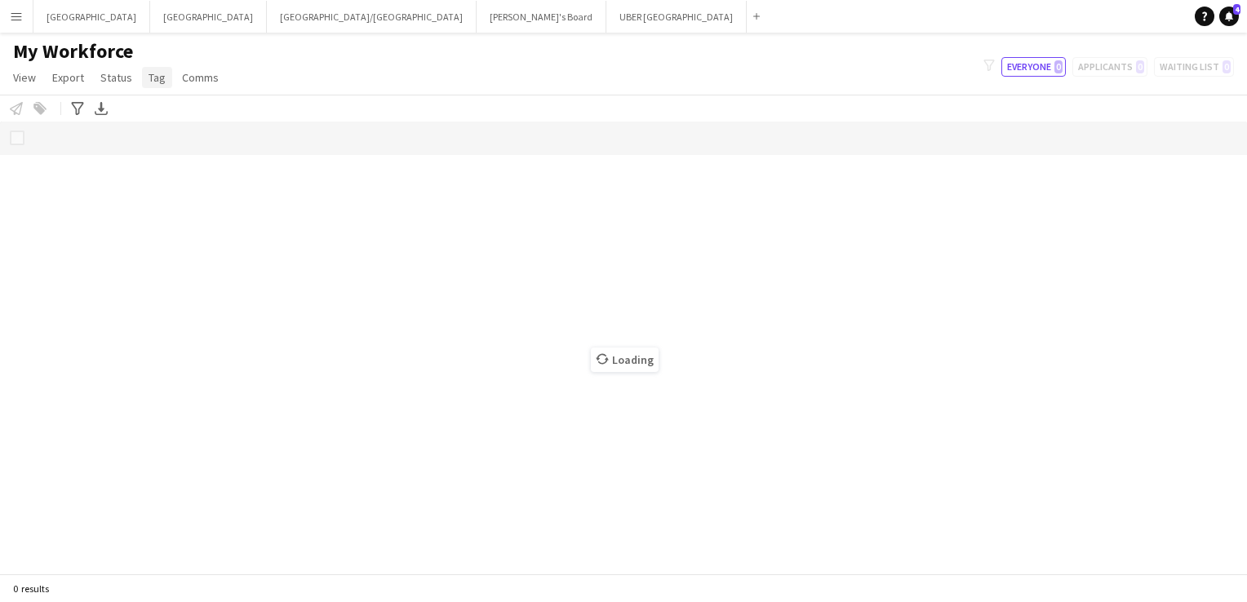
click at [151, 82] on span "Tag" at bounding box center [157, 77] width 17 height 15
click at [203, 291] on span "Tag share page" at bounding box center [190, 284] width 75 height 15
click at [143, 74] on link "Tag" at bounding box center [157, 77] width 30 height 21
